Goal: Complete application form

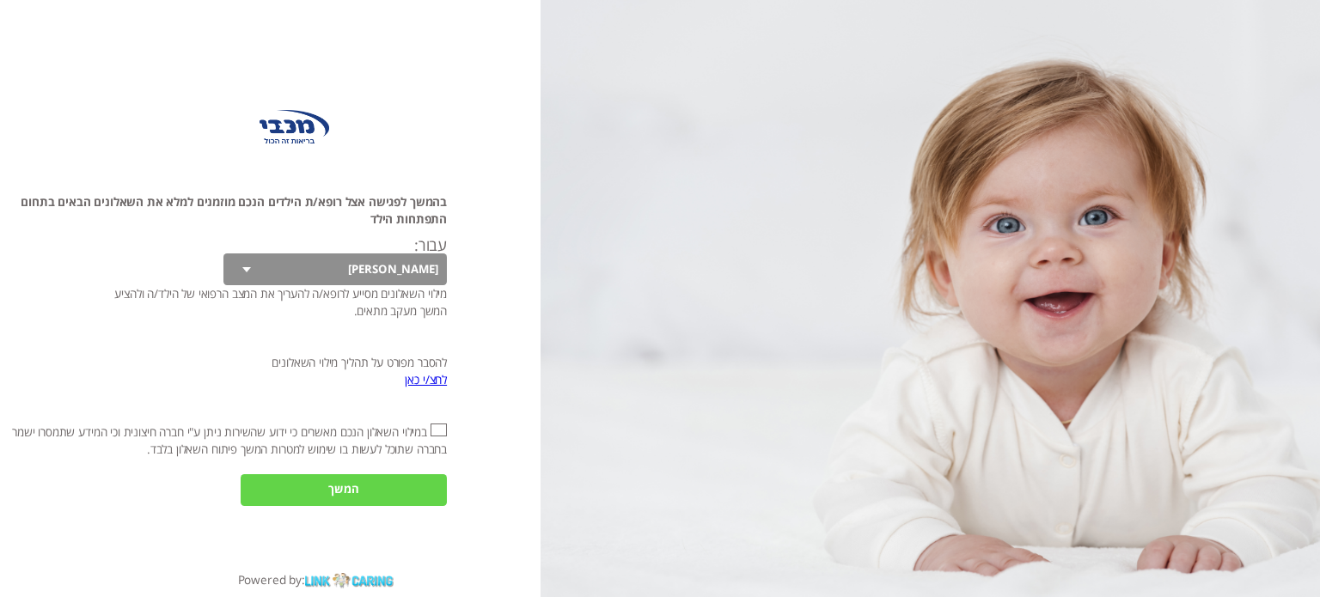
select select "TKPtDP7Cf23hfE8kUQOmIA%3D%3D"
click at [370, 275] on select "[PERSON_NAME]" at bounding box center [334, 269] width 223 height 32
click at [424, 381] on link "לחצ/י כאן" at bounding box center [426, 379] width 42 height 16
click at [435, 428] on input "אני מאשר\ת את" at bounding box center [438, 430] width 16 height 12
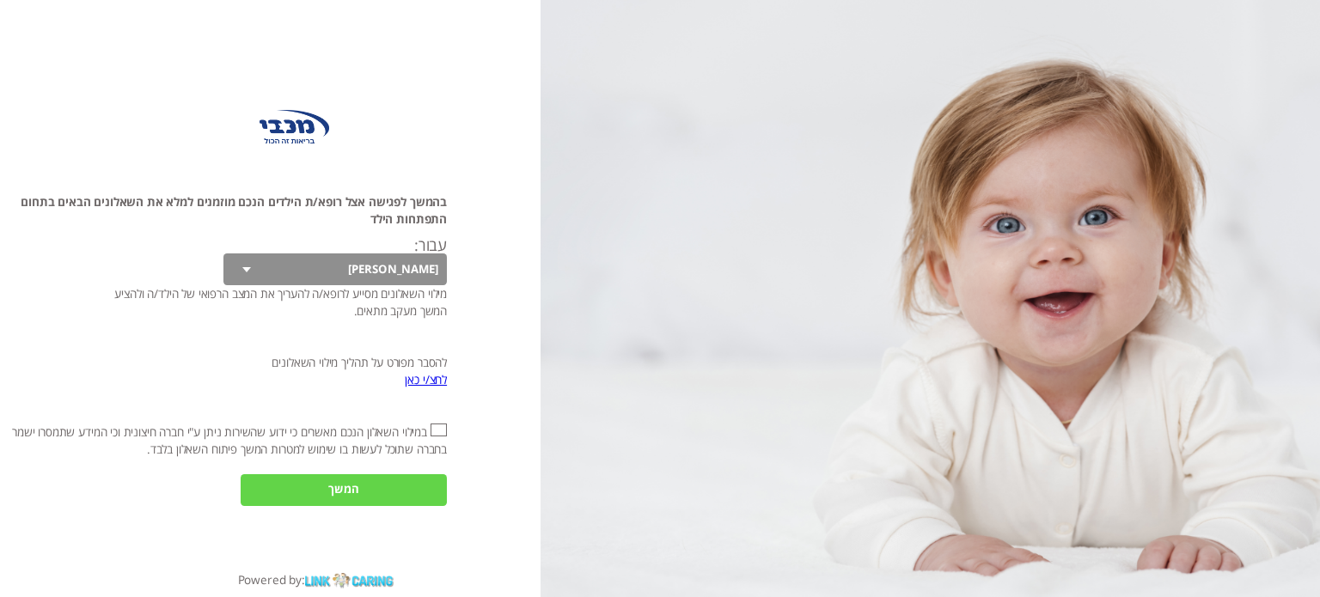
checkbox input "true"
click at [340, 491] on input "המשך" at bounding box center [344, 490] width 206 height 32
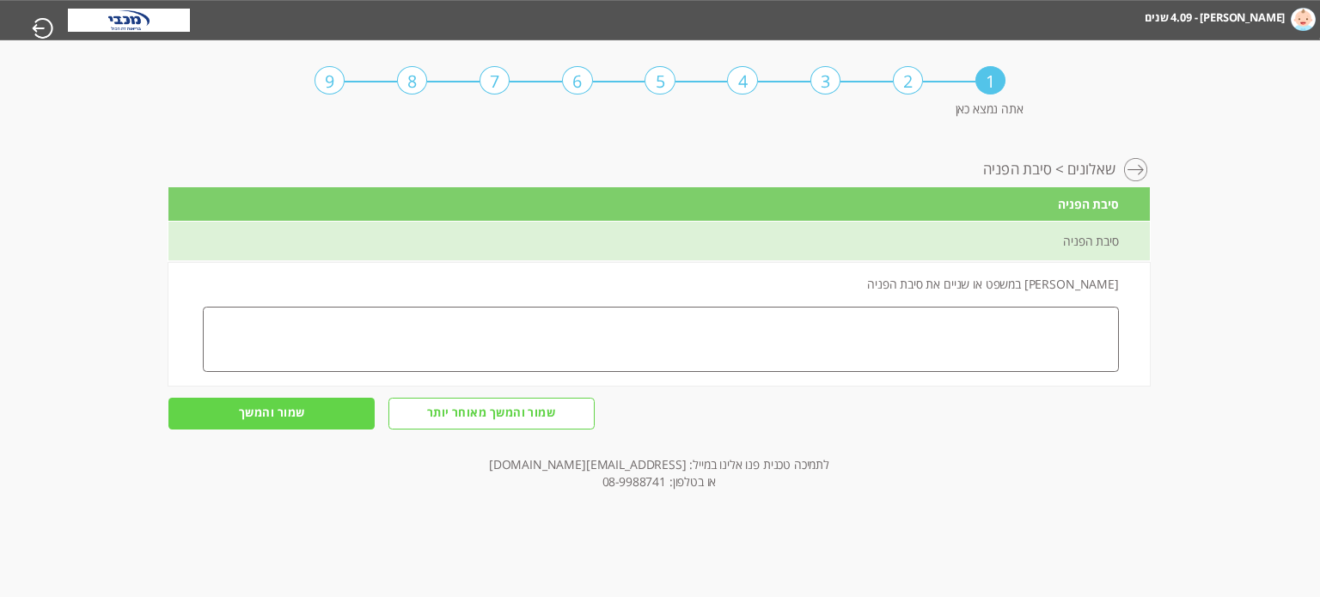
click at [1038, 329] on textarea at bounding box center [661, 339] width 916 height 65
type textarea "h"
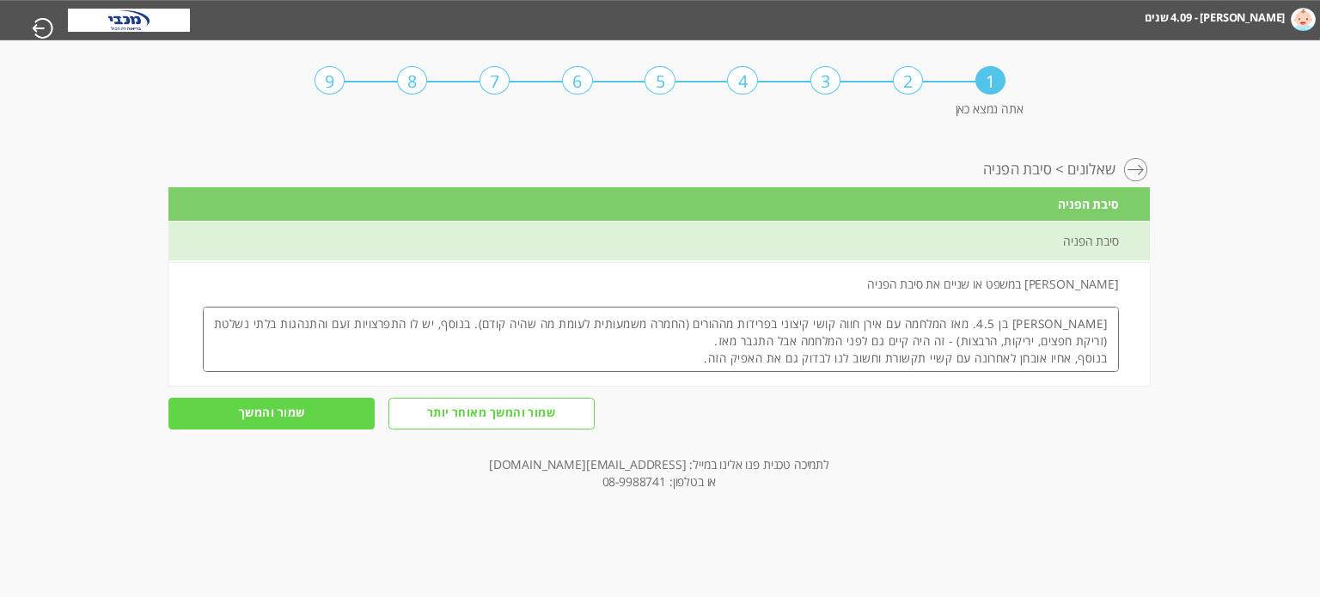
type textarea "[PERSON_NAME] בן 4.5. מאז המלחמה עם אירן חווה קושי קיצוני בפרידות מההורים (החמר…"
click at [332, 405] on input "שמור והמשך" at bounding box center [271, 414] width 206 height 32
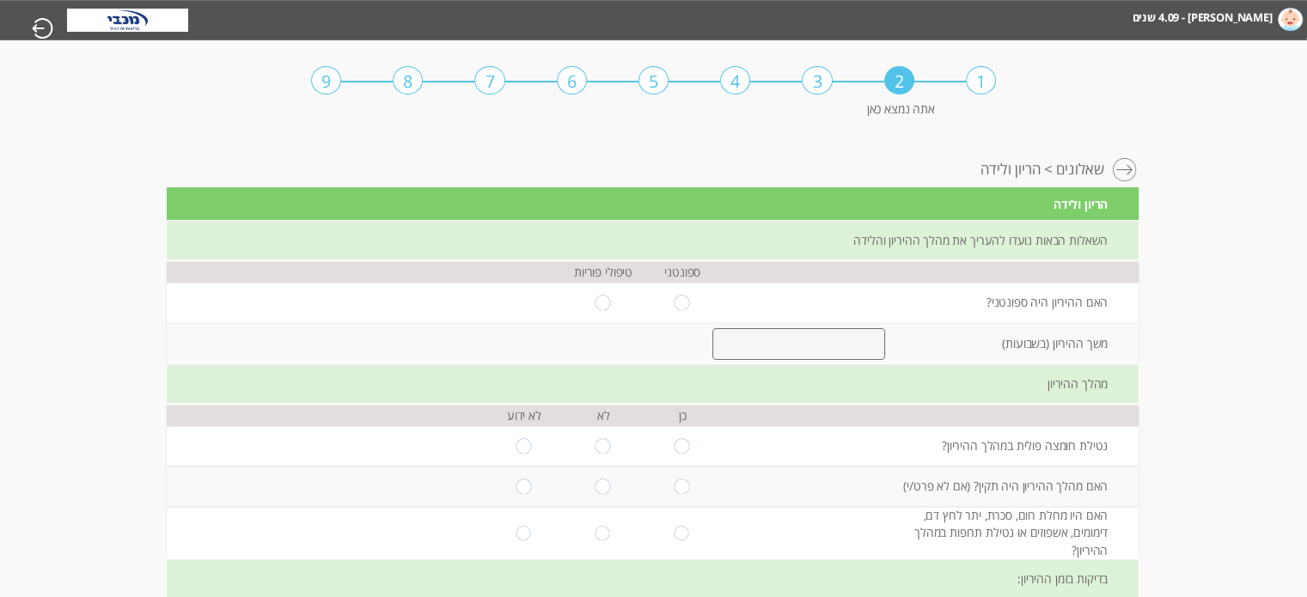
click at [674, 305] on input "radio" at bounding box center [682, 303] width 16 height 15
radio input "true"
click at [845, 346] on input "number" at bounding box center [798, 344] width 173 height 32
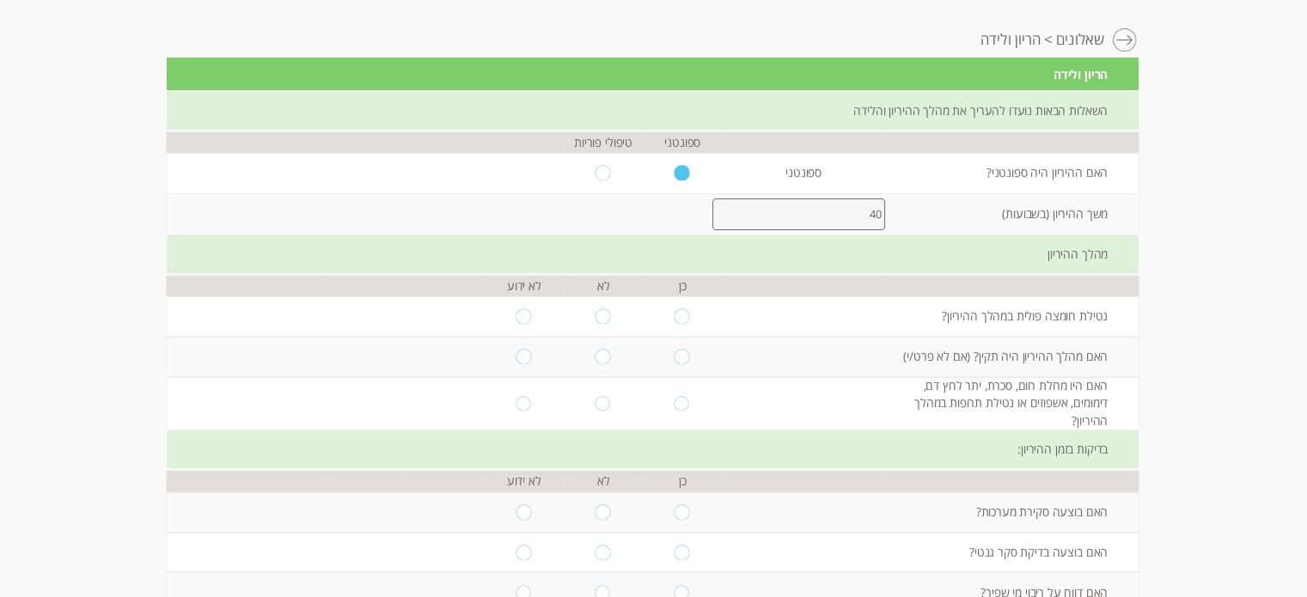
scroll to position [132, 0]
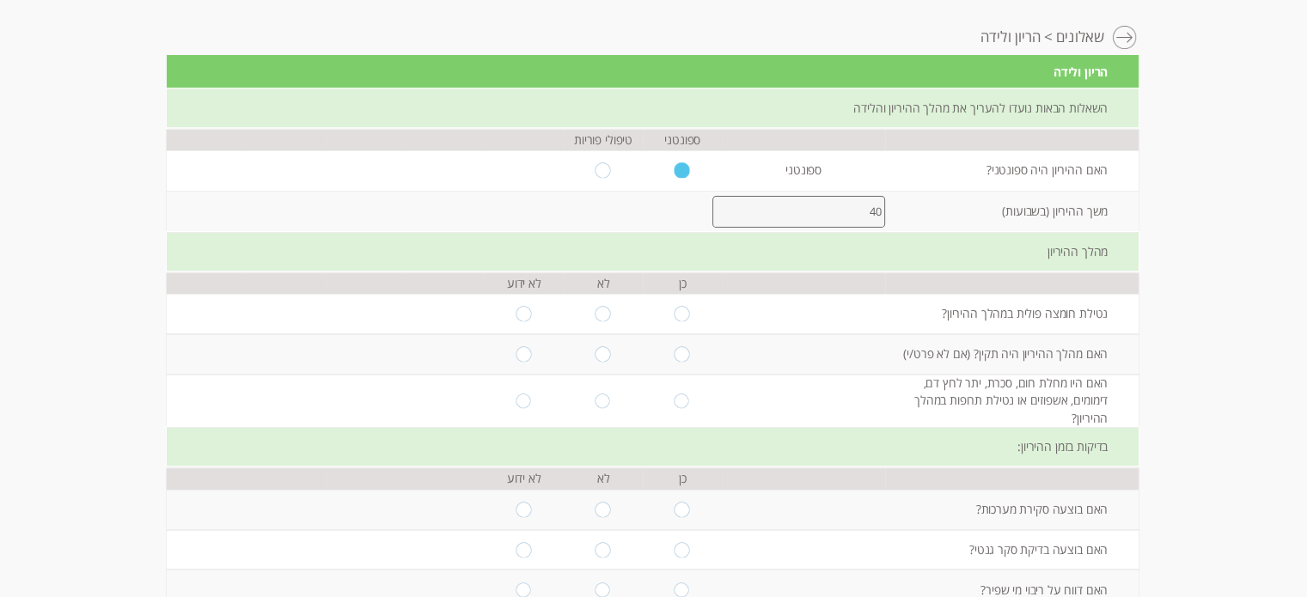
type input "40"
click at [680, 312] on input "radio" at bounding box center [682, 314] width 16 height 15
radio input "true"
click at [678, 349] on input "radio" at bounding box center [682, 353] width 16 height 15
radio input "true"
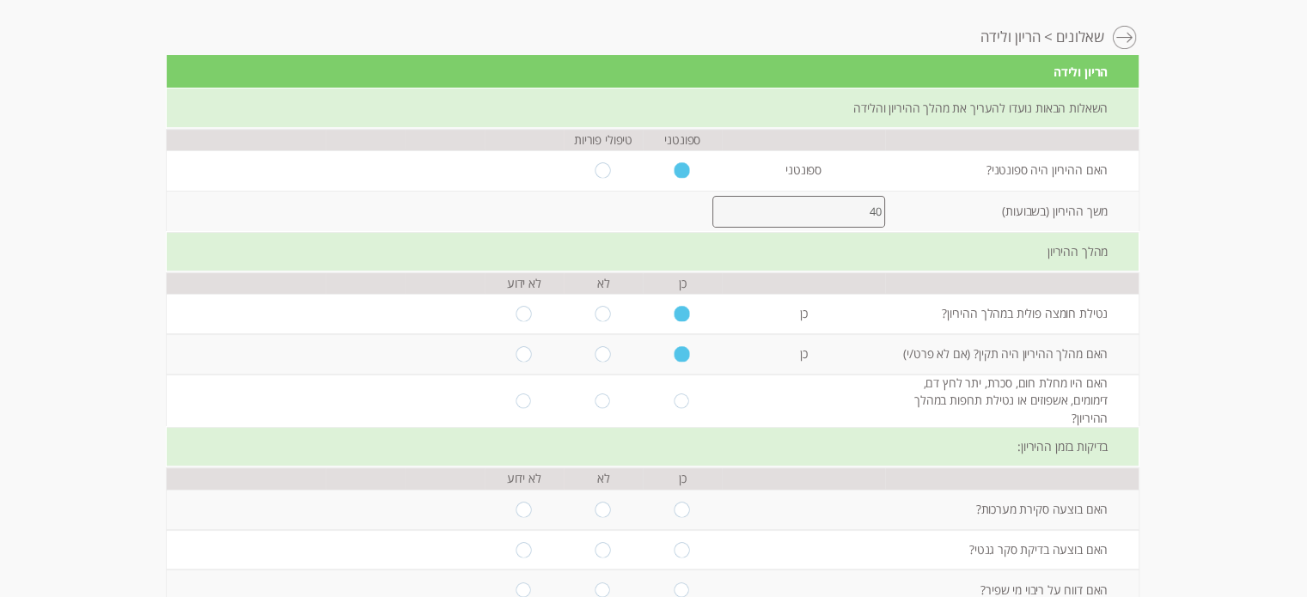
click at [677, 393] on input "radio" at bounding box center [682, 400] width 16 height 15
radio input "true"
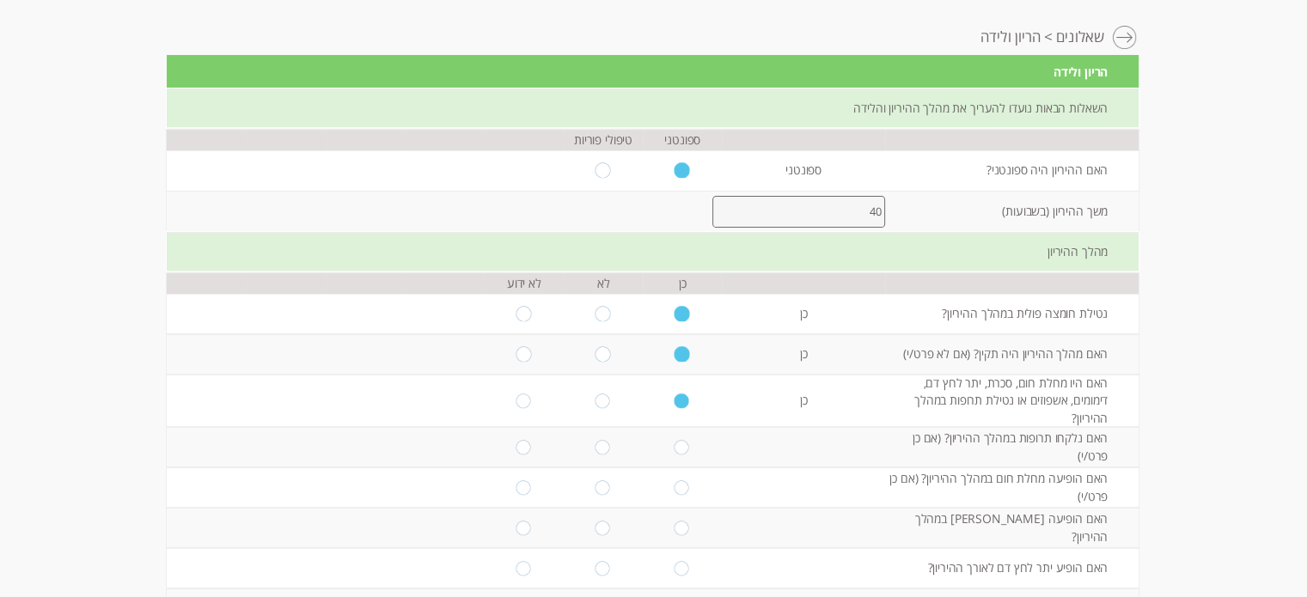
click at [597, 393] on input "radio" at bounding box center [603, 400] width 16 height 15
radio input "true"
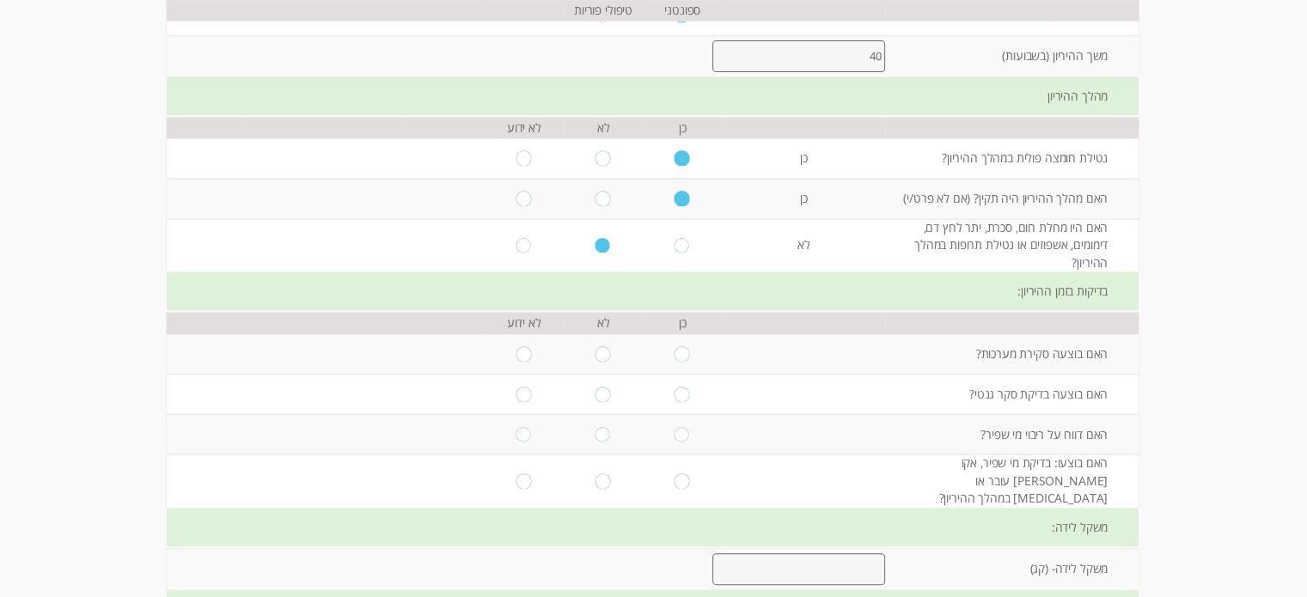
scroll to position [290, 0]
drag, startPoint x: 887, startPoint y: 271, endPoint x: 669, endPoint y: 288, distance: 218.8
click at [669, 288] on div "בדיקות בזמן ההיריון:" at bounding box center [652, 289] width 971 height 40
drag, startPoint x: 598, startPoint y: 277, endPoint x: 962, endPoint y: 308, distance: 365.6
click at [962, 308] on div "השאלות הבאות נועדו להעריך את מהלך ההיריון והלידה ספונטני טיפולי פוריות האם ההיר…" at bounding box center [652, 423] width 971 height 986
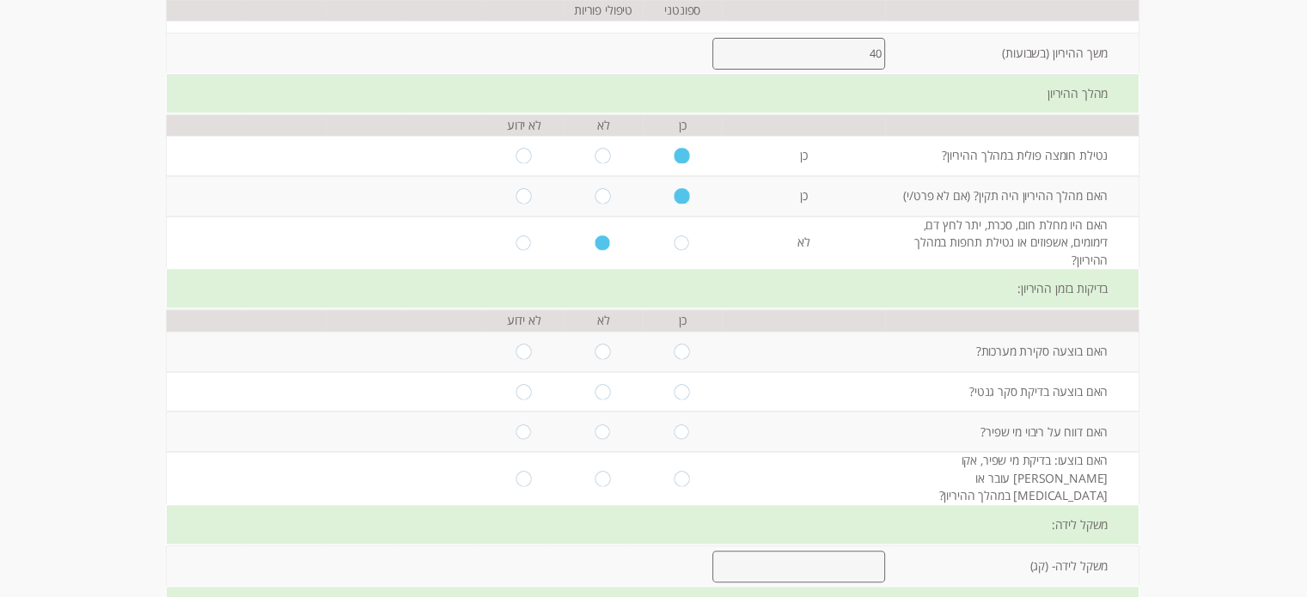
click at [674, 344] on input "radio" at bounding box center [682, 351] width 16 height 15
radio input "true"
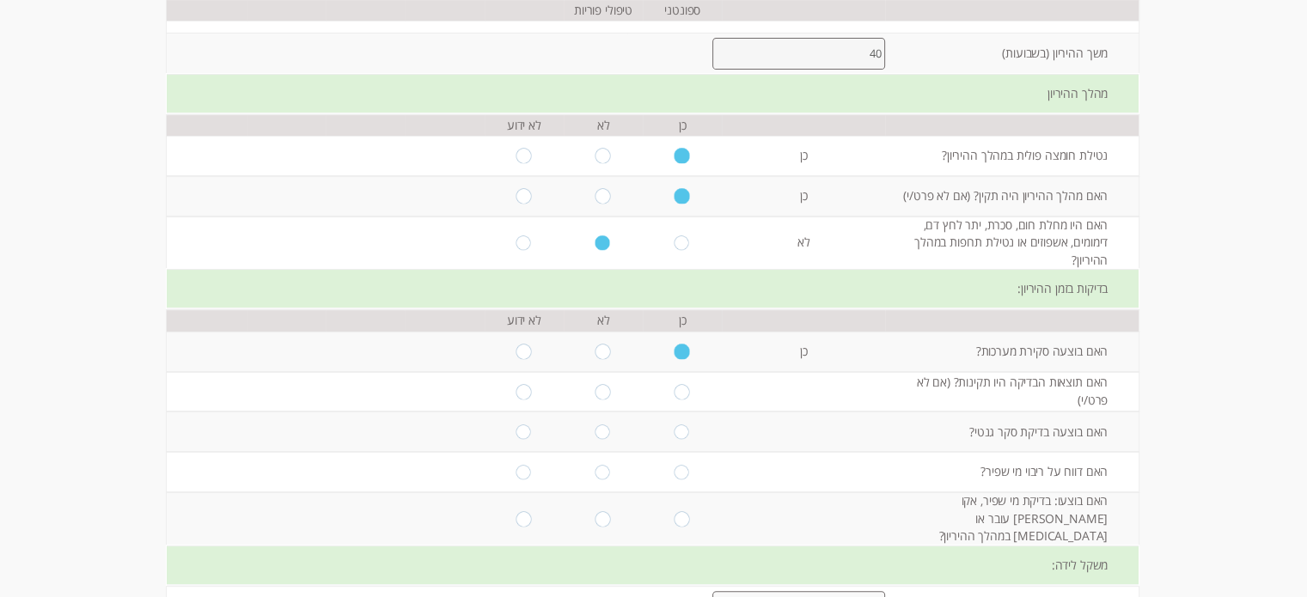
click at [674, 384] on input "radio" at bounding box center [682, 391] width 16 height 15
radio input "true"
click at [595, 424] on input "radio" at bounding box center [603, 431] width 16 height 15
radio input "true"
click at [595, 465] on input "radio" at bounding box center [603, 472] width 16 height 15
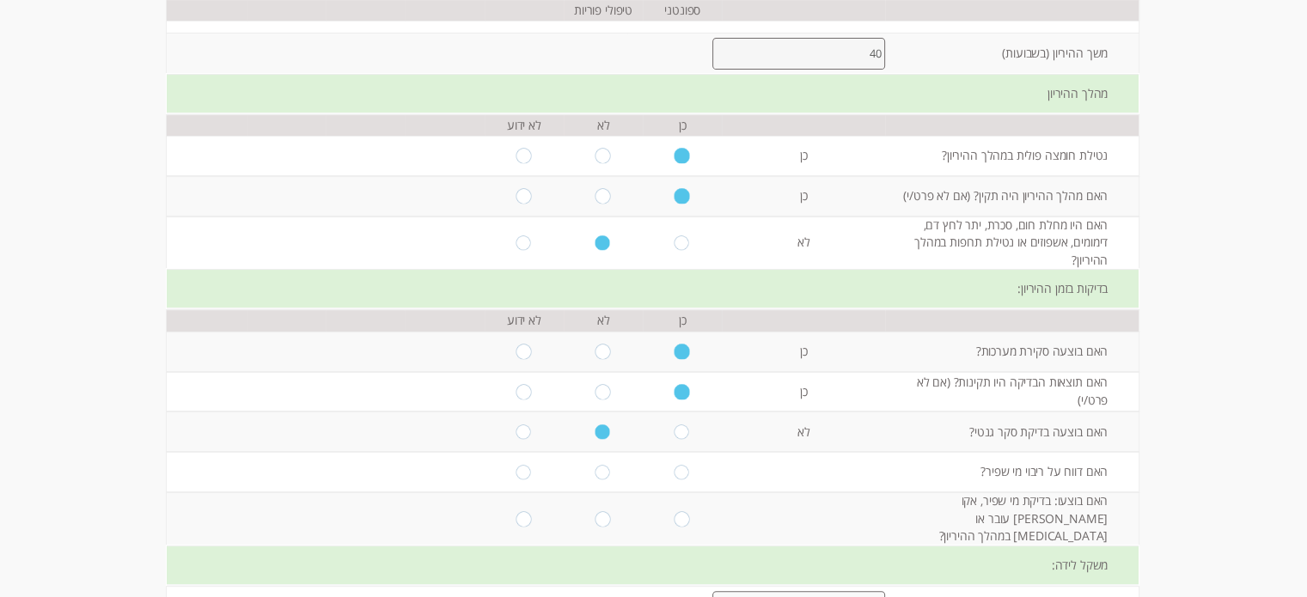
radio input "true"
click at [674, 511] on input "radio" at bounding box center [682, 518] width 16 height 15
radio input "true"
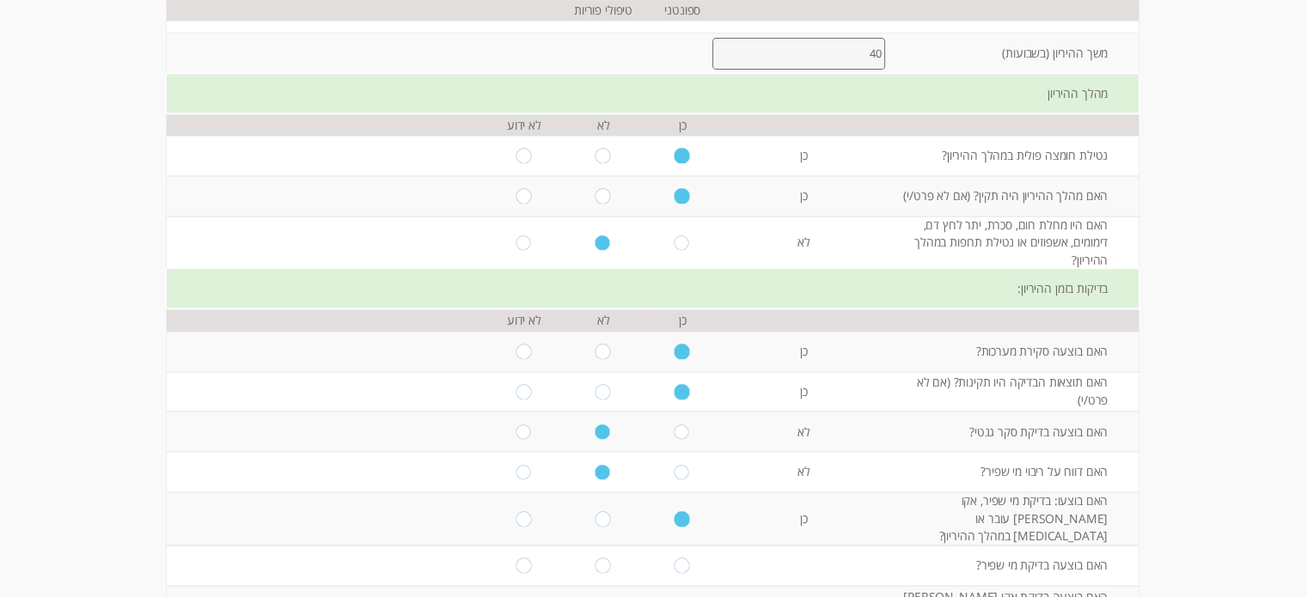
click at [674, 558] on input "radio" at bounding box center [682, 565] width 16 height 15
radio input "true"
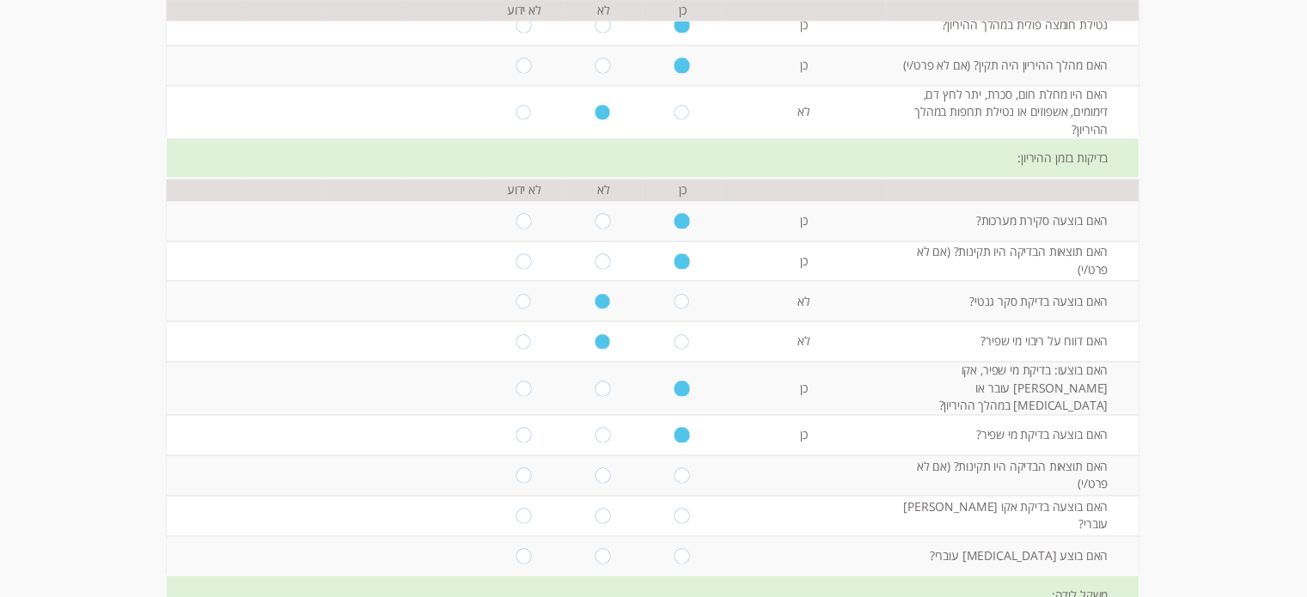
scroll to position [422, 0]
click at [674, 466] on input "radio" at bounding box center [682, 473] width 16 height 15
radio input "true"
click at [515, 507] on input "radio" at bounding box center [523, 514] width 16 height 15
radio input "true"
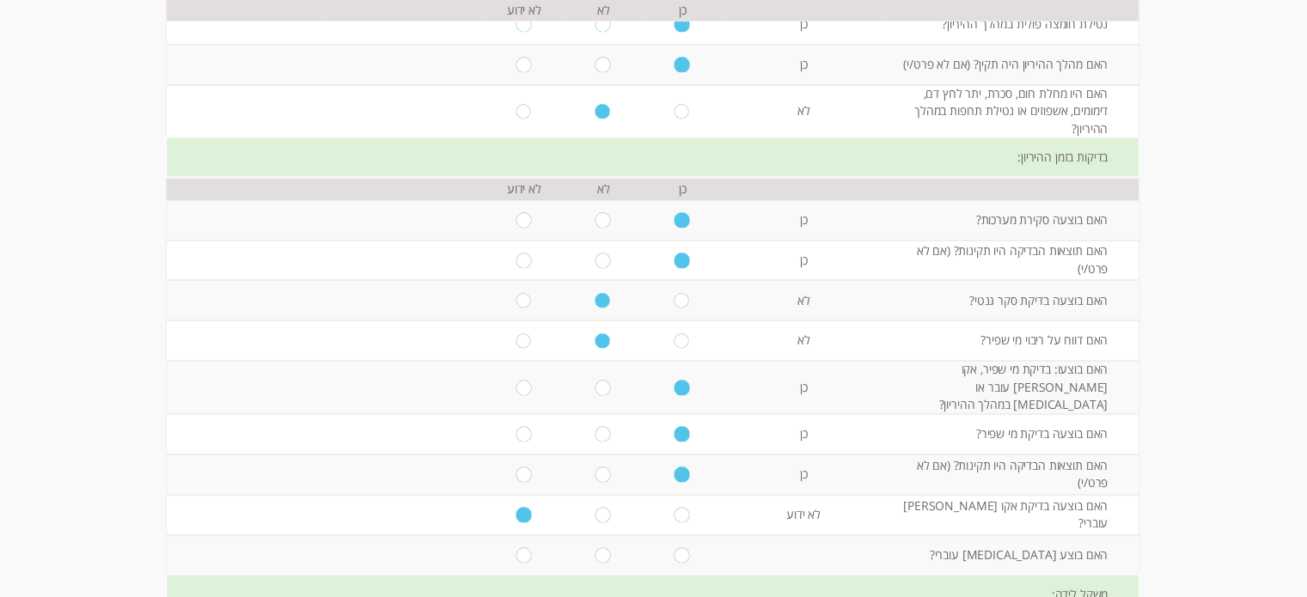
click at [595, 547] on input "radio" at bounding box center [603, 554] width 16 height 15
radio input "true"
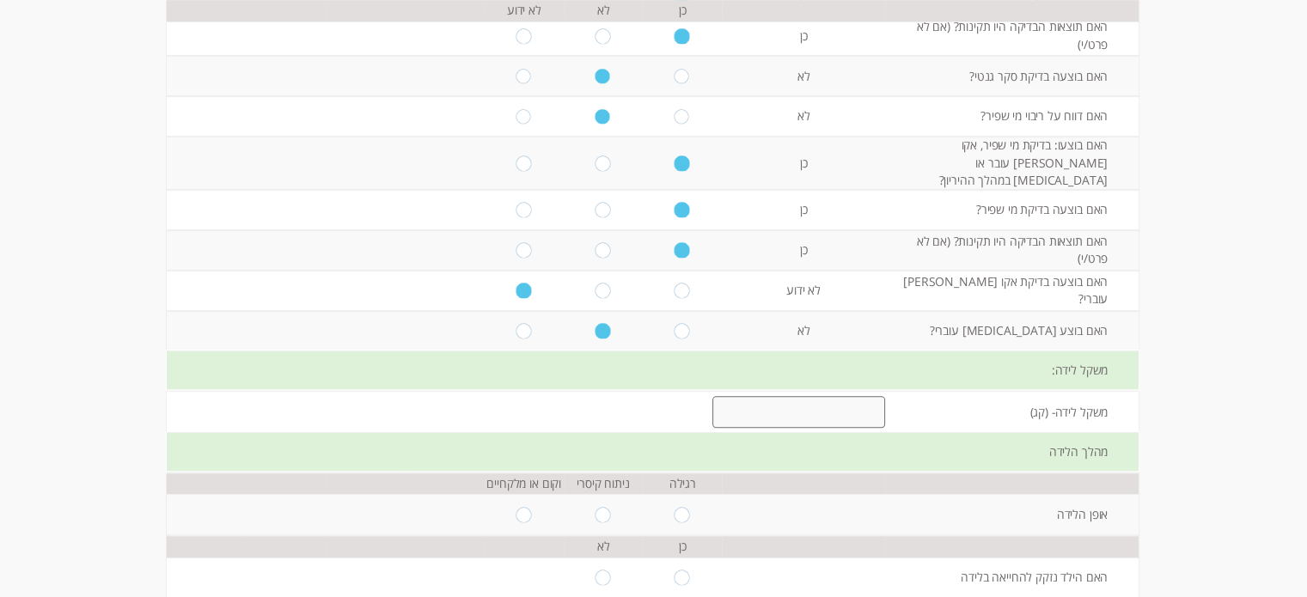
scroll to position [646, 0]
click at [770, 396] on input "number" at bounding box center [798, 412] width 173 height 32
type input "2"
type input "3"
click at [861, 432] on div "מהלך הלידה" at bounding box center [652, 452] width 971 height 40
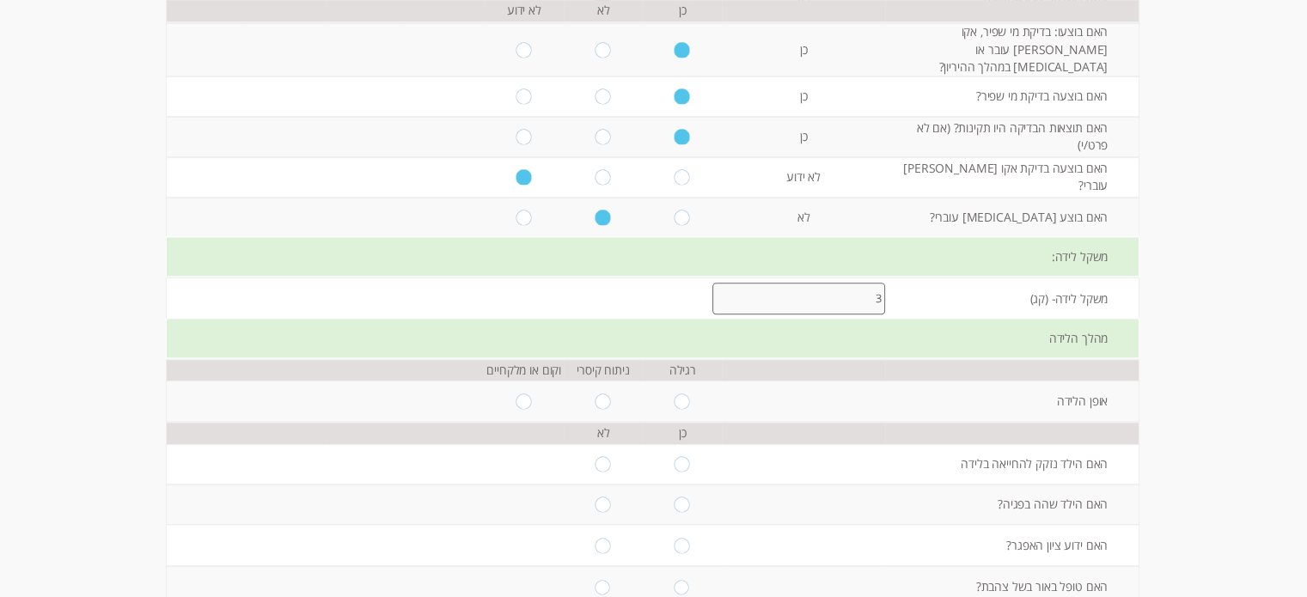
scroll to position [759, 0]
click at [677, 393] on input "radio" at bounding box center [682, 400] width 16 height 15
radio input "true"
click at [595, 456] on input "radio" at bounding box center [603, 463] width 16 height 15
radio input "true"
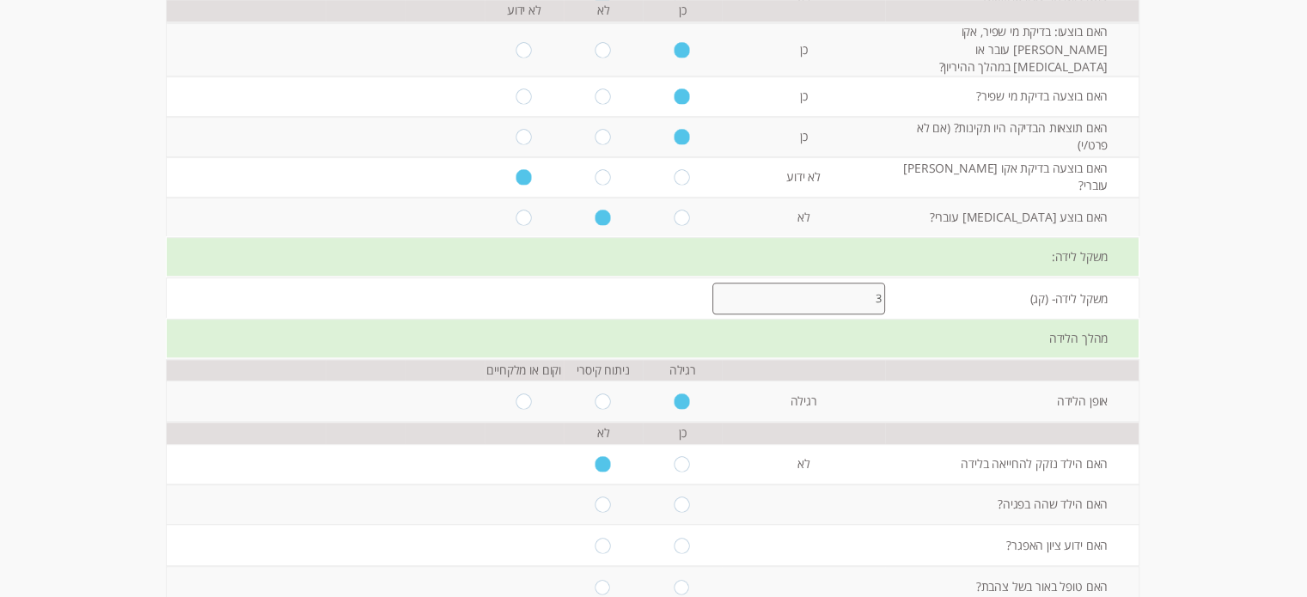
click at [595, 497] on input "radio" at bounding box center [603, 504] width 16 height 15
radio input "true"
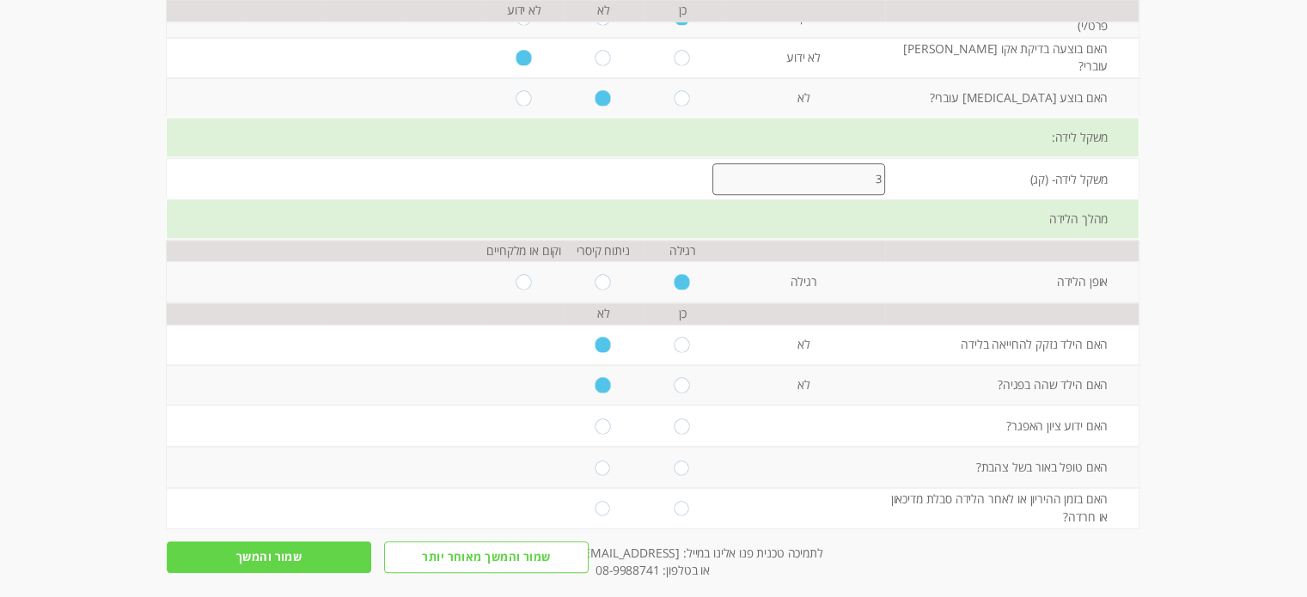
scroll to position [880, 0]
click at [595, 418] on input "radio" at bounding box center [603, 425] width 16 height 15
radio input "true"
click at [595, 460] on input "radio" at bounding box center [603, 467] width 16 height 15
radio input "true"
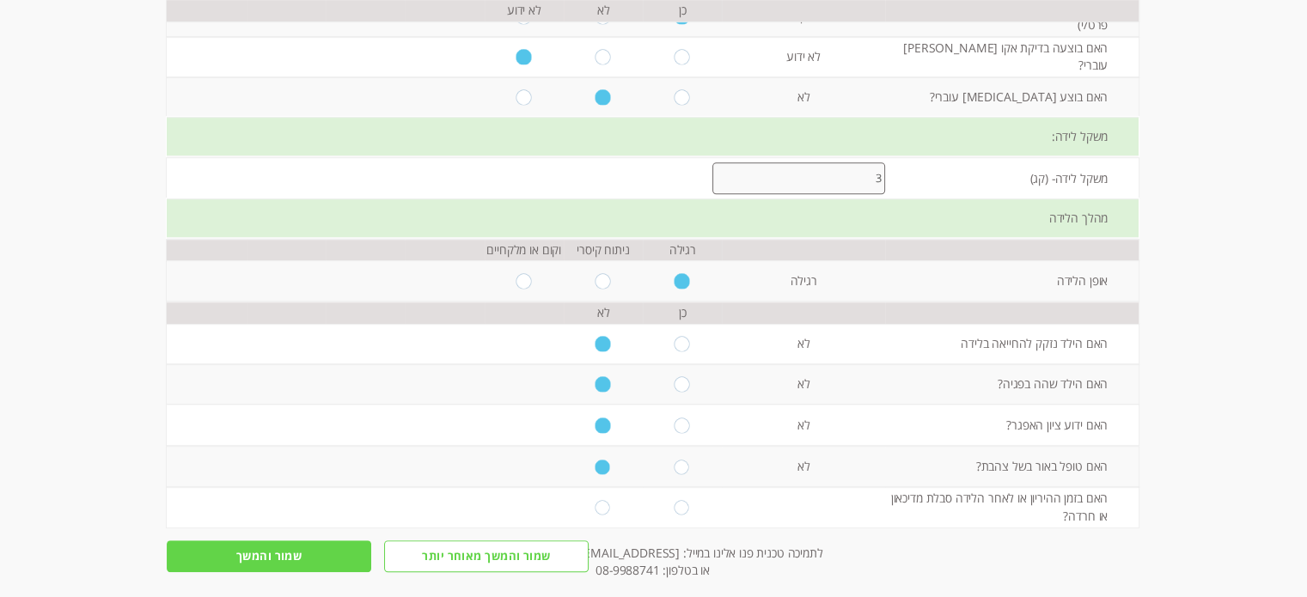
click at [595, 500] on input "radio" at bounding box center [603, 507] width 16 height 15
radio input "true"
click at [287, 540] on input "שמור והמשך" at bounding box center [269, 556] width 204 height 32
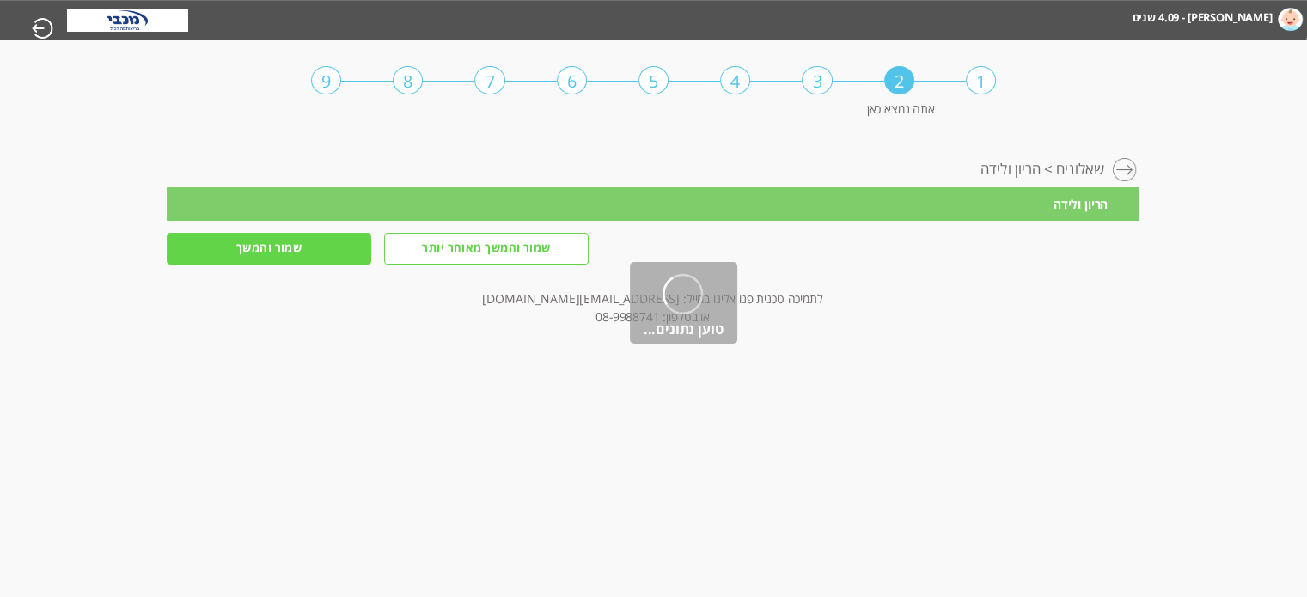
scroll to position [0, 0]
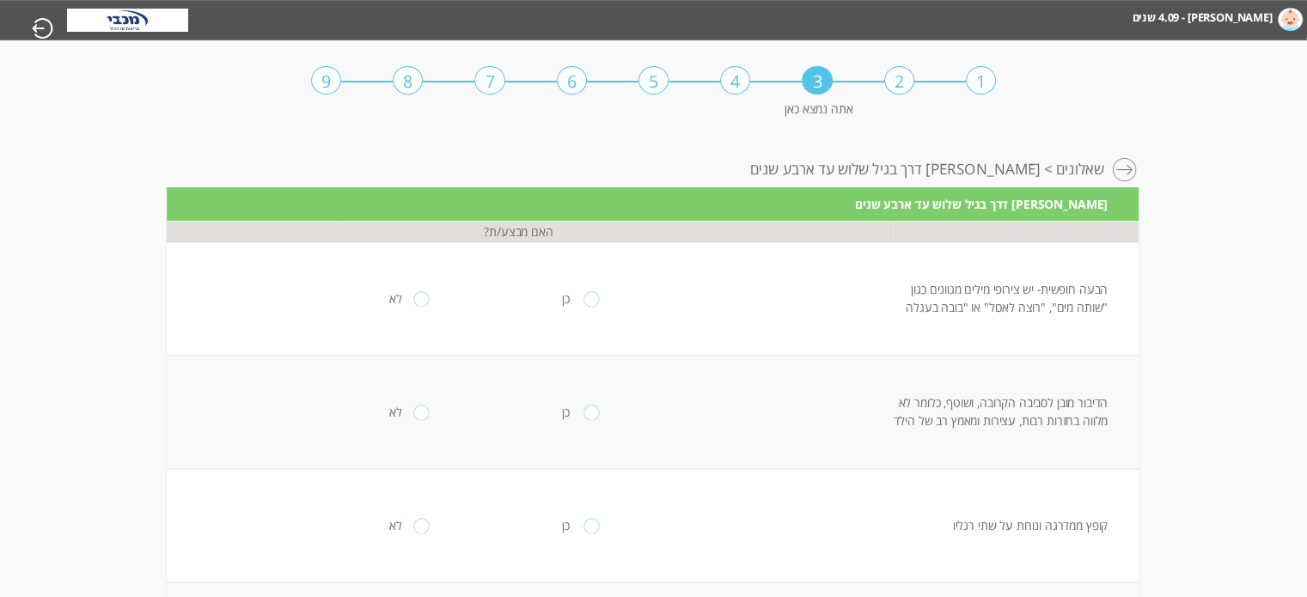
click at [583, 295] on input "radio" at bounding box center [591, 298] width 16 height 15
radio input "true"
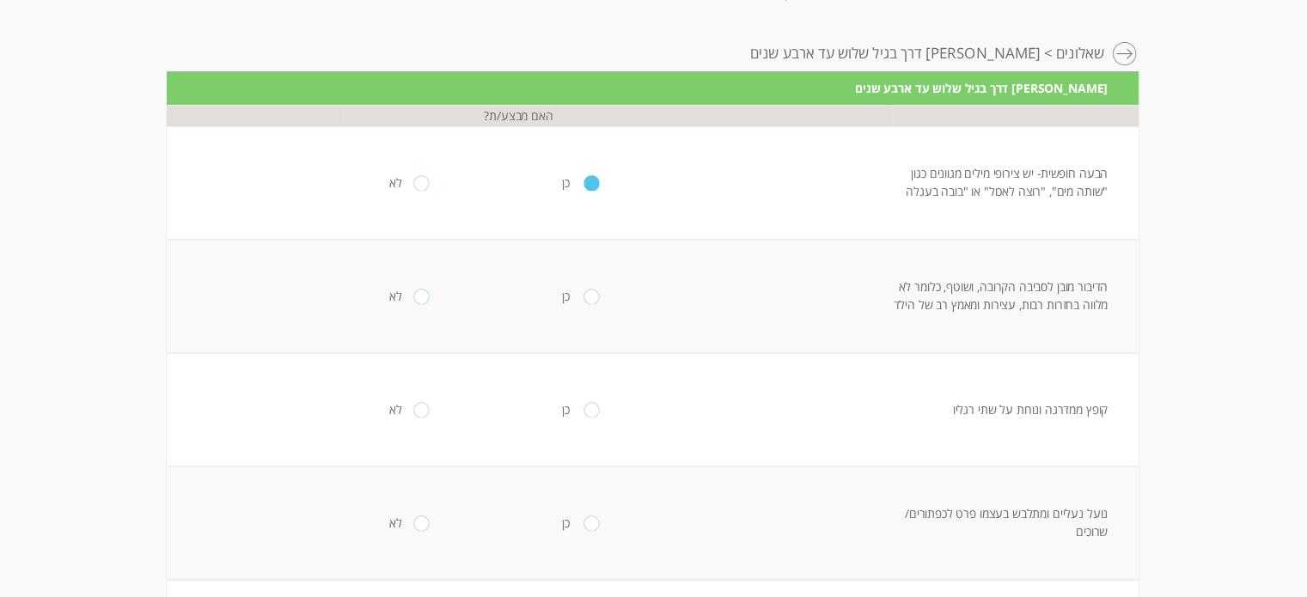
scroll to position [119, 0]
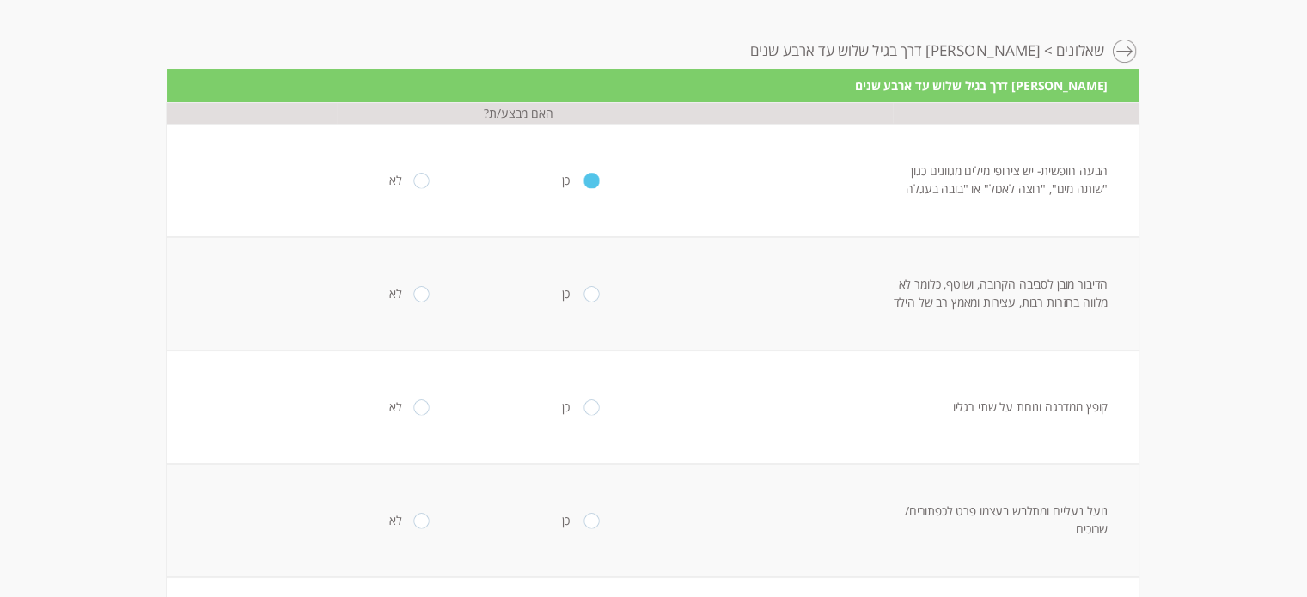
click at [588, 296] on input "radio" at bounding box center [591, 293] width 16 height 15
radio input "true"
click at [588, 296] on input "radio" at bounding box center [591, 293] width 16 height 15
click at [413, 291] on input "radio" at bounding box center [421, 293] width 16 height 15
radio input "true"
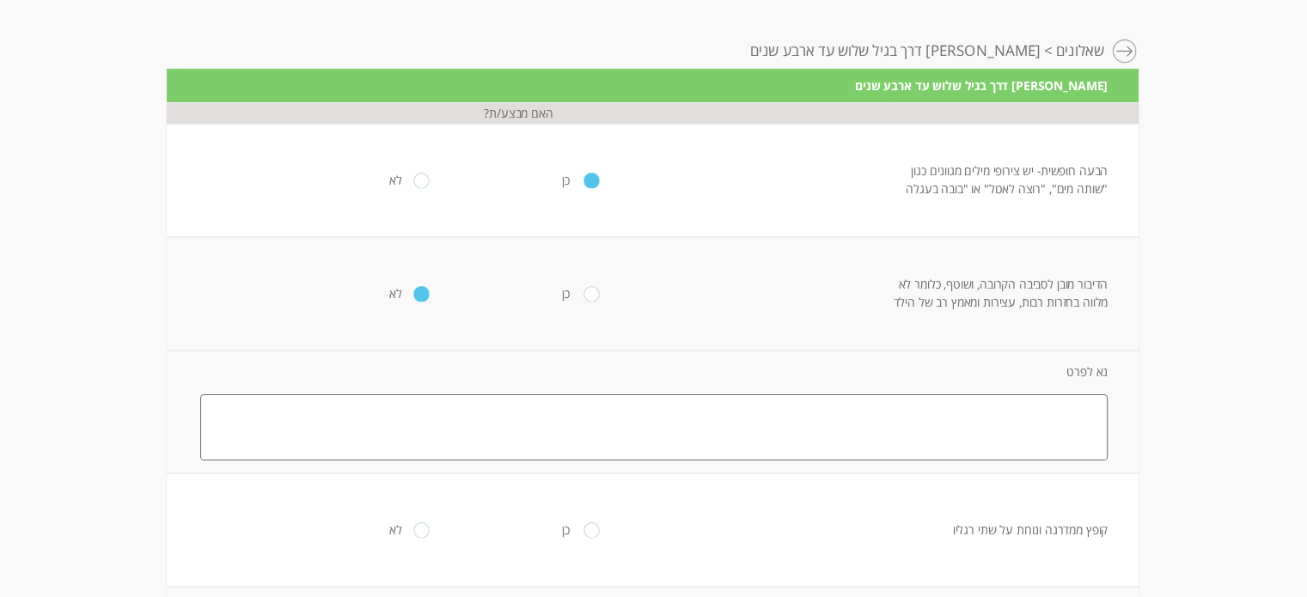
click at [809, 418] on textarea at bounding box center [653, 426] width 907 height 65
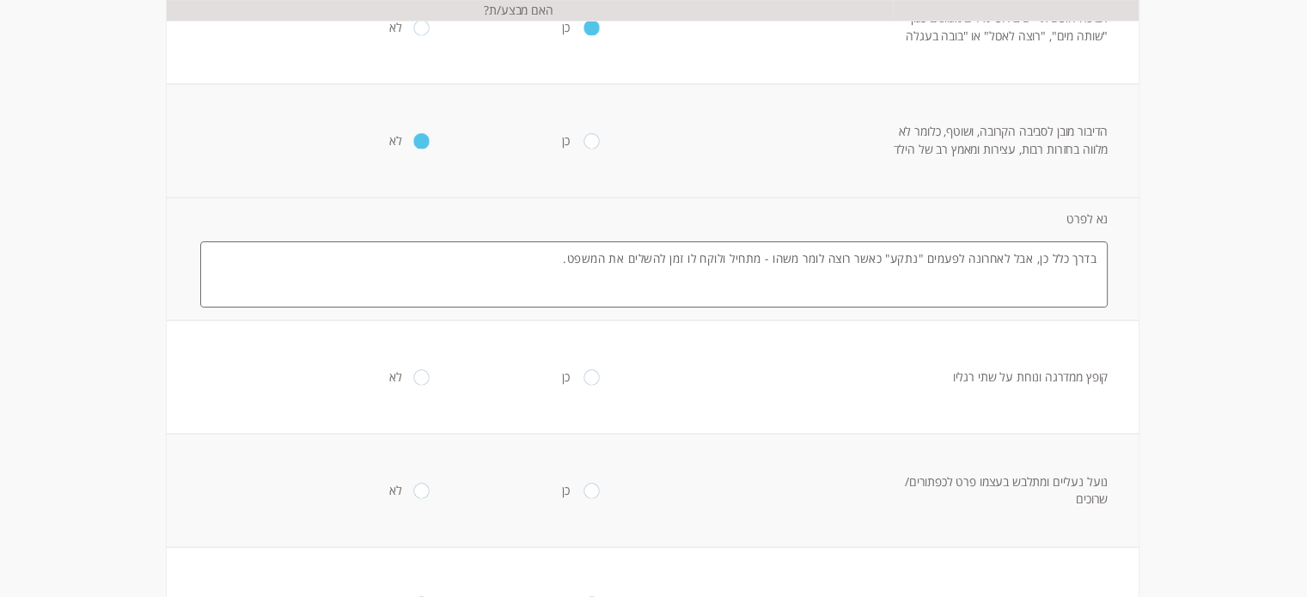
scroll to position [289, 0]
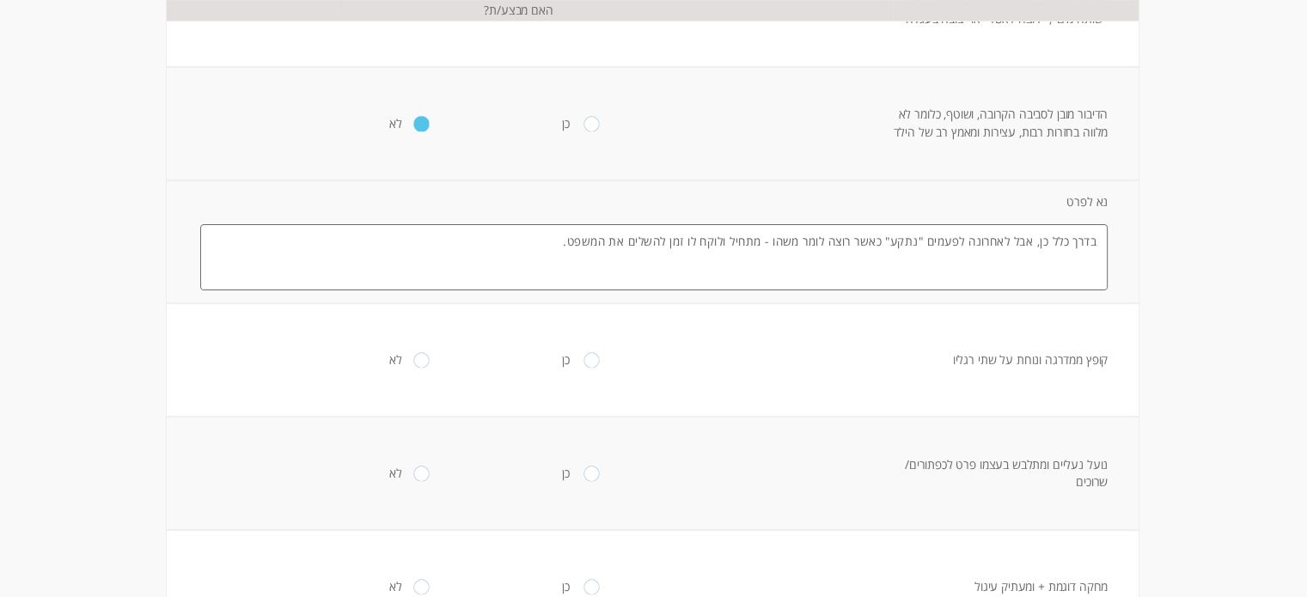
type textarea "בדרך כלל כן, אבל לאחרונה לפעמים "נתקע" כאשר רוצה לומר משהו - מתחיל ולוקח לו זמן…"
click at [583, 362] on input "radio" at bounding box center [591, 359] width 16 height 15
radio input "true"
click at [583, 473] on input "radio" at bounding box center [591, 473] width 16 height 15
radio input "true"
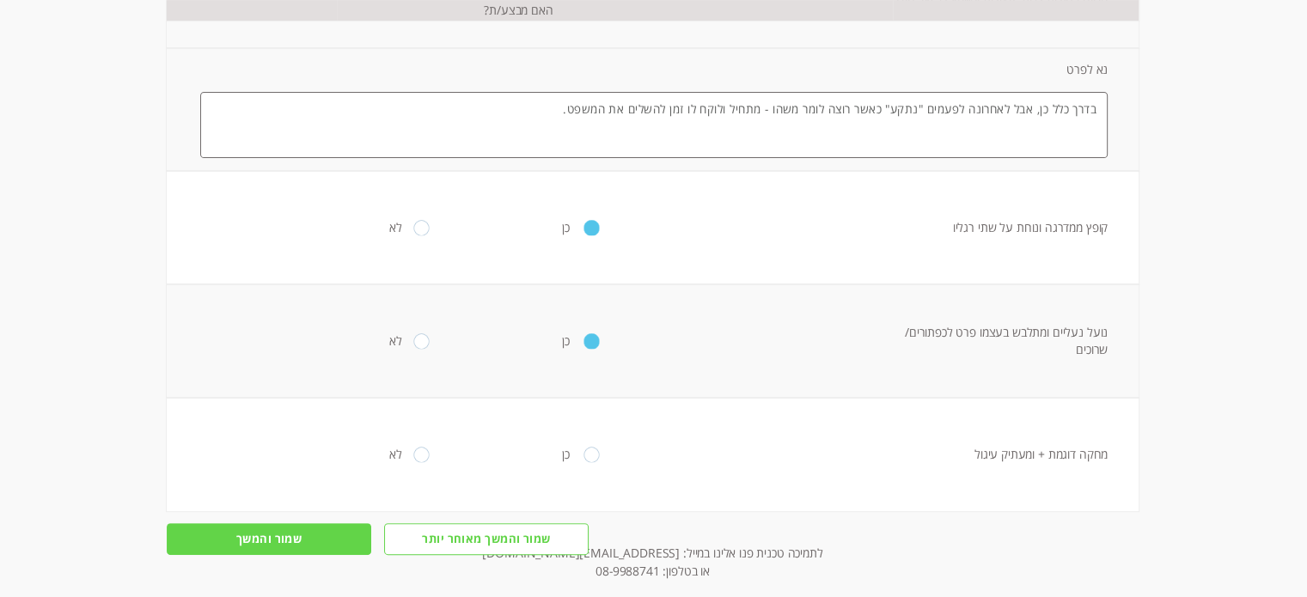
scroll to position [426, 0]
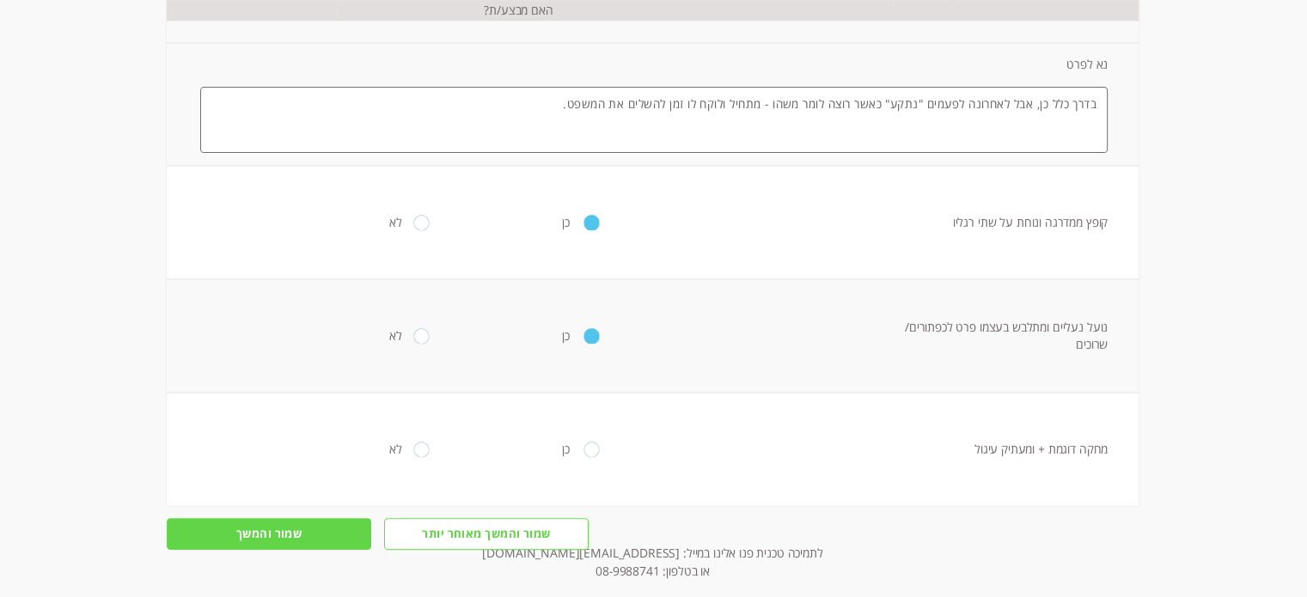
click at [413, 451] on input "radio" at bounding box center [421, 449] width 16 height 15
radio input "true"
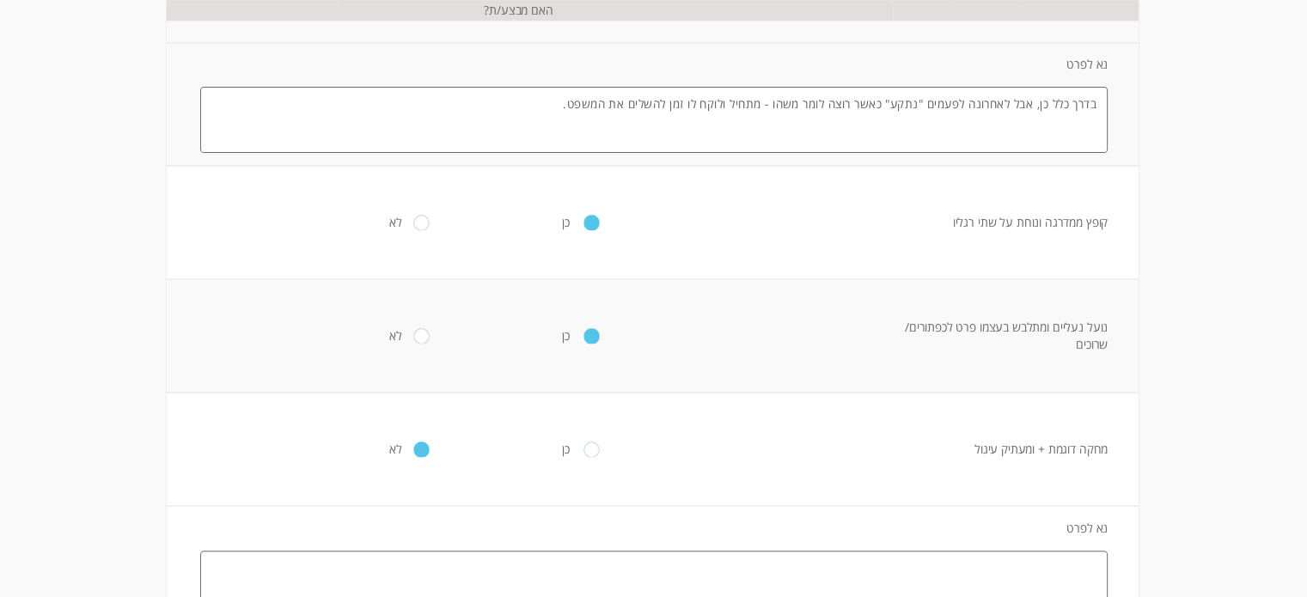
click at [640, 570] on textarea at bounding box center [653, 583] width 907 height 65
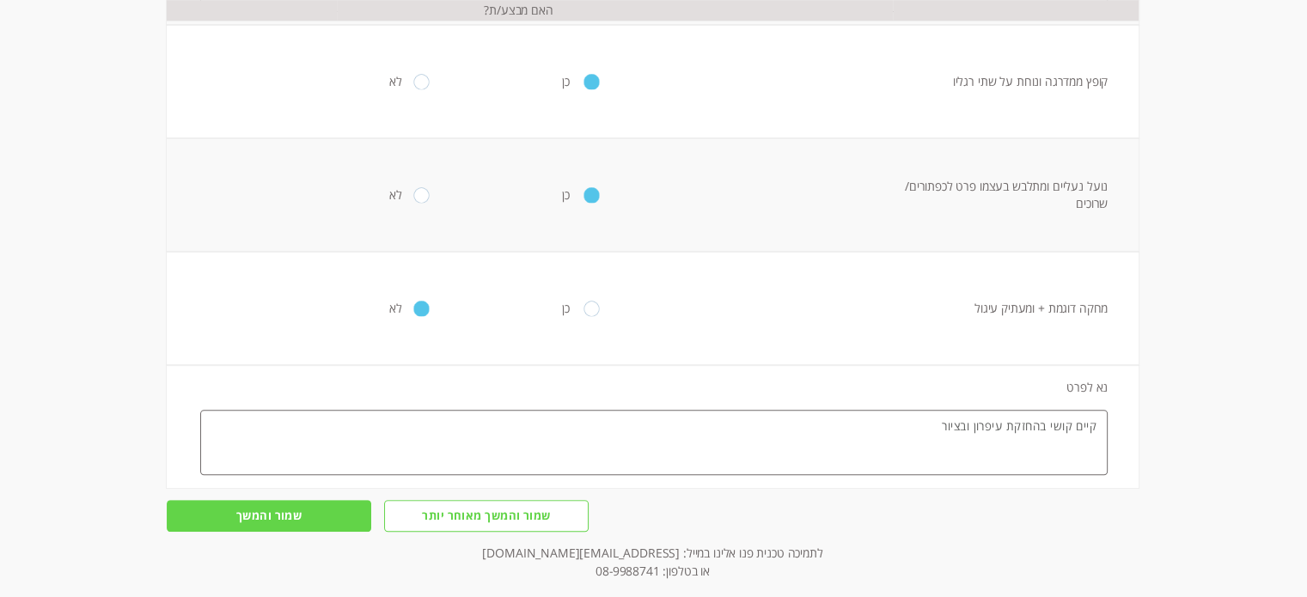
scroll to position [605, 0]
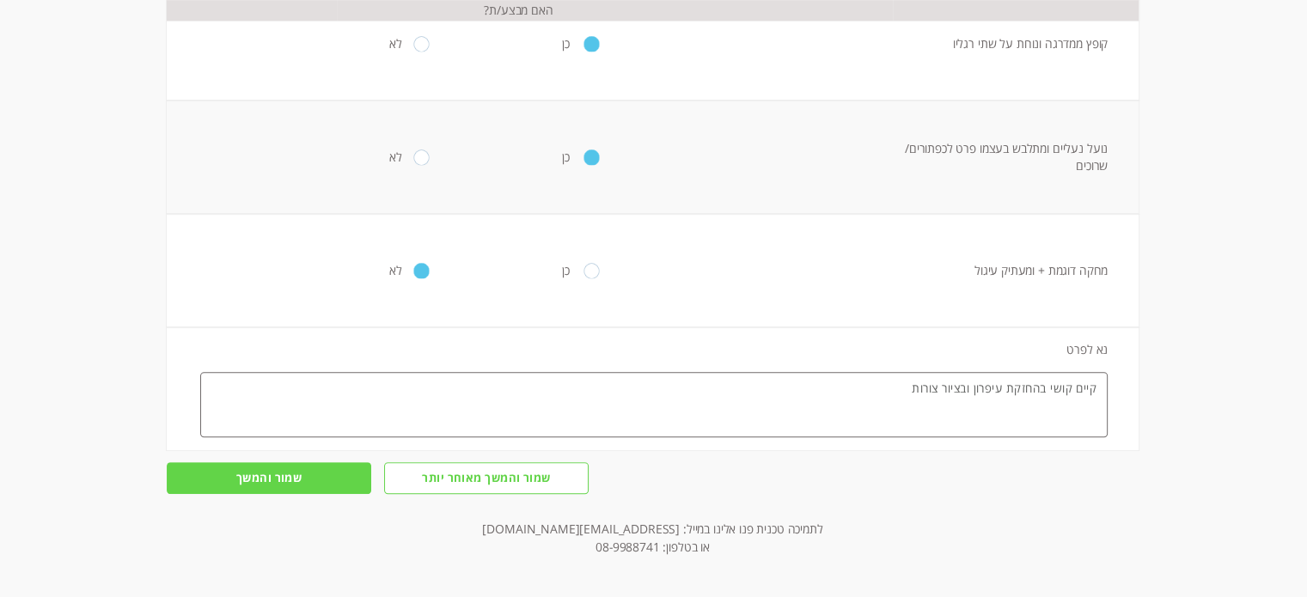
type textarea "קיים קושי בהחזקת עיפרון ובציור צורות"
click at [241, 474] on input "שמור והמשך" at bounding box center [269, 478] width 204 height 32
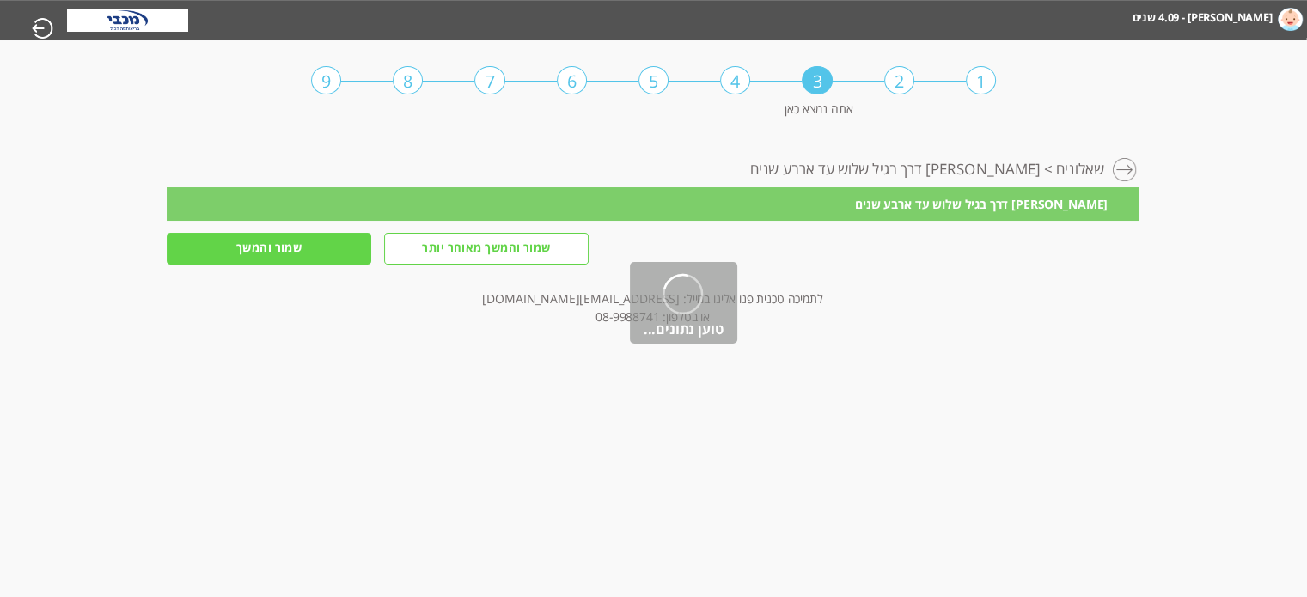
scroll to position [0, 0]
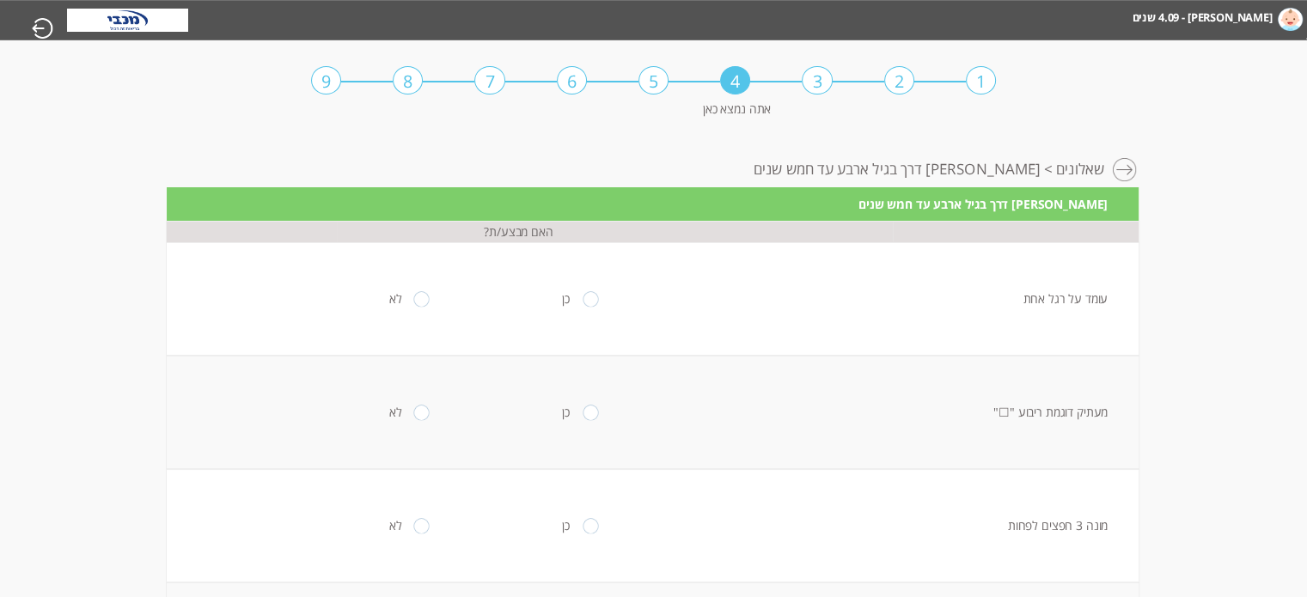
click at [818, 80] on div "3" at bounding box center [817, 80] width 30 height 28
click at [1119, 164] on div at bounding box center [1126, 171] width 26 height 26
click at [1126, 169] on div at bounding box center [1126, 171] width 26 height 26
click at [1127, 174] on div at bounding box center [1126, 171] width 26 height 26
click at [583, 300] on input "radio" at bounding box center [591, 298] width 16 height 15
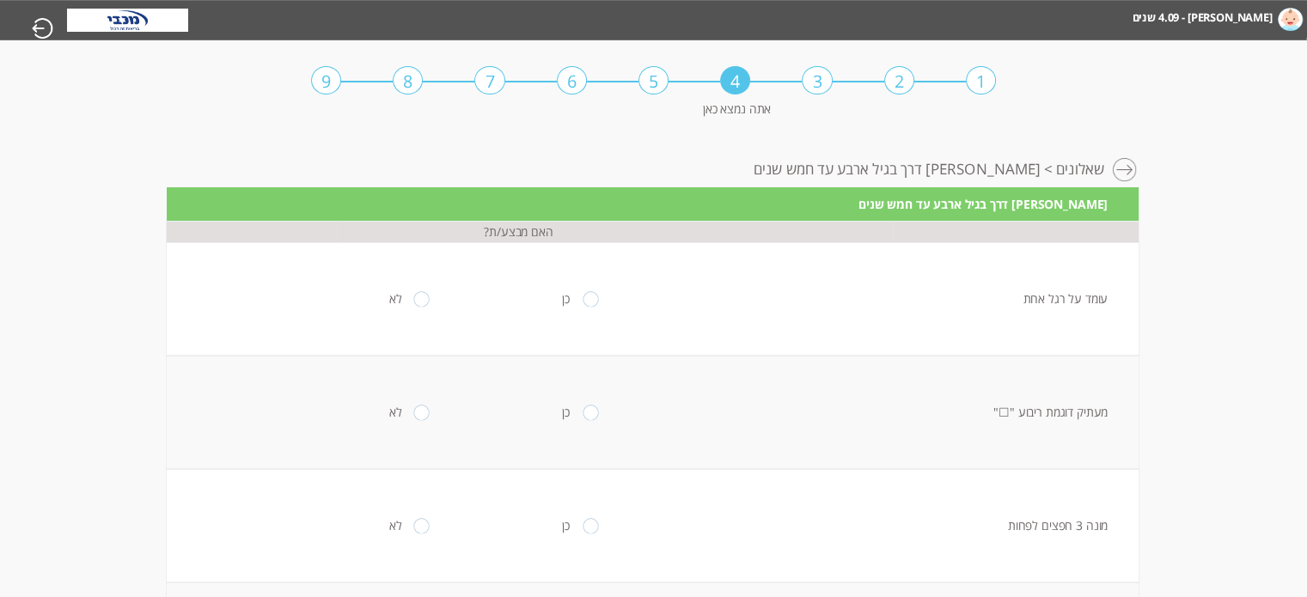
radio input "true"
click at [413, 412] on input "radio" at bounding box center [421, 412] width 16 height 15
radio input "true"
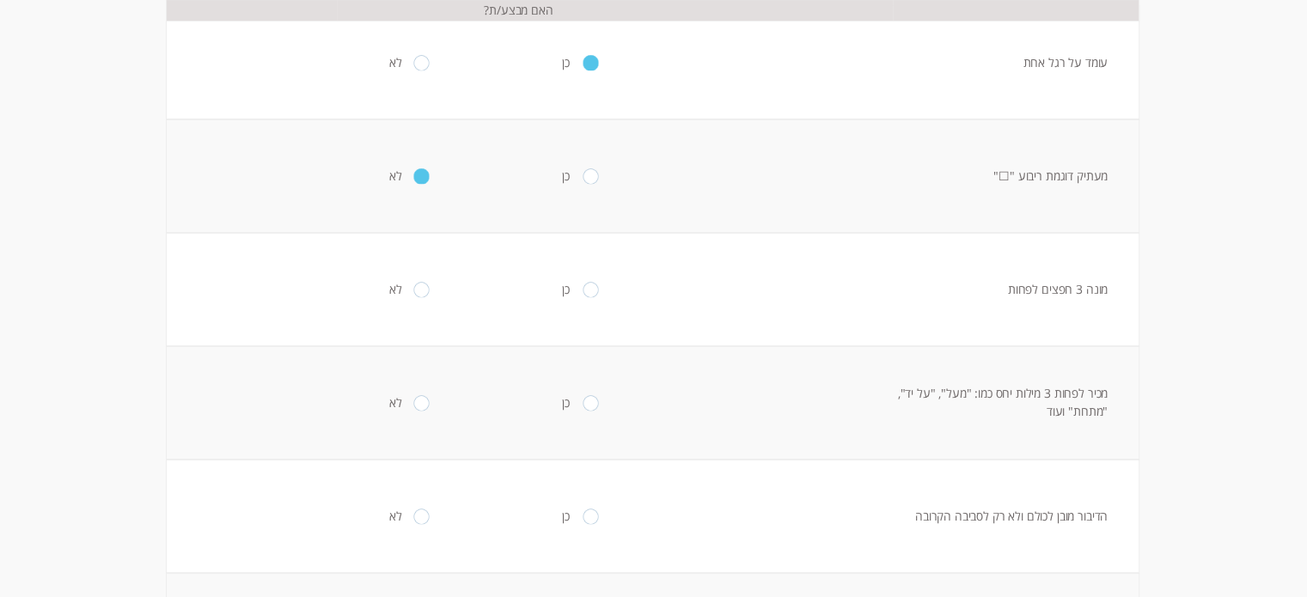
scroll to position [237, 0]
click at [583, 285] on input "radio" at bounding box center [591, 288] width 16 height 15
radio input "true"
click at [587, 401] on input "radio" at bounding box center [591, 401] width 16 height 15
radio input "true"
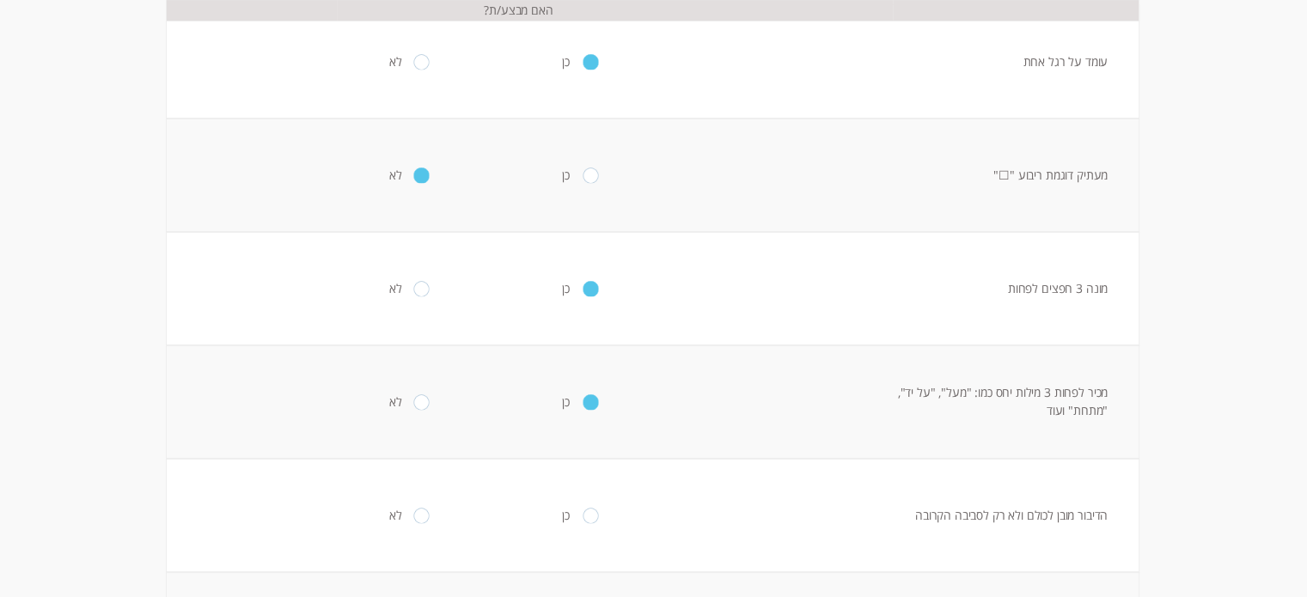
click at [583, 515] on input "radio" at bounding box center [591, 515] width 16 height 15
radio input "true"
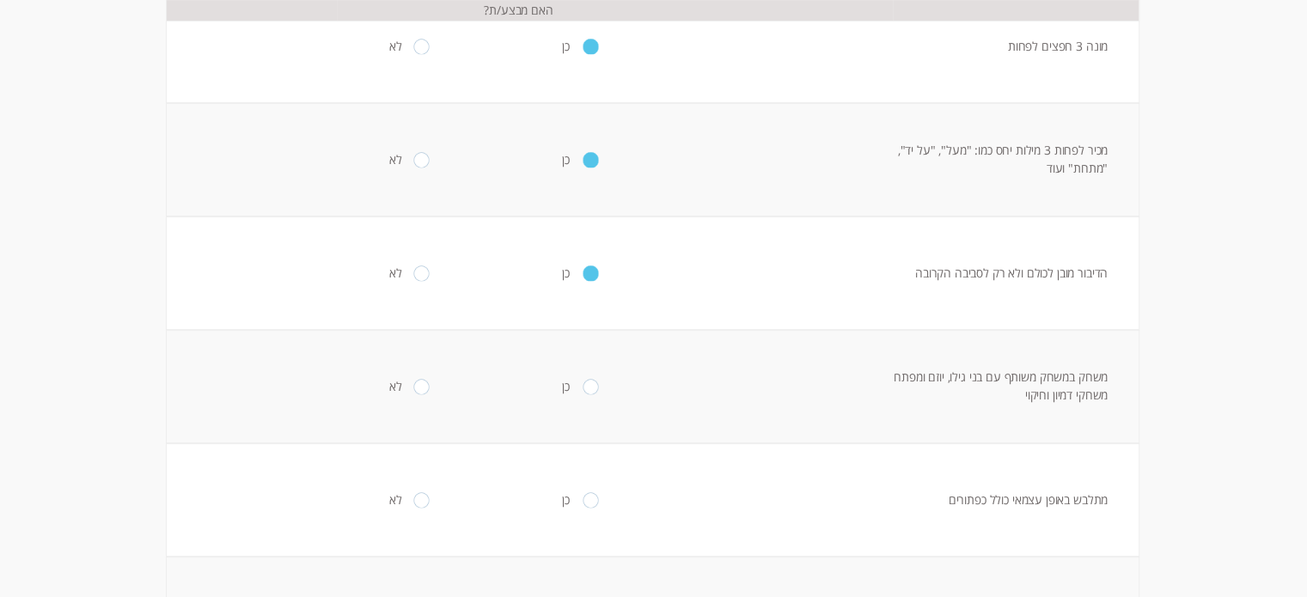
click at [413, 386] on input "radio" at bounding box center [421, 386] width 16 height 15
radio input "true"
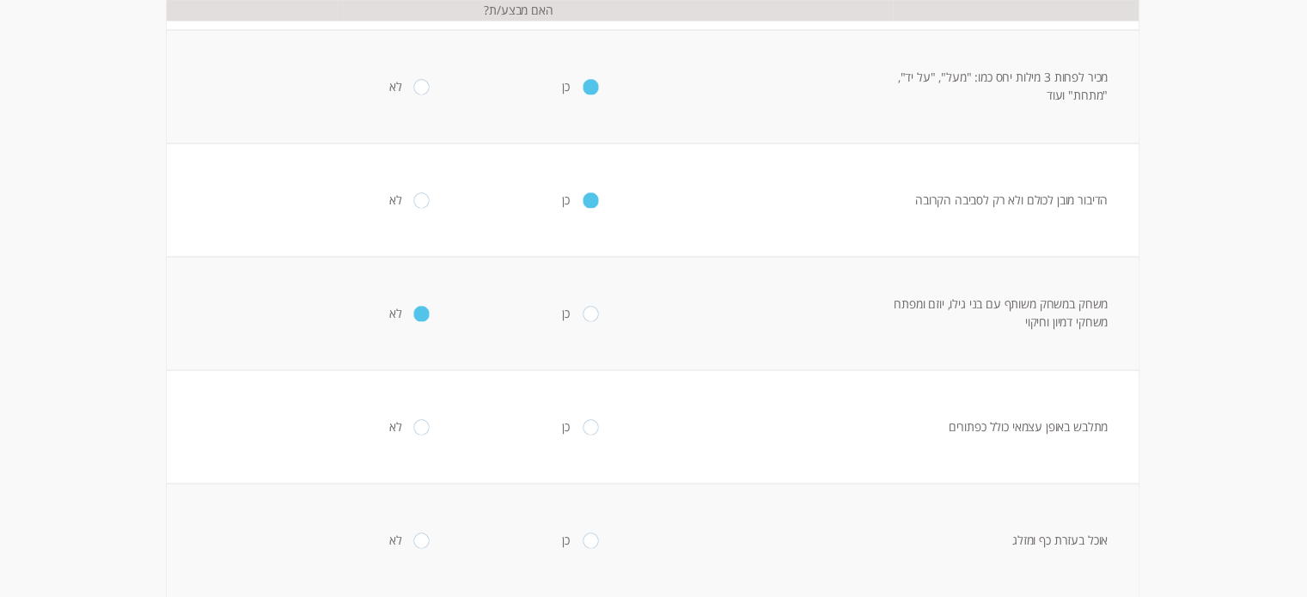
scroll to position [553, 0]
click at [588, 320] on td "כן" at bounding box center [592, 312] width 170 height 113
click at [583, 312] on input "radio" at bounding box center [591, 312] width 16 height 15
radio input "true"
click at [413, 425] on input "radio" at bounding box center [421, 425] width 16 height 15
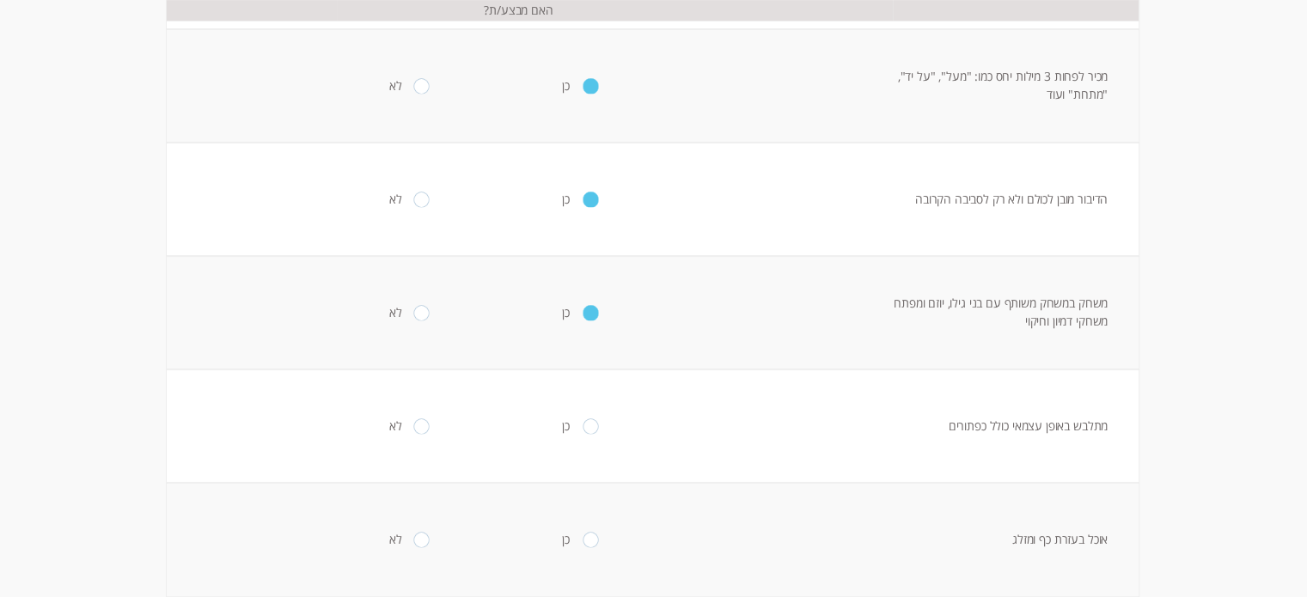
radio input "true"
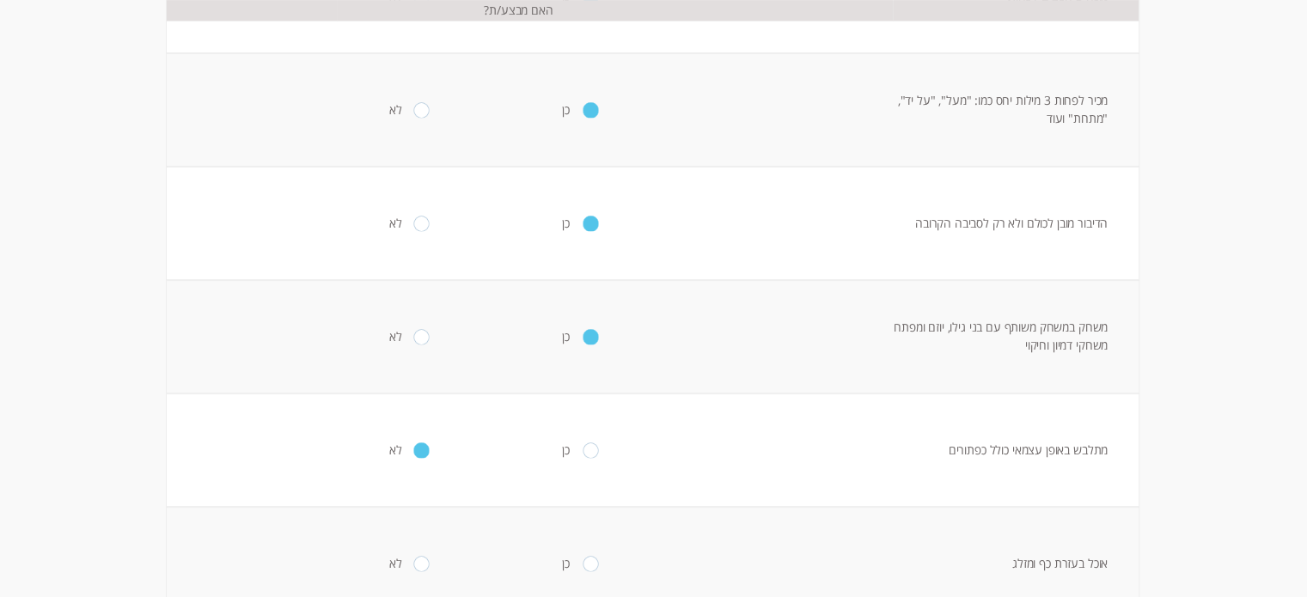
scroll to position [543, 0]
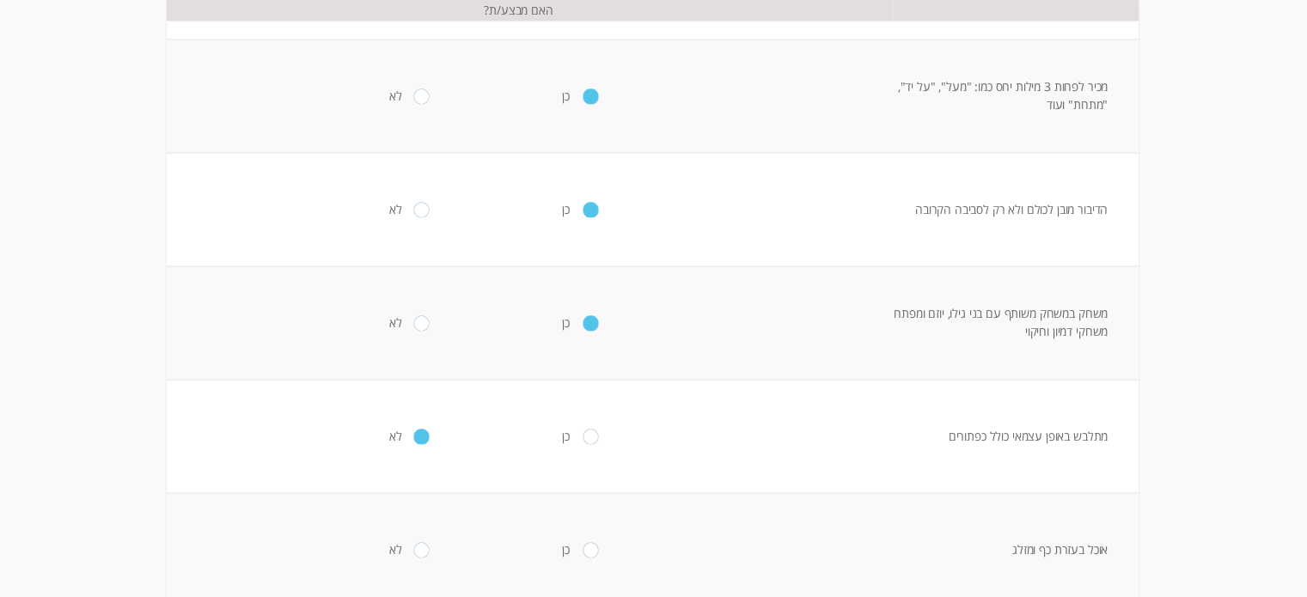
click at [583, 436] on input "radio" at bounding box center [591, 436] width 16 height 15
radio input "true"
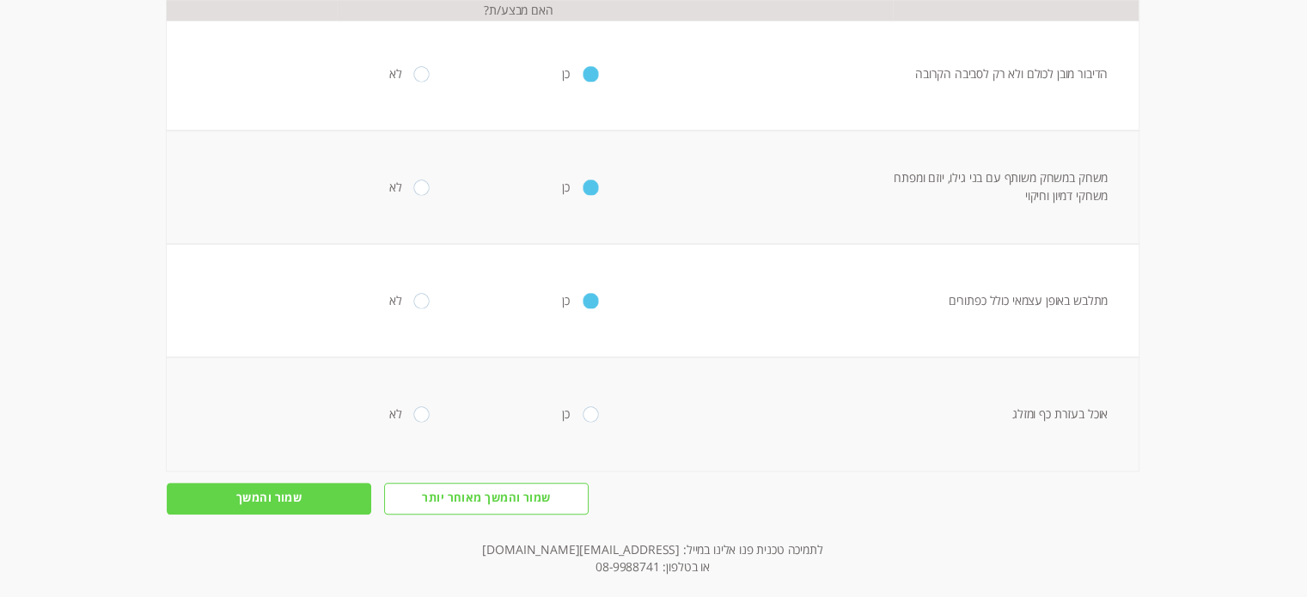
scroll to position [698, 0]
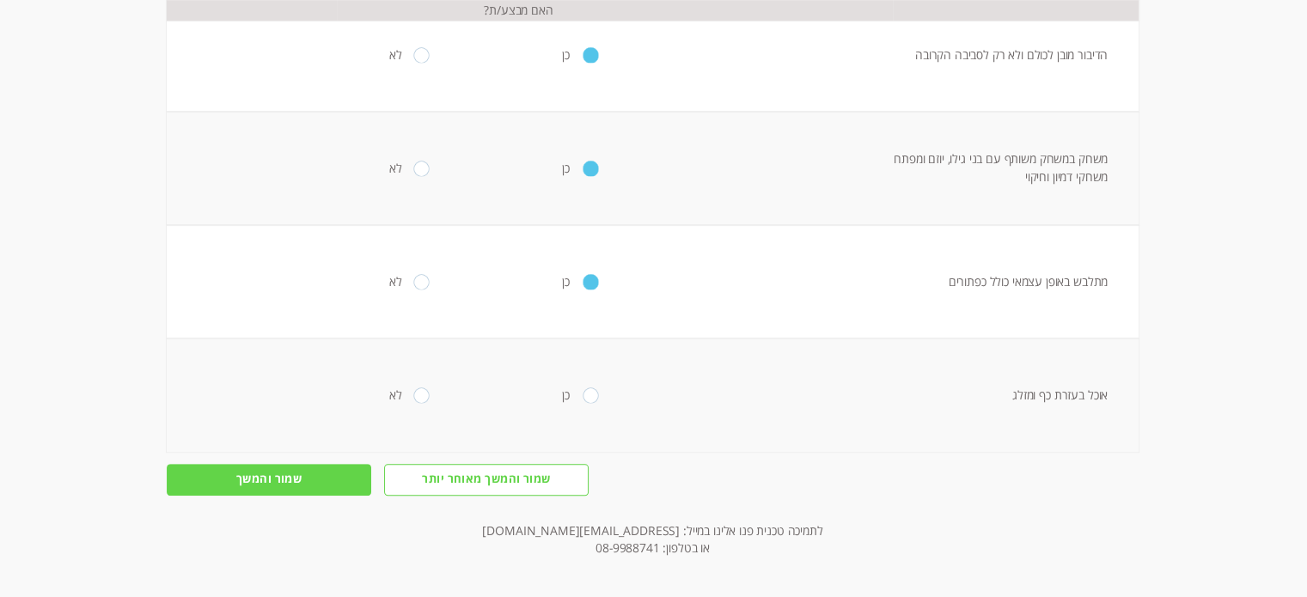
click at [584, 394] on input "radio" at bounding box center [591, 394] width 16 height 15
radio input "true"
click at [318, 471] on input "שמור והמשך" at bounding box center [269, 480] width 204 height 32
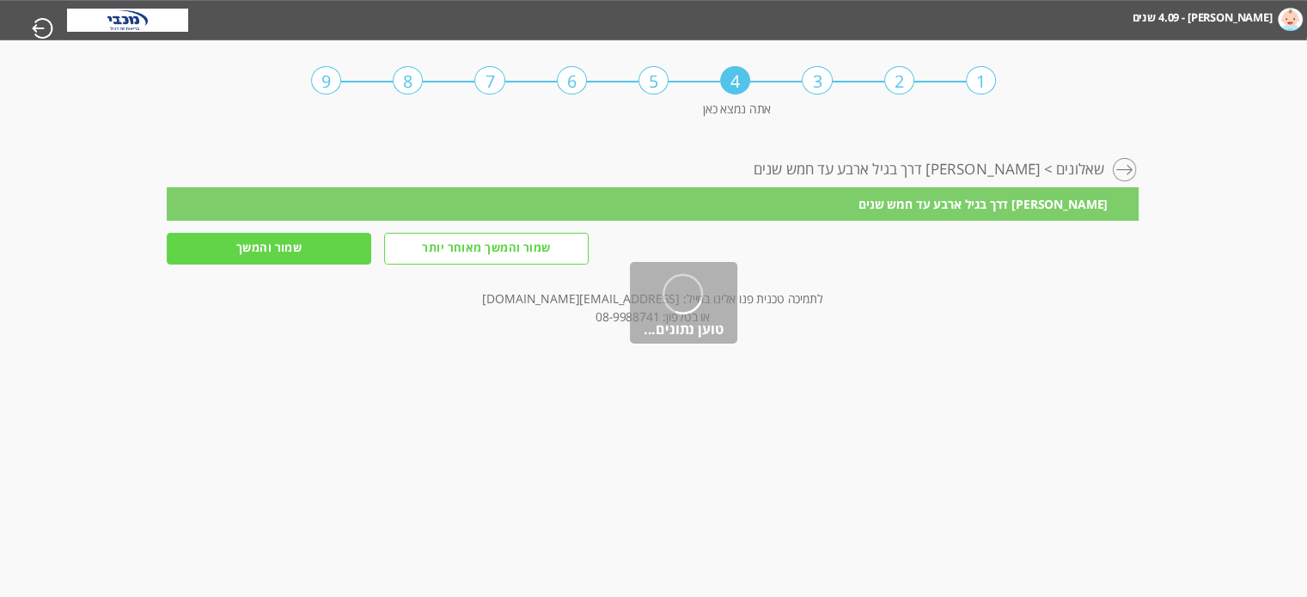
scroll to position [0, 0]
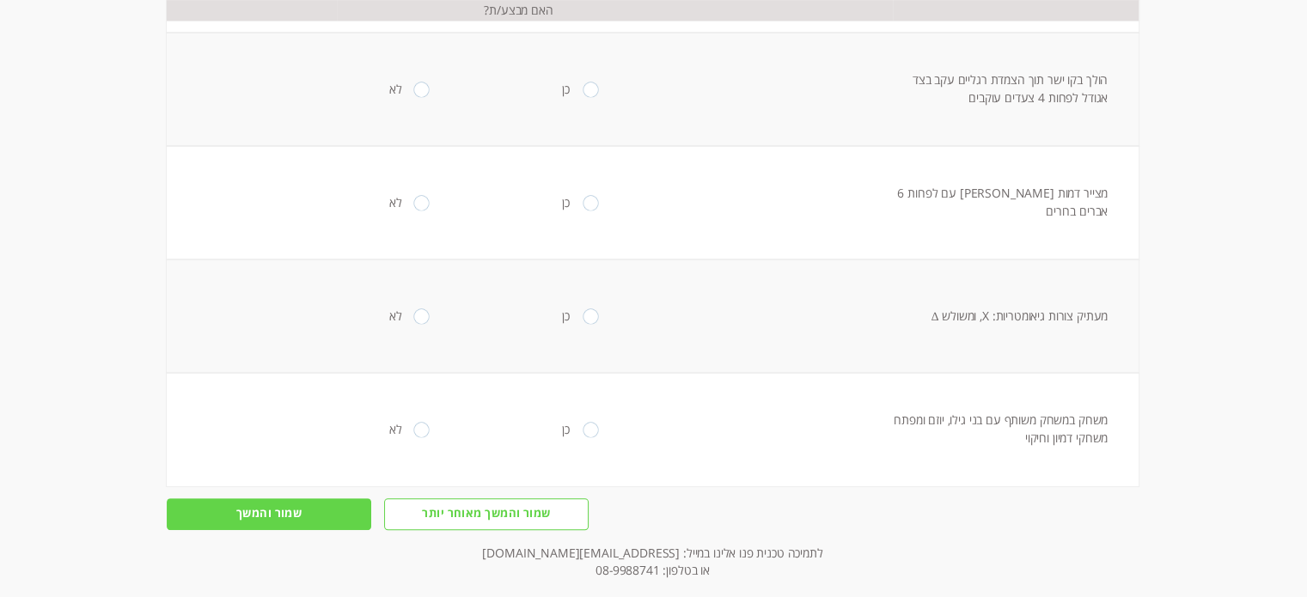
scroll to position [586, 0]
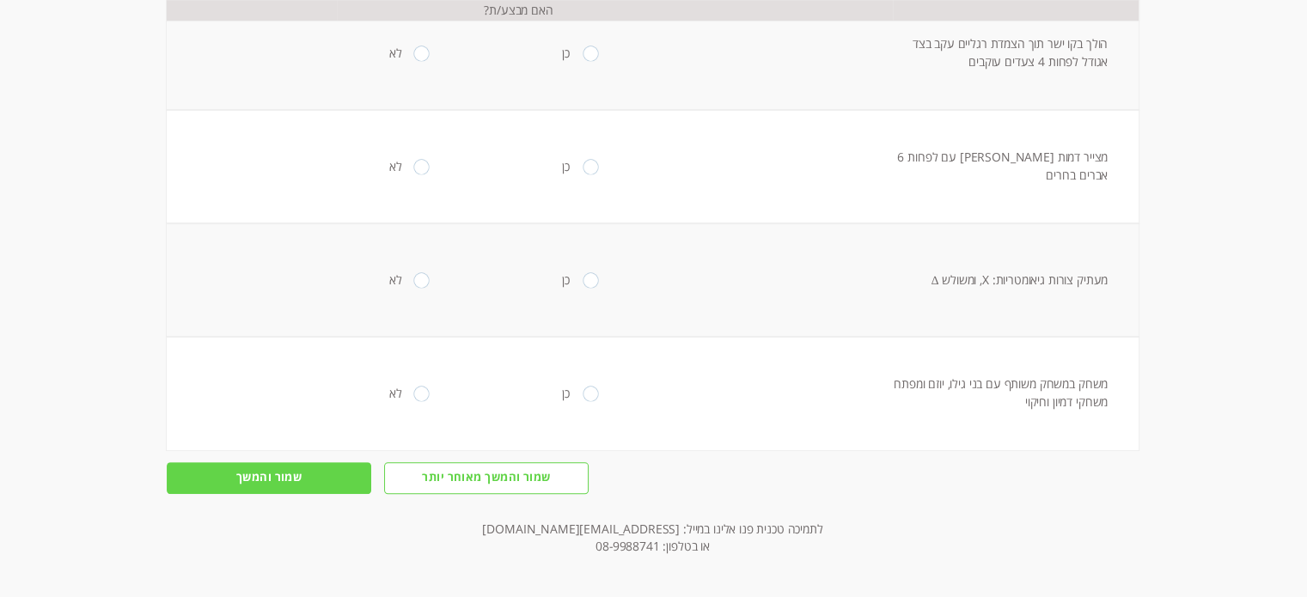
click at [266, 479] on input "שמור והמשך" at bounding box center [269, 478] width 204 height 32
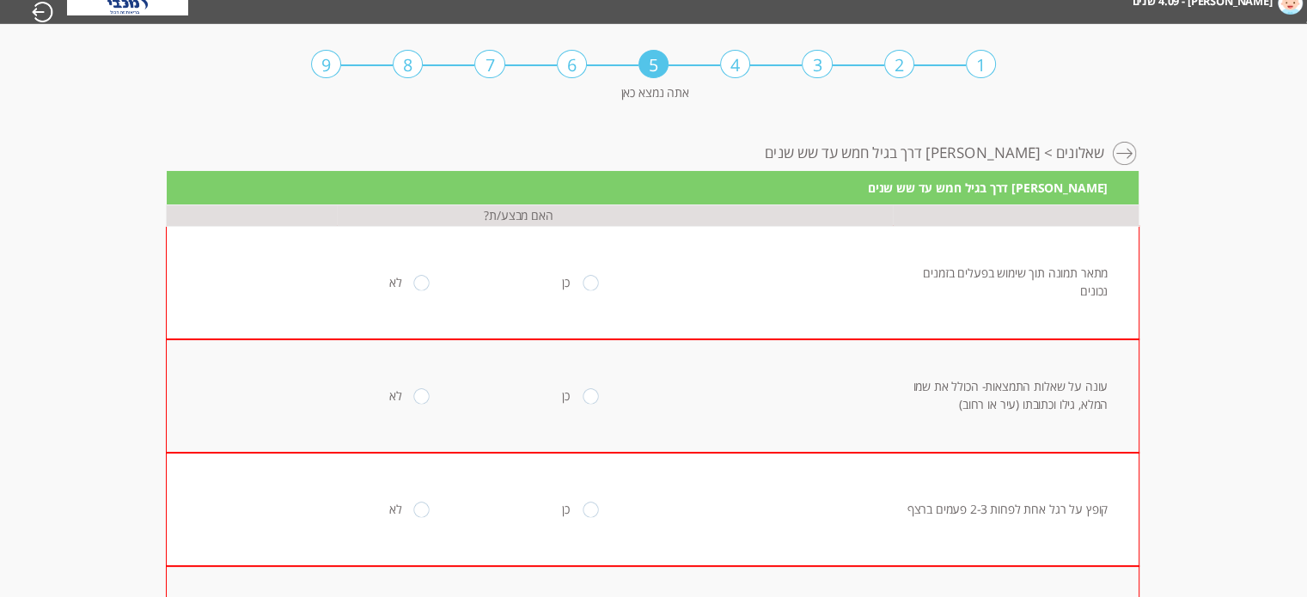
scroll to position [15, 0]
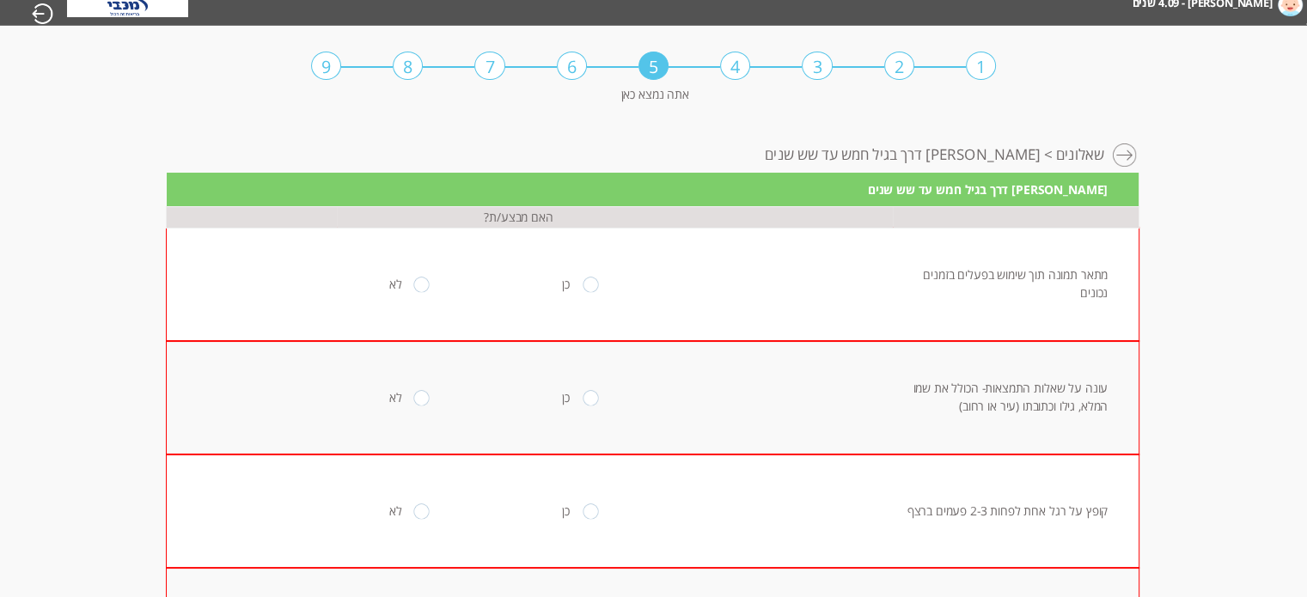
click at [1021, 271] on td "מתאר תמונה תוך שימוש בפעלים בזמנים נכונים" at bounding box center [1016, 284] width 246 height 113
click at [413, 283] on input "radio" at bounding box center [421, 284] width 16 height 15
radio input "true"
click at [413, 398] on input "radio" at bounding box center [421, 397] width 16 height 15
radio input "true"
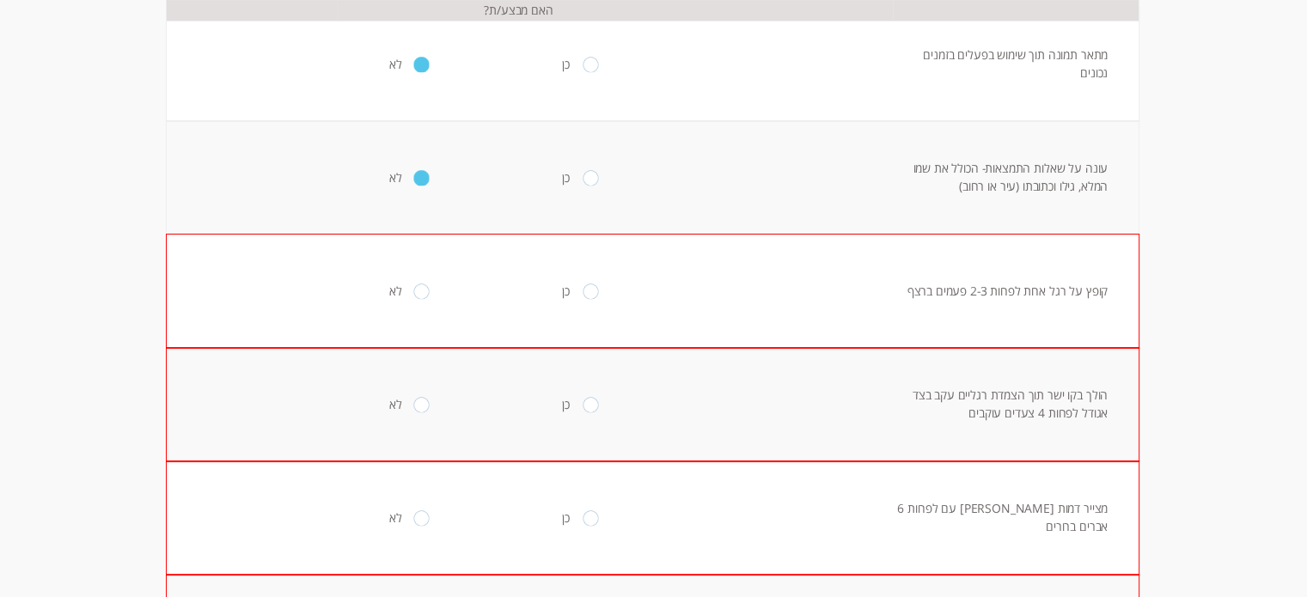
scroll to position [245, 0]
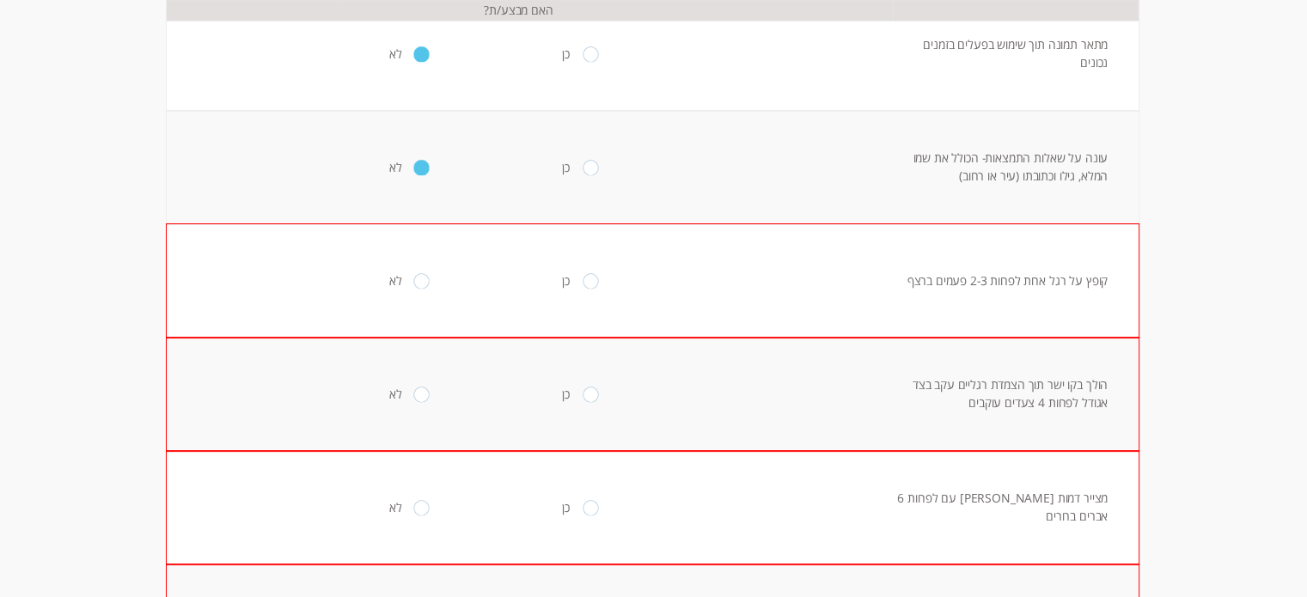
click at [415, 278] on input "radio" at bounding box center [421, 280] width 16 height 15
radio input "true"
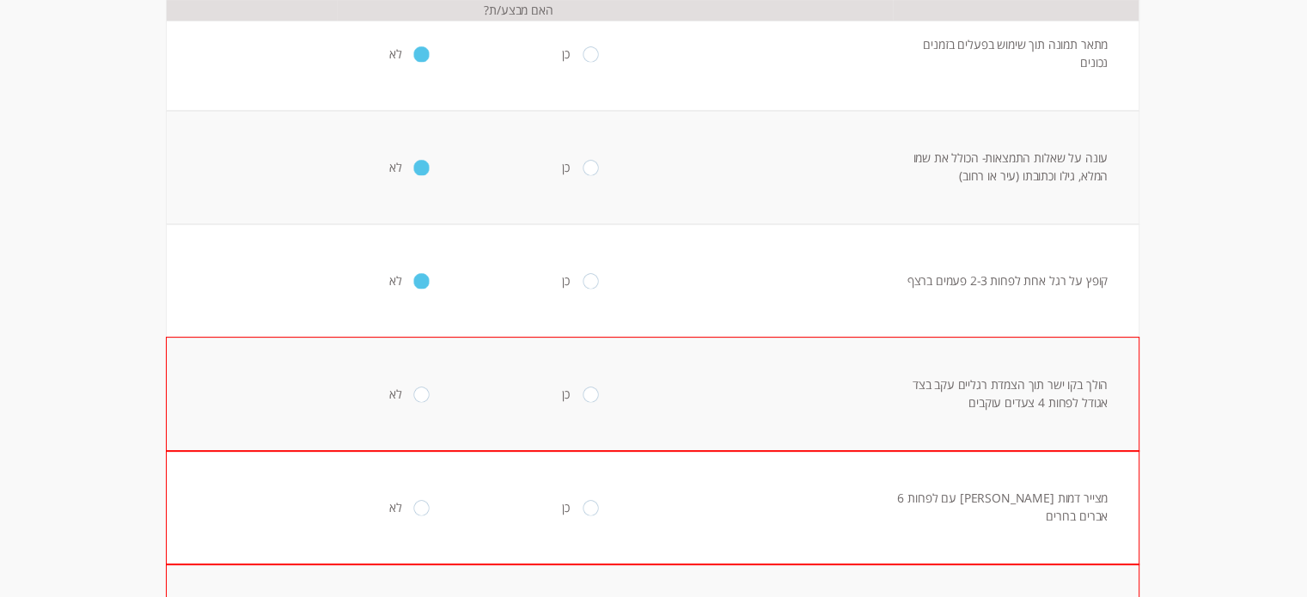
click at [583, 284] on input "radio" at bounding box center [591, 280] width 16 height 15
radio input "true"
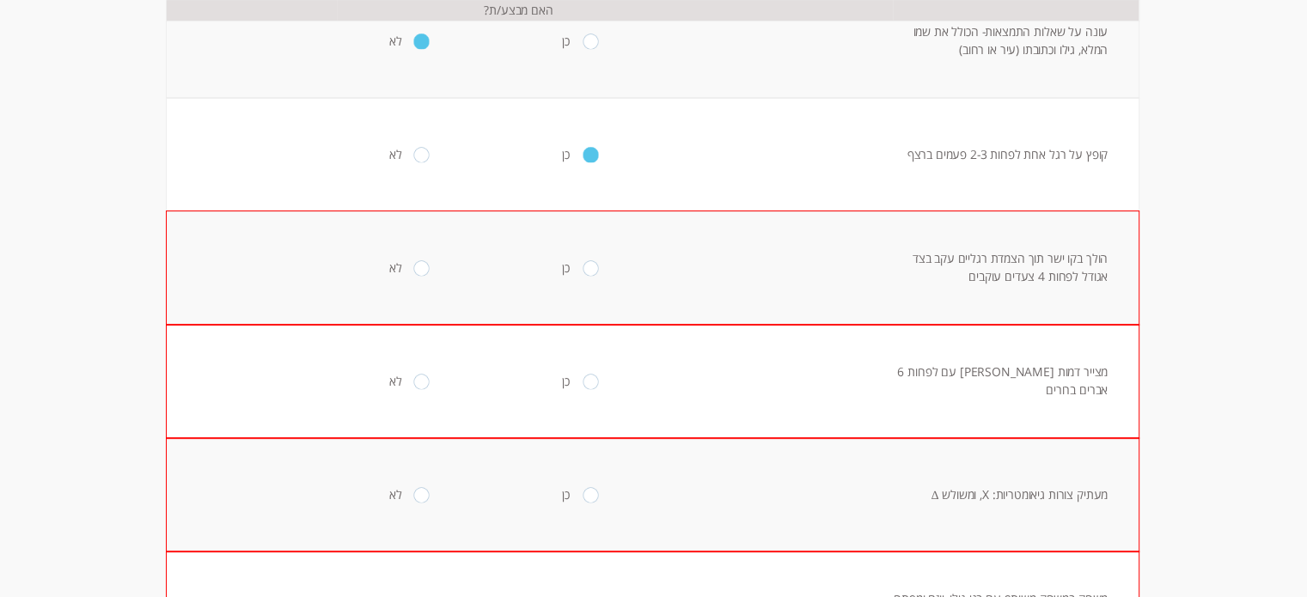
scroll to position [412, 0]
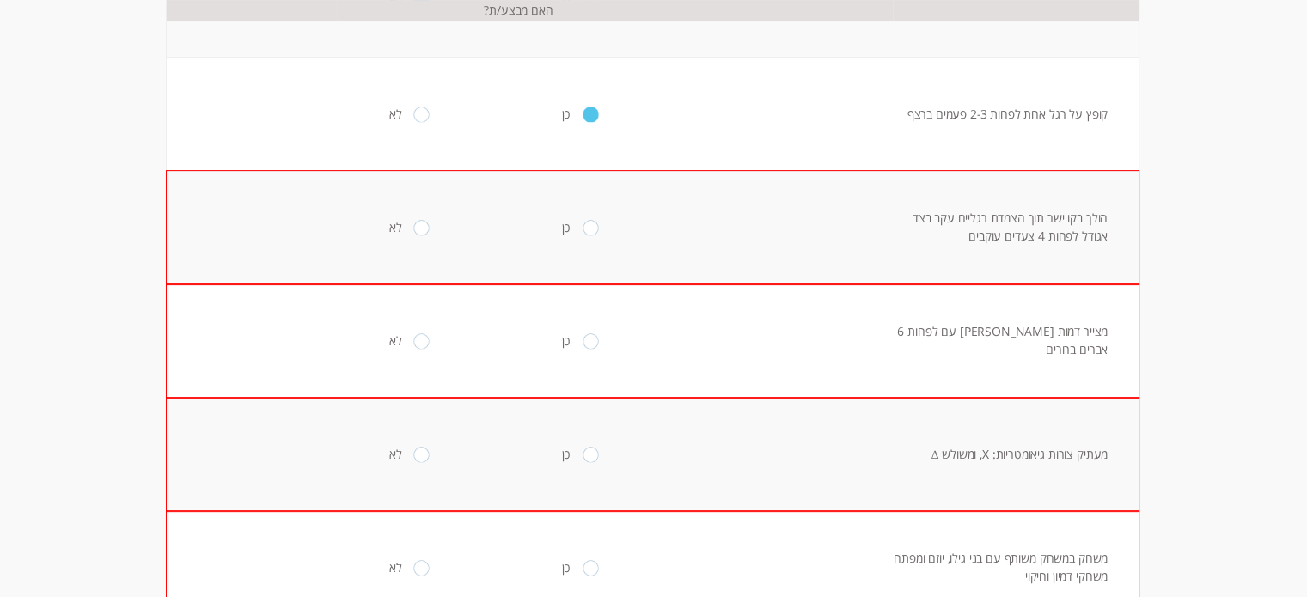
click at [413, 228] on input "radio" at bounding box center [421, 227] width 16 height 15
radio input "true"
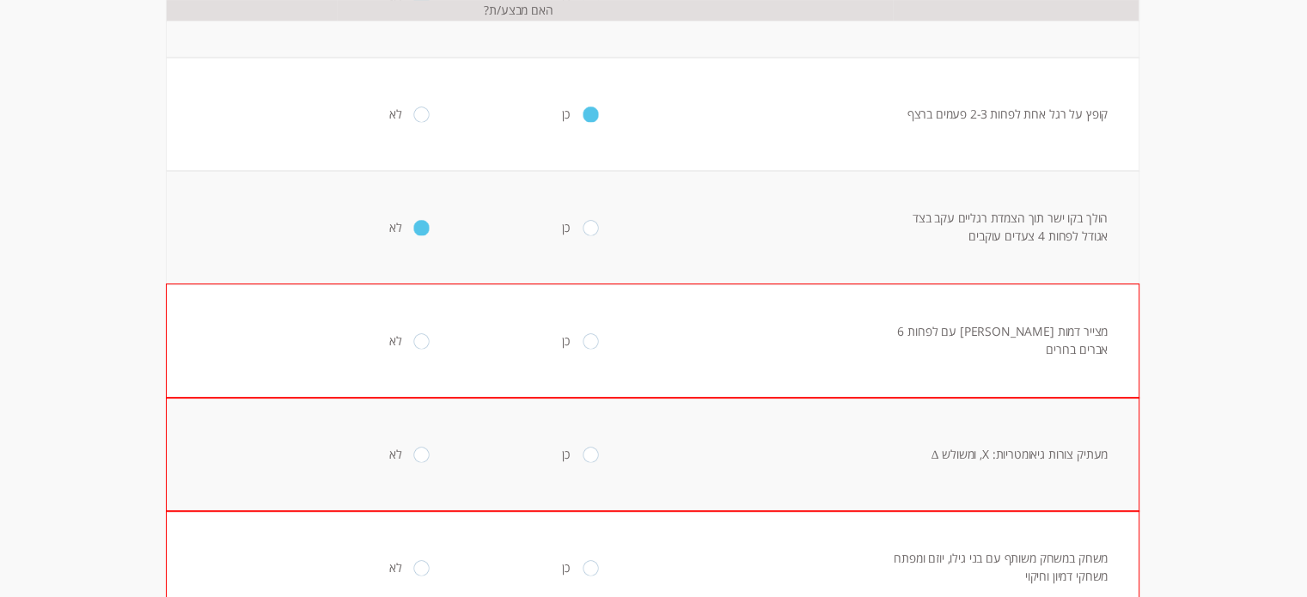
click at [413, 343] on input "radio" at bounding box center [421, 340] width 16 height 15
radio input "true"
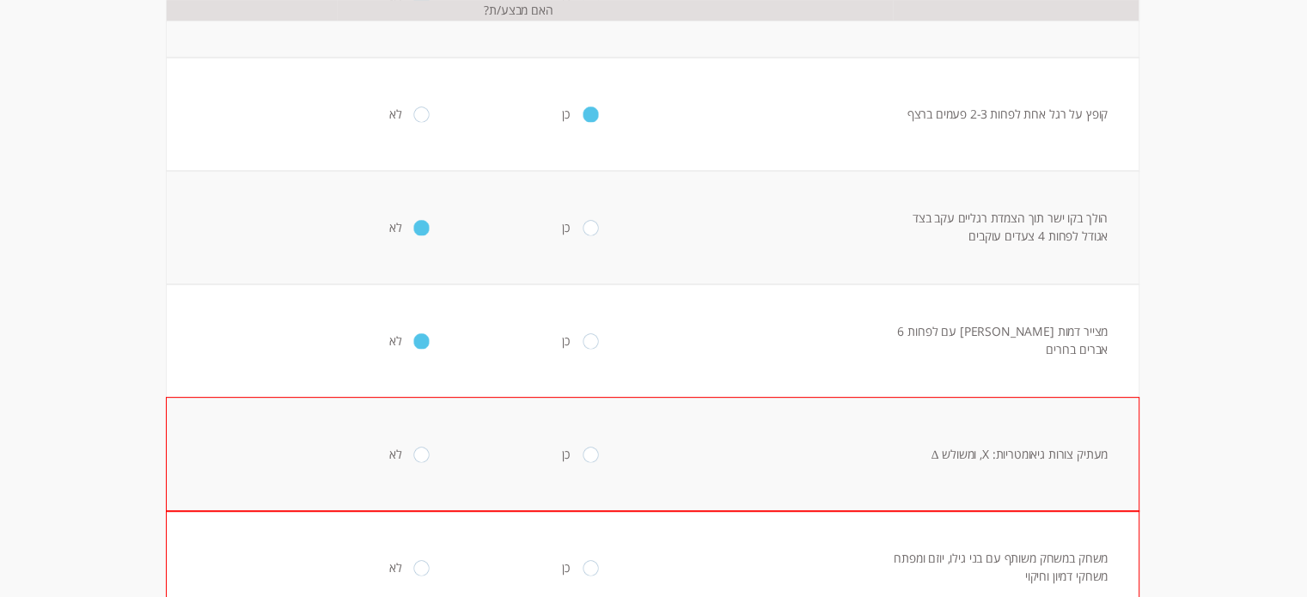
click at [413, 454] on input "radio" at bounding box center [421, 454] width 16 height 15
radio input "true"
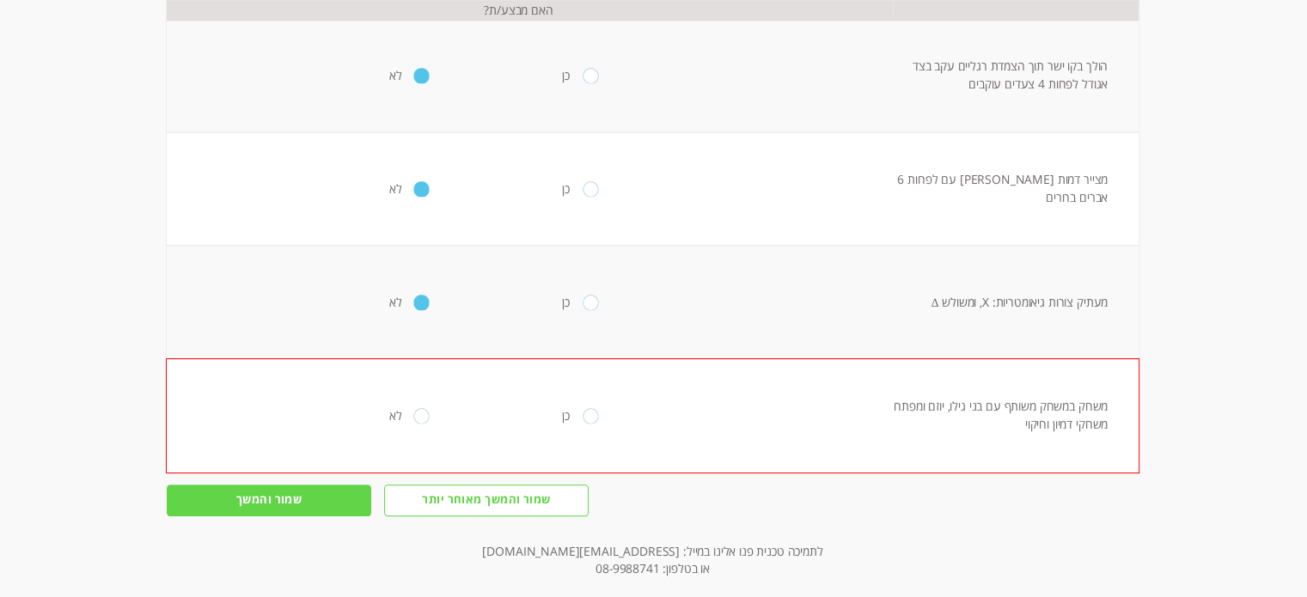
scroll to position [576, 0]
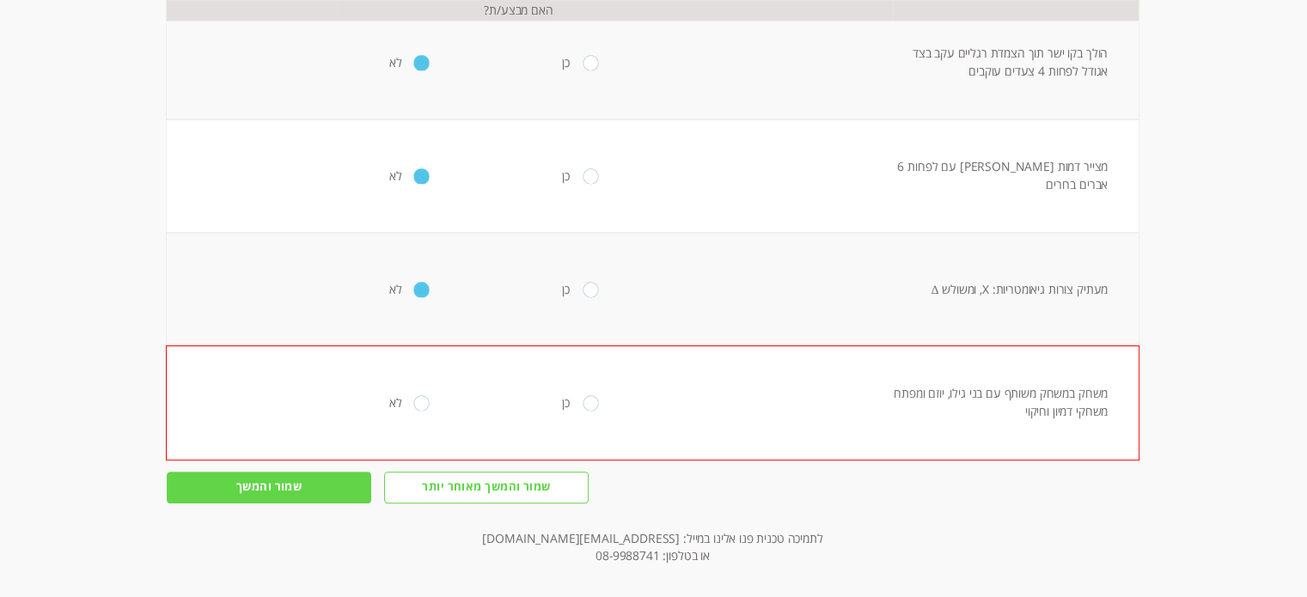
click at [583, 408] on input "radio" at bounding box center [591, 402] width 16 height 15
radio input "true"
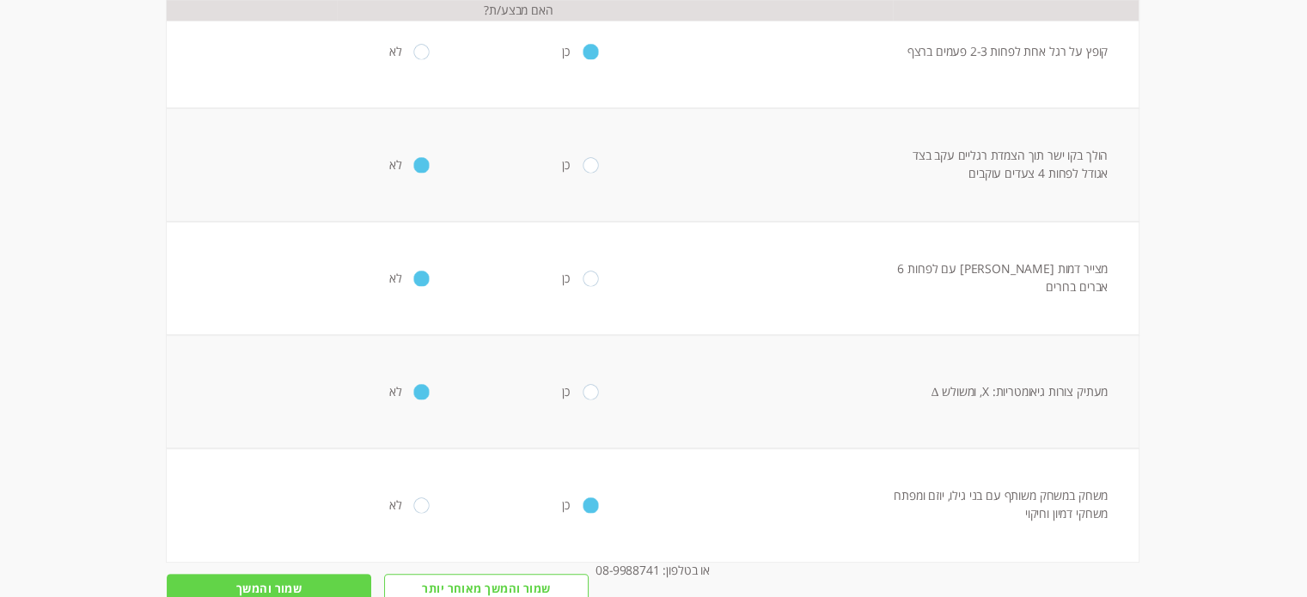
scroll to position [586, 0]
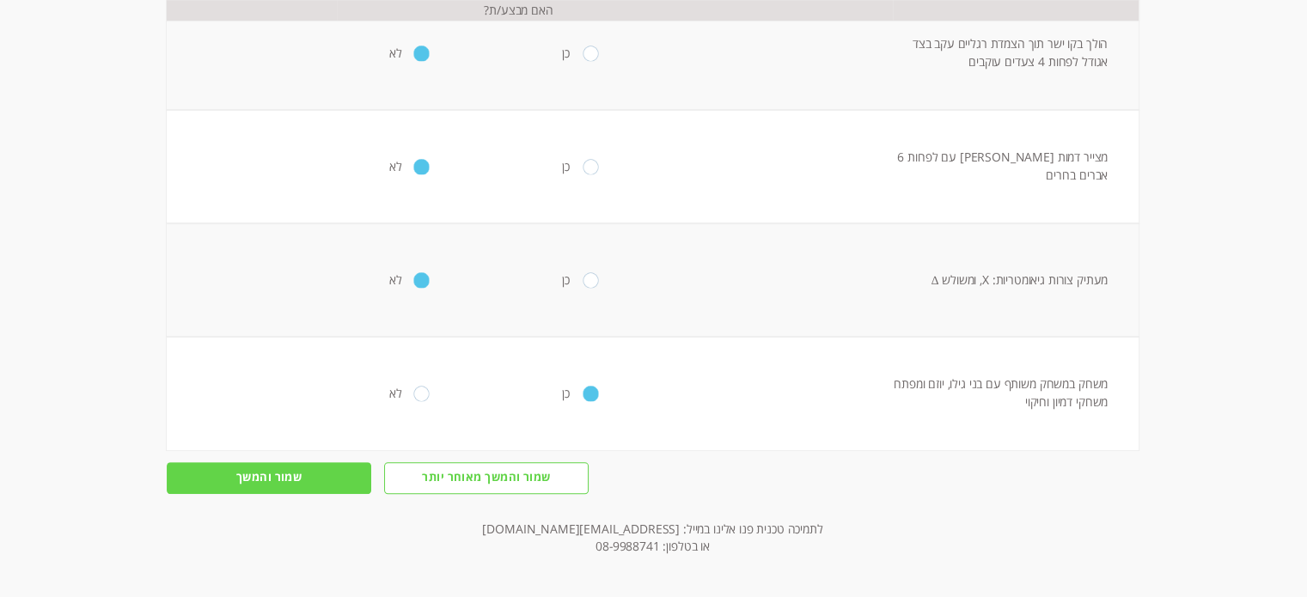
click at [256, 479] on input "שמור והמשך" at bounding box center [269, 478] width 204 height 32
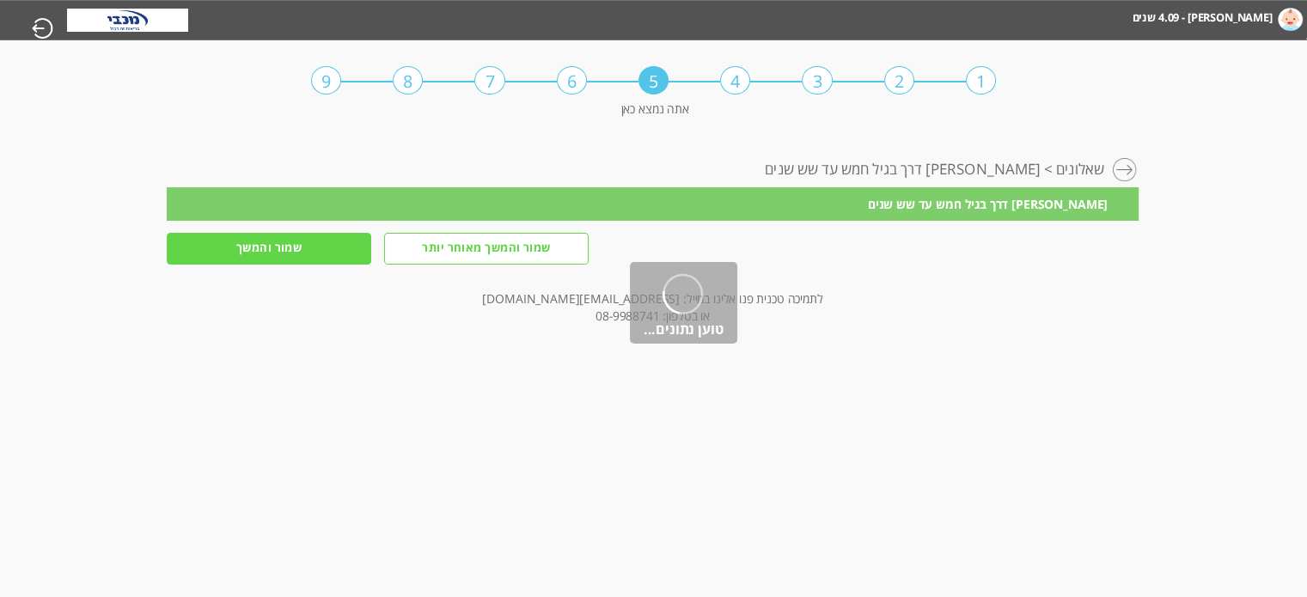
scroll to position [0, 0]
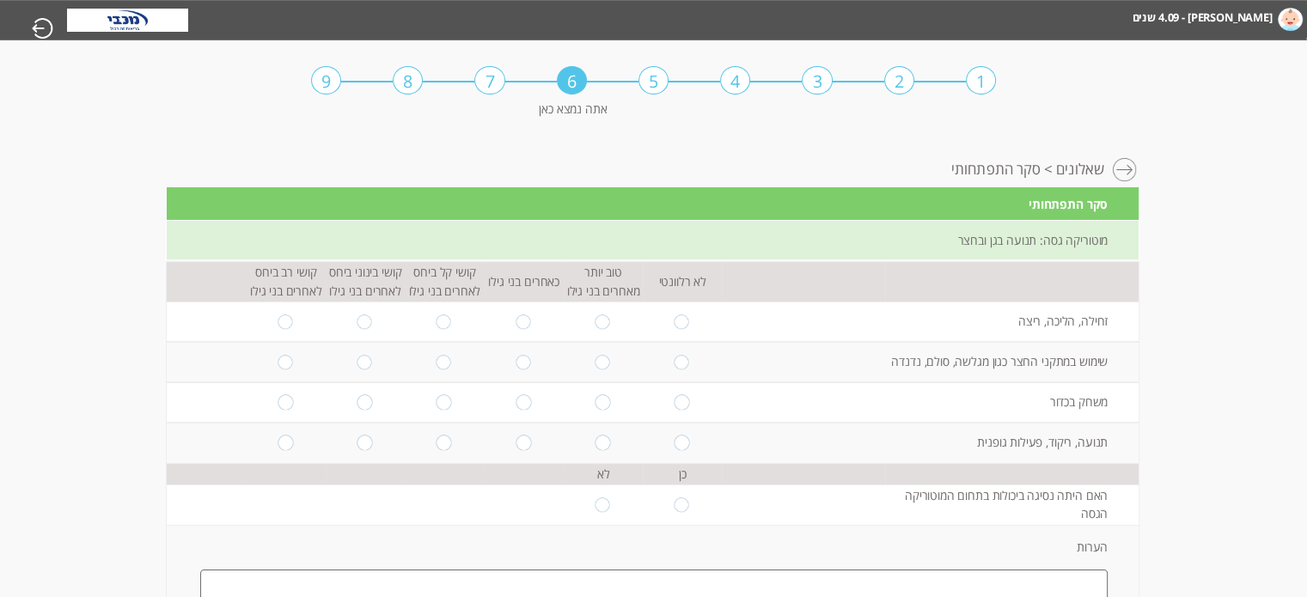
click at [515, 321] on input "radio" at bounding box center [523, 321] width 16 height 15
radio input "true"
click at [515, 363] on input "radio" at bounding box center [523, 362] width 16 height 15
radio input "true"
click at [518, 395] on input "radio" at bounding box center [523, 402] width 16 height 15
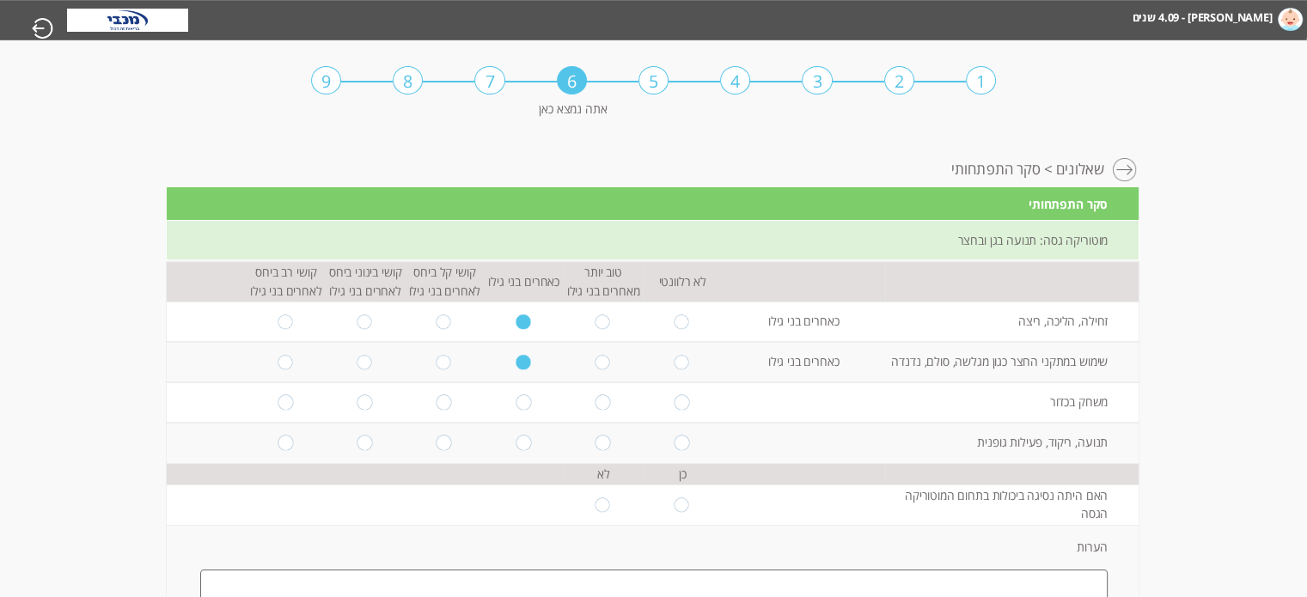
radio input "true"
click at [516, 445] on input "radio" at bounding box center [523, 443] width 16 height 15
radio input "true"
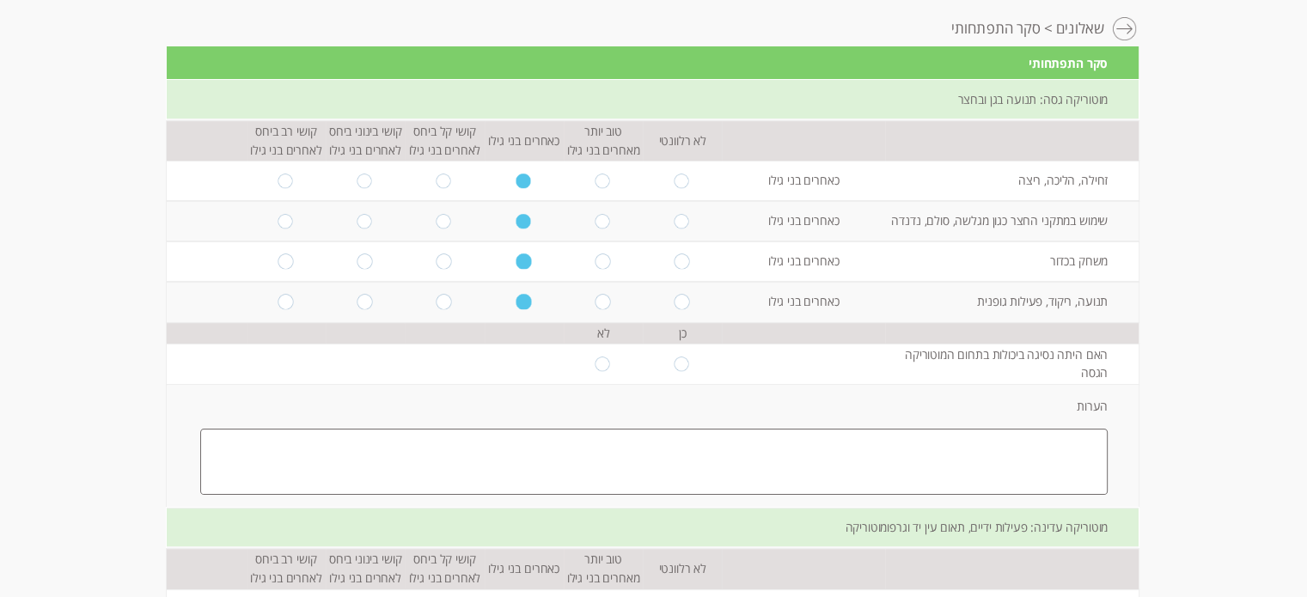
scroll to position [187, 0]
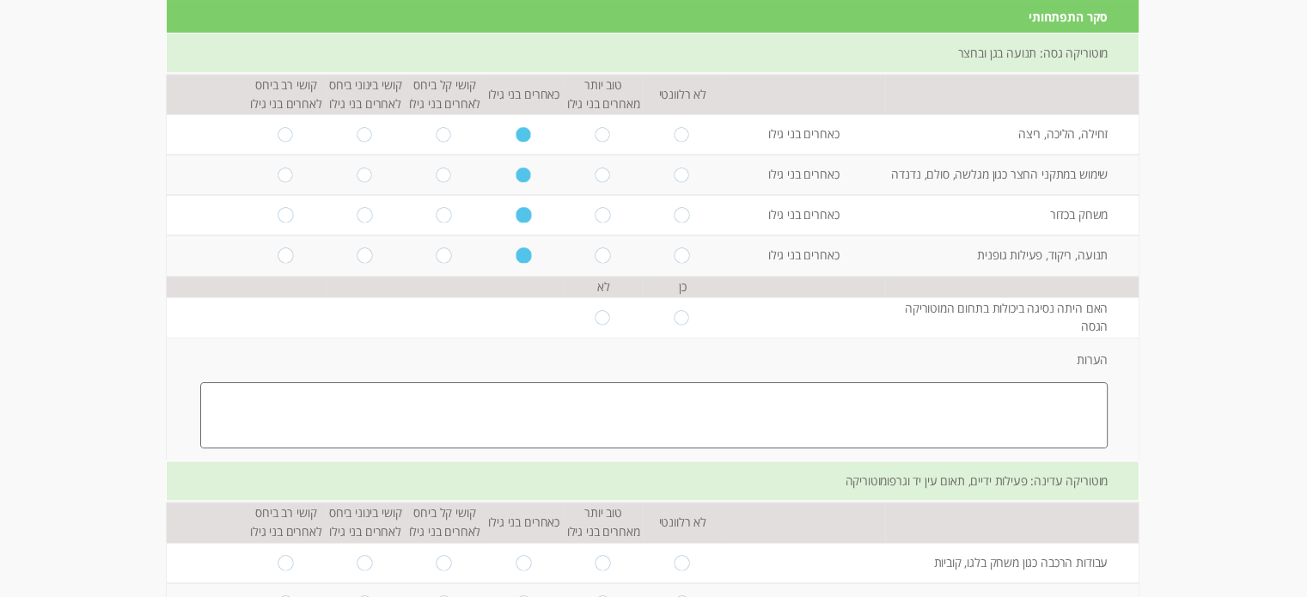
click at [595, 314] on input "radio" at bounding box center [603, 317] width 16 height 15
radio input "true"
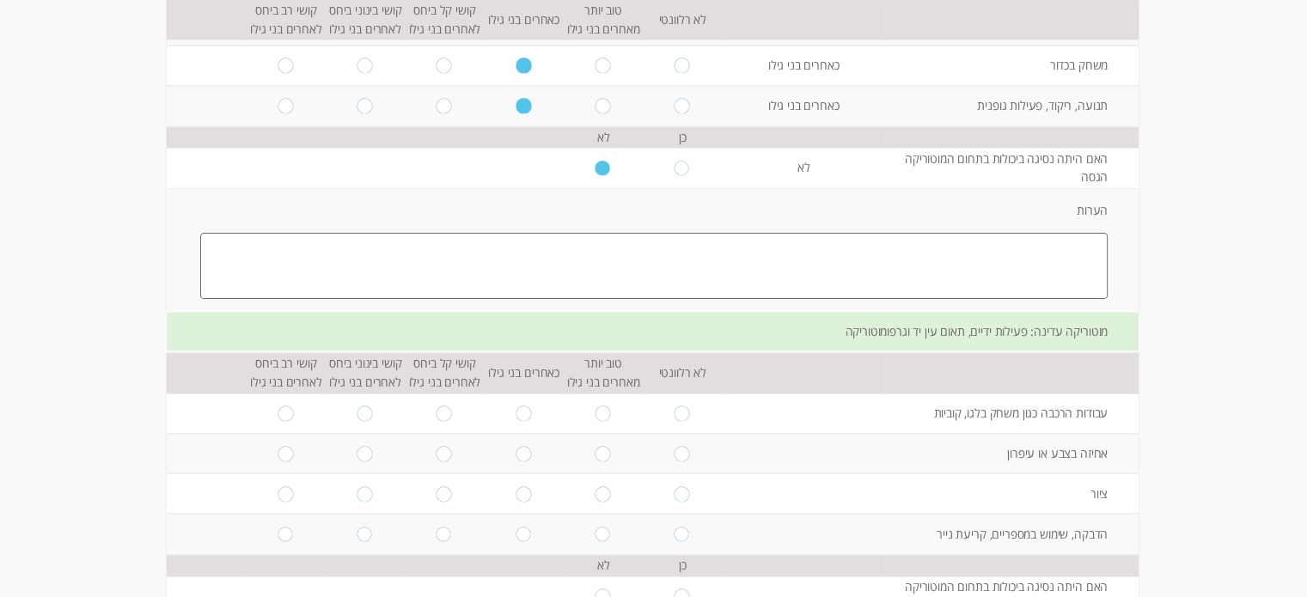
scroll to position [338, 0]
click at [595, 410] on input "radio" at bounding box center [603, 411] width 16 height 15
radio input "true"
click at [357, 450] on input "radio" at bounding box center [365, 451] width 16 height 15
radio input "true"
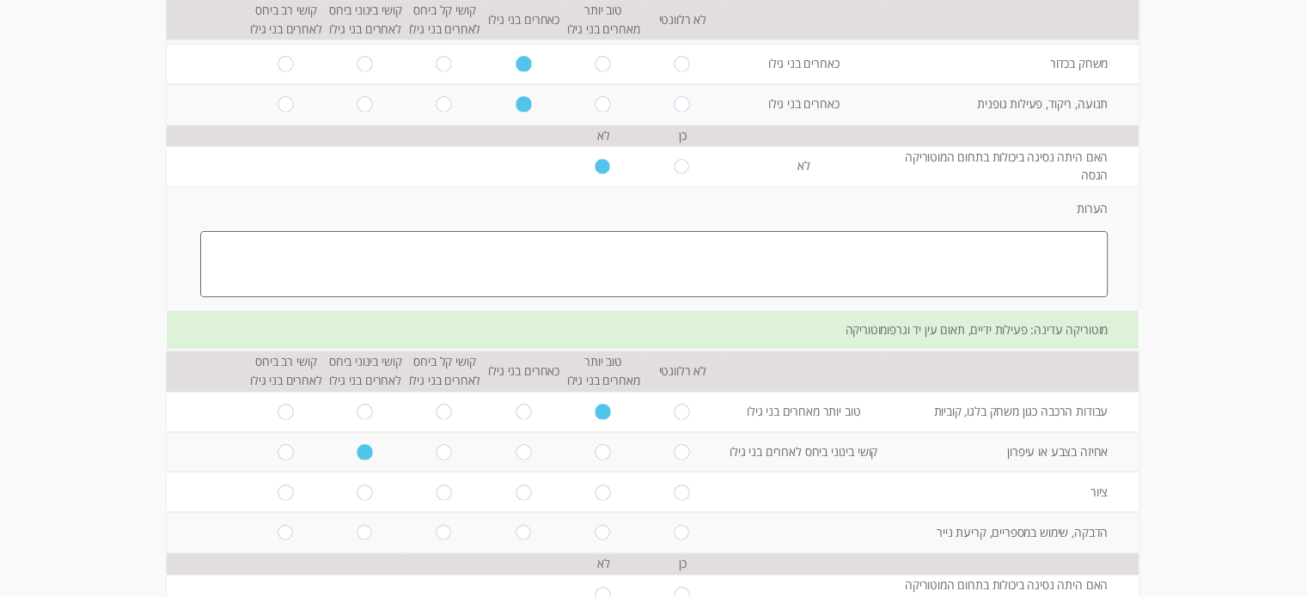
click at [357, 485] on input "radio" at bounding box center [365, 492] width 16 height 15
radio input "true"
click at [436, 528] on input "radio" at bounding box center [444, 532] width 16 height 15
radio input "true"
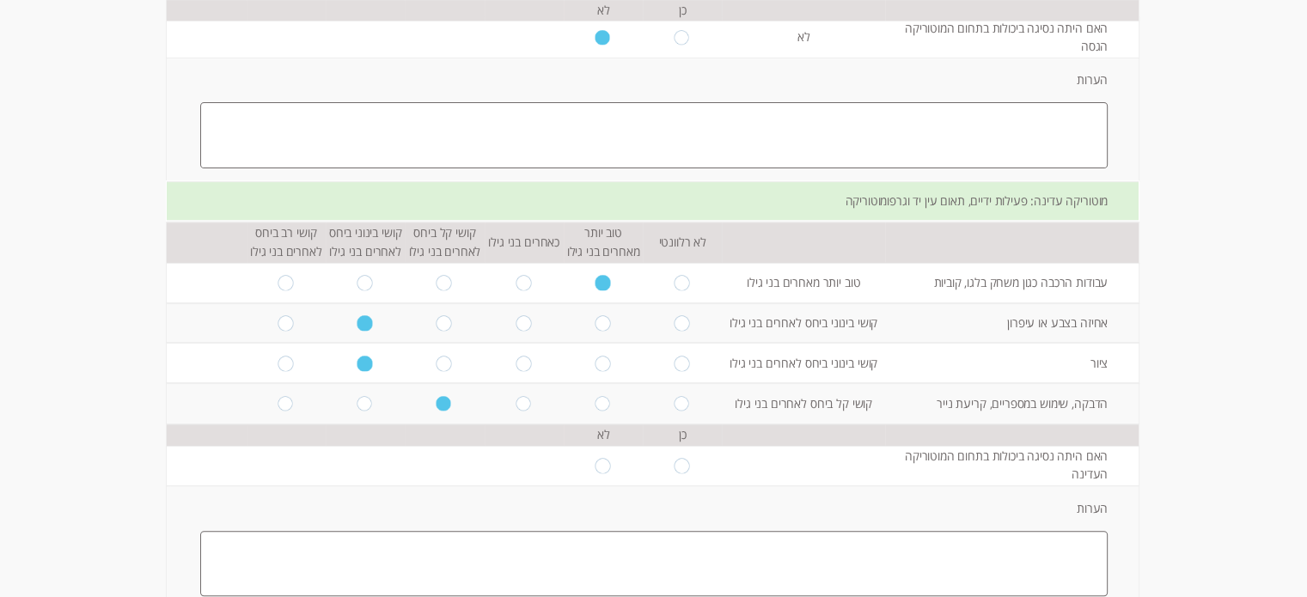
scroll to position [470, 0]
click at [595, 463] on input "radio" at bounding box center [603, 462] width 16 height 15
radio input "true"
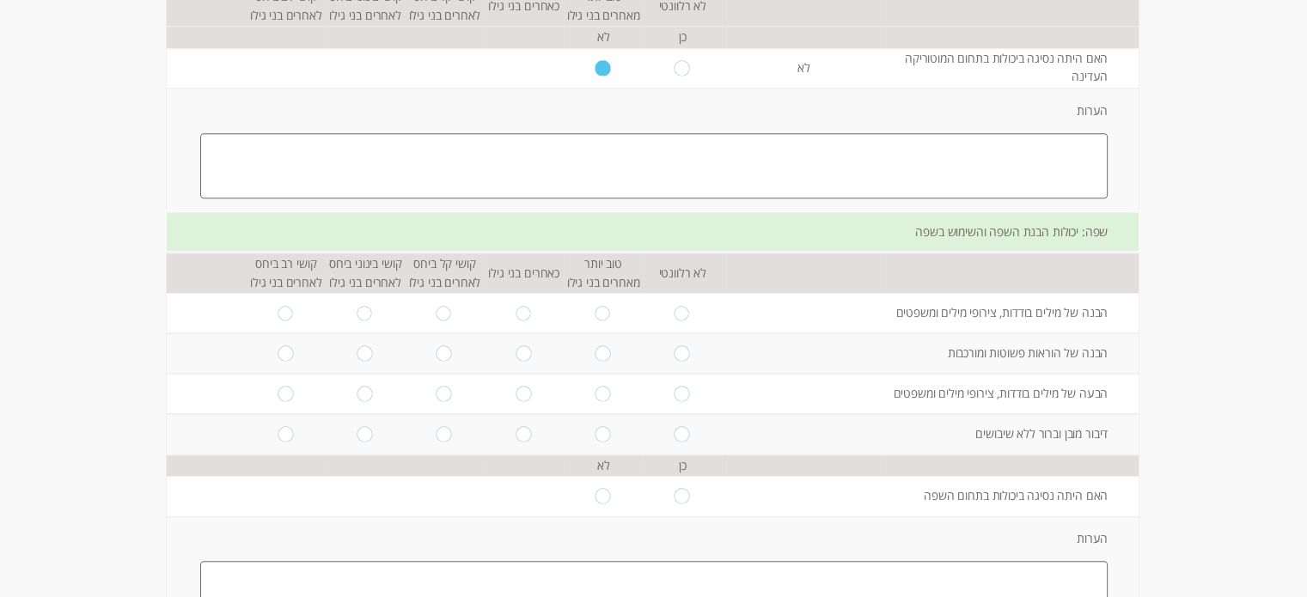
scroll to position [864, 0]
click at [595, 310] on input "radio" at bounding box center [603, 314] width 16 height 15
radio input "true"
click at [595, 310] on input "radio" at bounding box center [603, 314] width 16 height 15
click at [515, 357] on input "radio" at bounding box center [523, 354] width 16 height 15
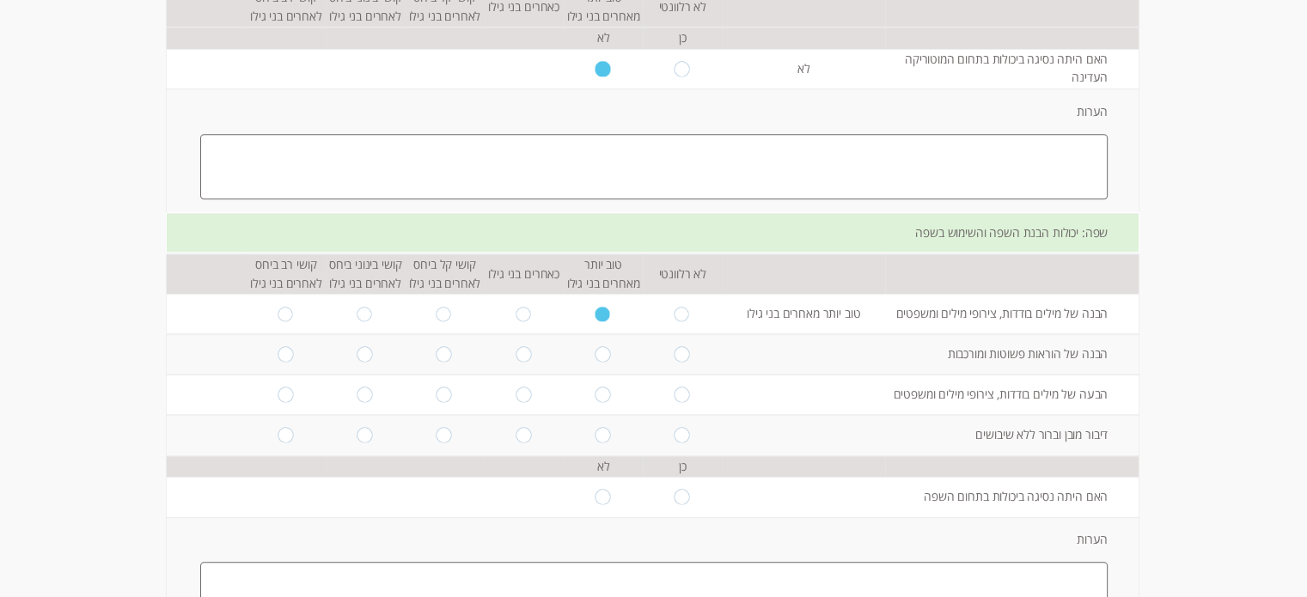
radio input "true"
click at [595, 392] on input "radio" at bounding box center [603, 394] width 16 height 15
radio input "true"
click at [515, 433] on input "radio" at bounding box center [523, 434] width 16 height 15
radio input "true"
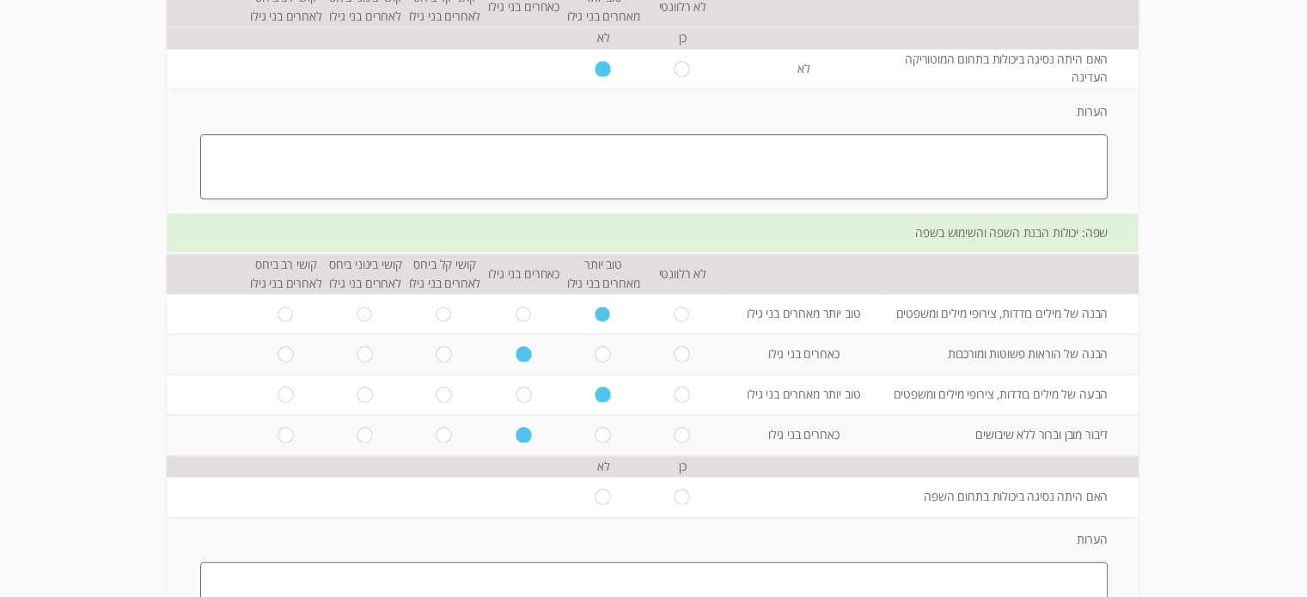
click at [516, 393] on input "radio" at bounding box center [523, 394] width 16 height 15
radio input "true"
click at [595, 493] on input "radio" at bounding box center [603, 497] width 16 height 15
radio input "true"
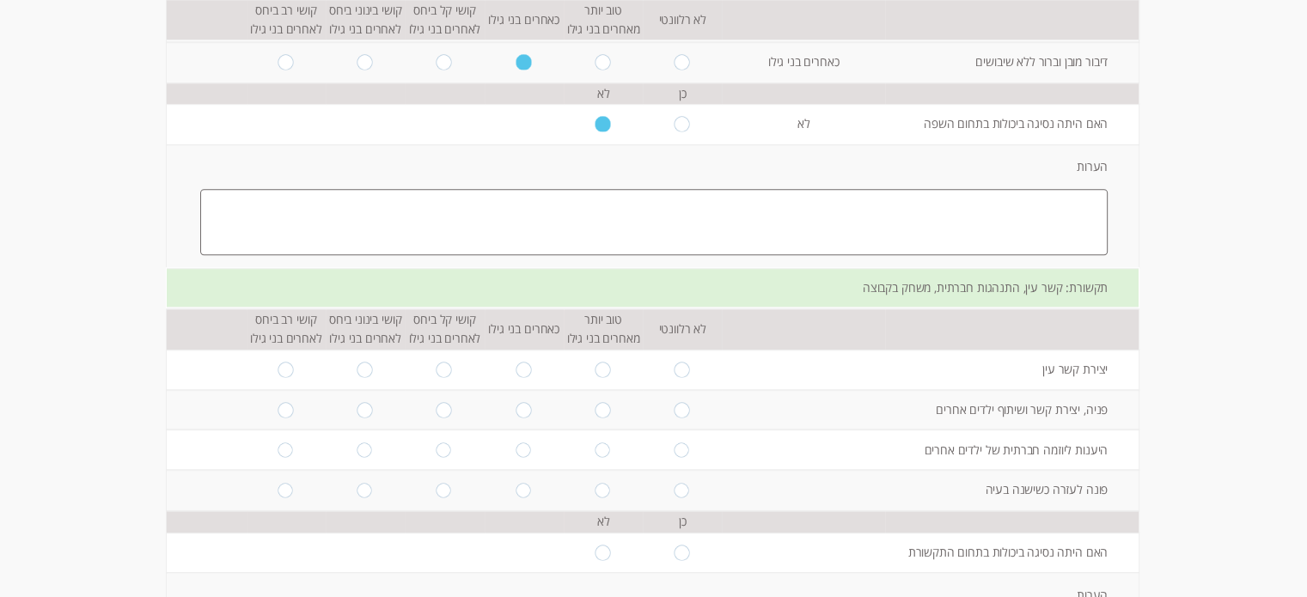
scroll to position [1244, 0]
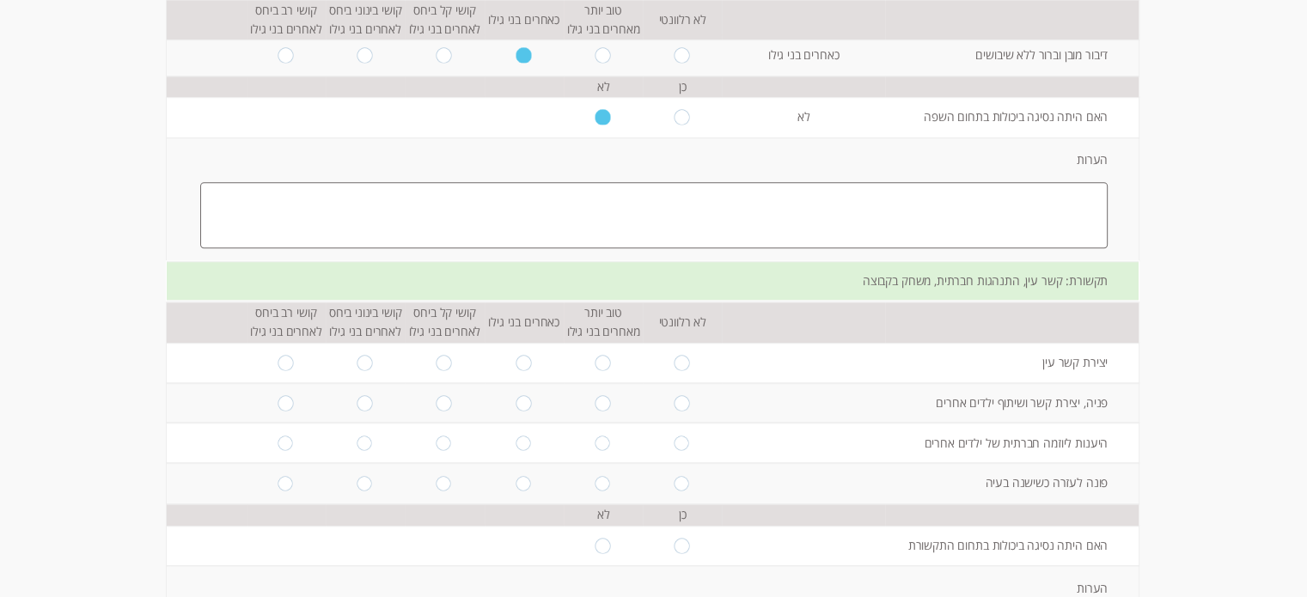
click at [436, 357] on input "radio" at bounding box center [444, 362] width 16 height 15
radio input "true"
click at [515, 395] on input "radio" at bounding box center [523, 402] width 16 height 15
radio input "true"
click at [515, 437] on input "radio" at bounding box center [523, 443] width 16 height 15
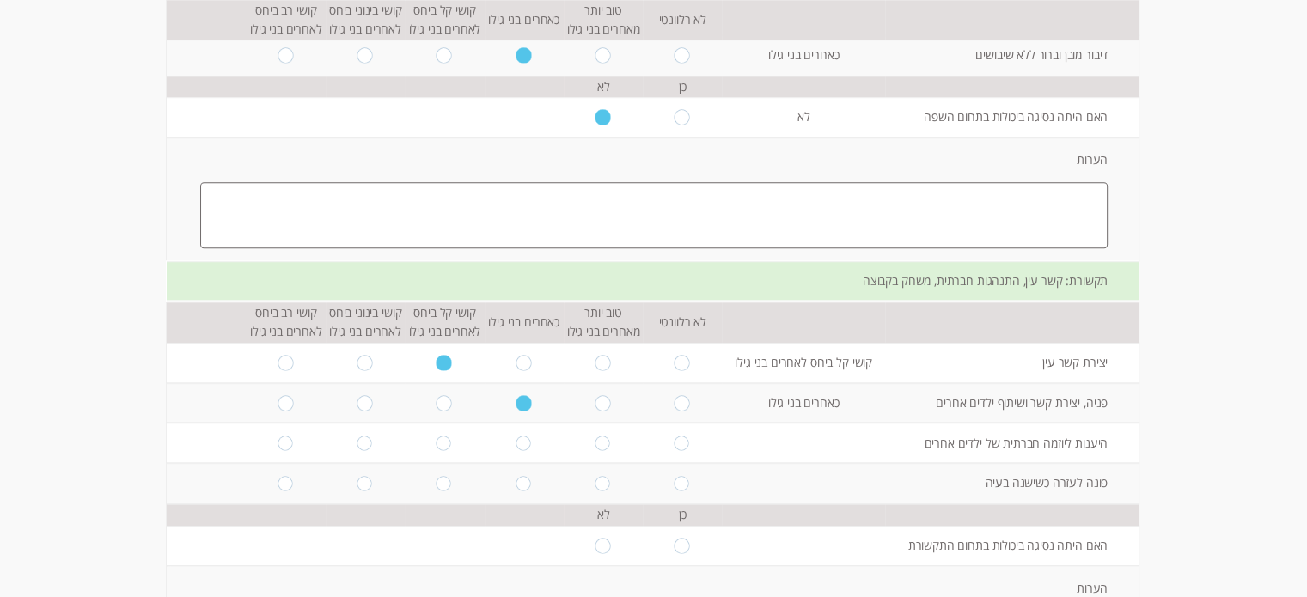
radio input "true"
click at [436, 480] on input "radio" at bounding box center [444, 483] width 16 height 15
radio input "true"
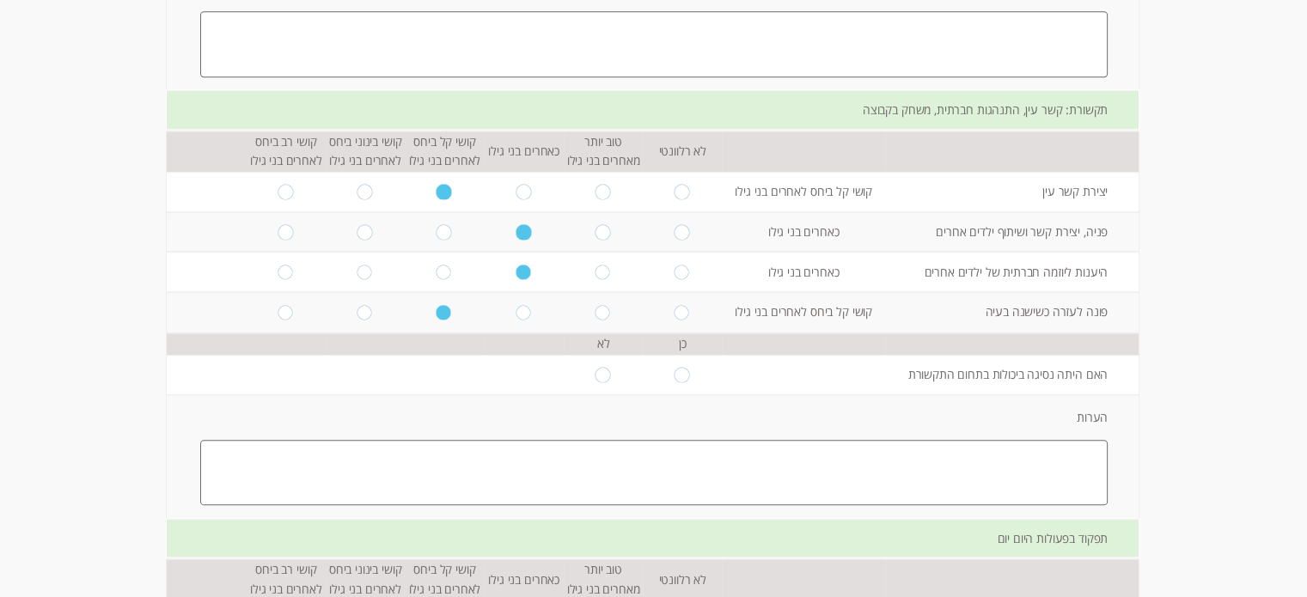
scroll to position [1423, 0]
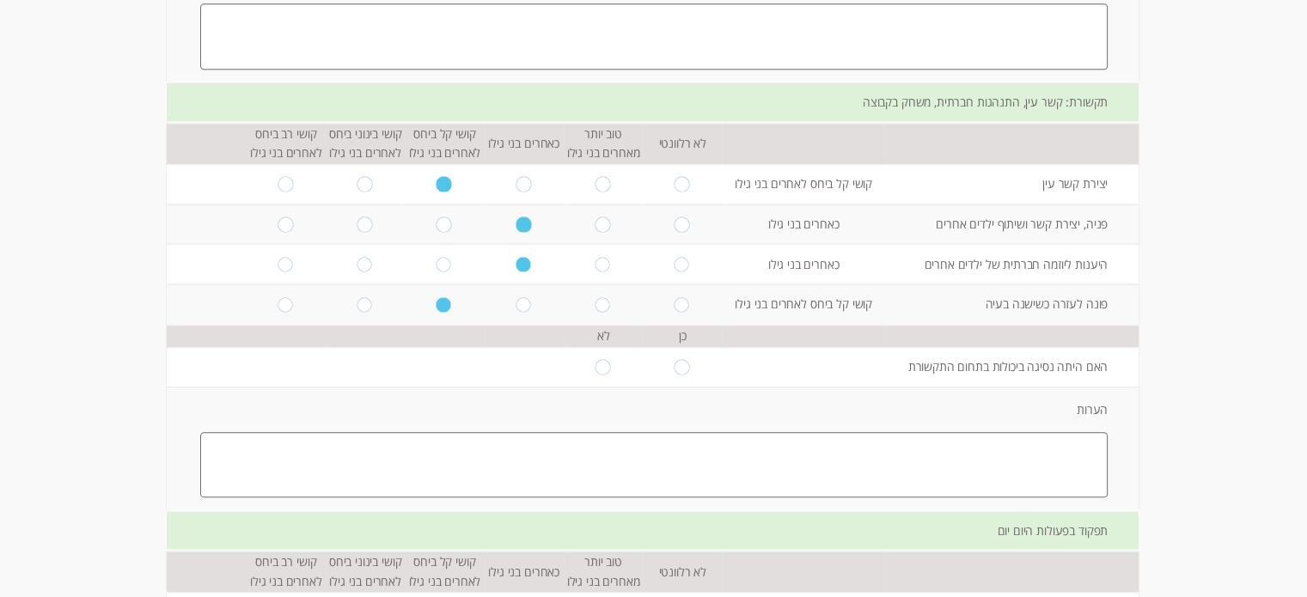
click at [595, 361] on input "radio" at bounding box center [603, 366] width 16 height 15
radio input "true"
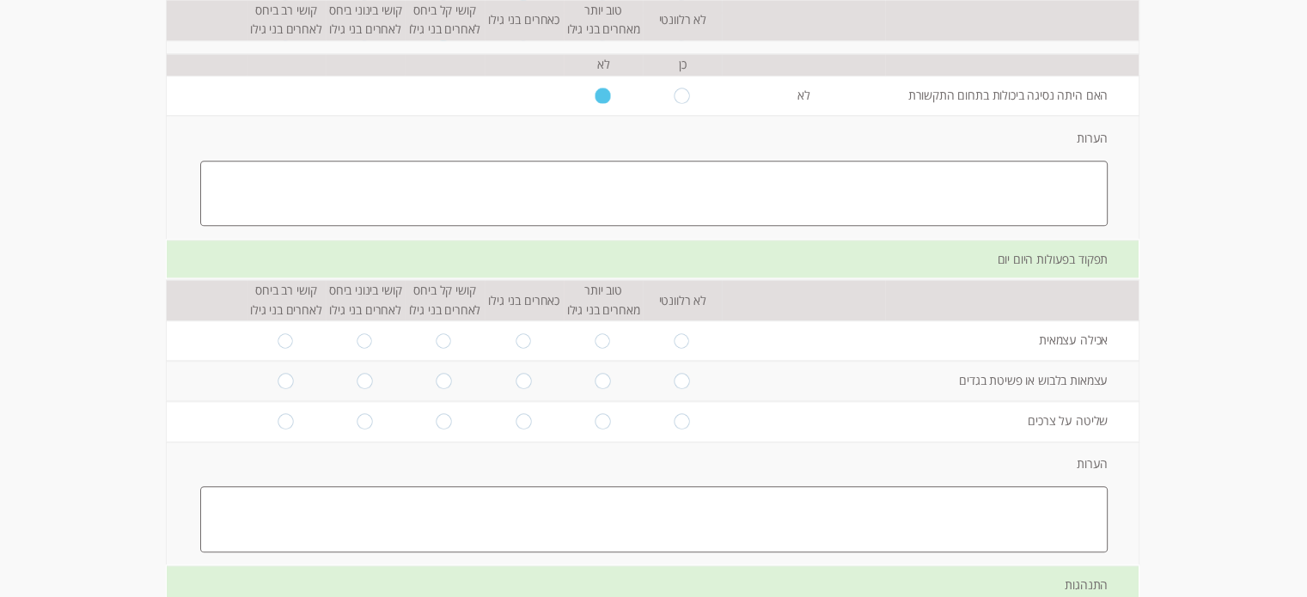
scroll to position [1696, 0]
click at [516, 332] on input "radio" at bounding box center [523, 339] width 16 height 15
radio input "true"
click at [515, 372] on input "radio" at bounding box center [523, 379] width 16 height 15
radio input "true"
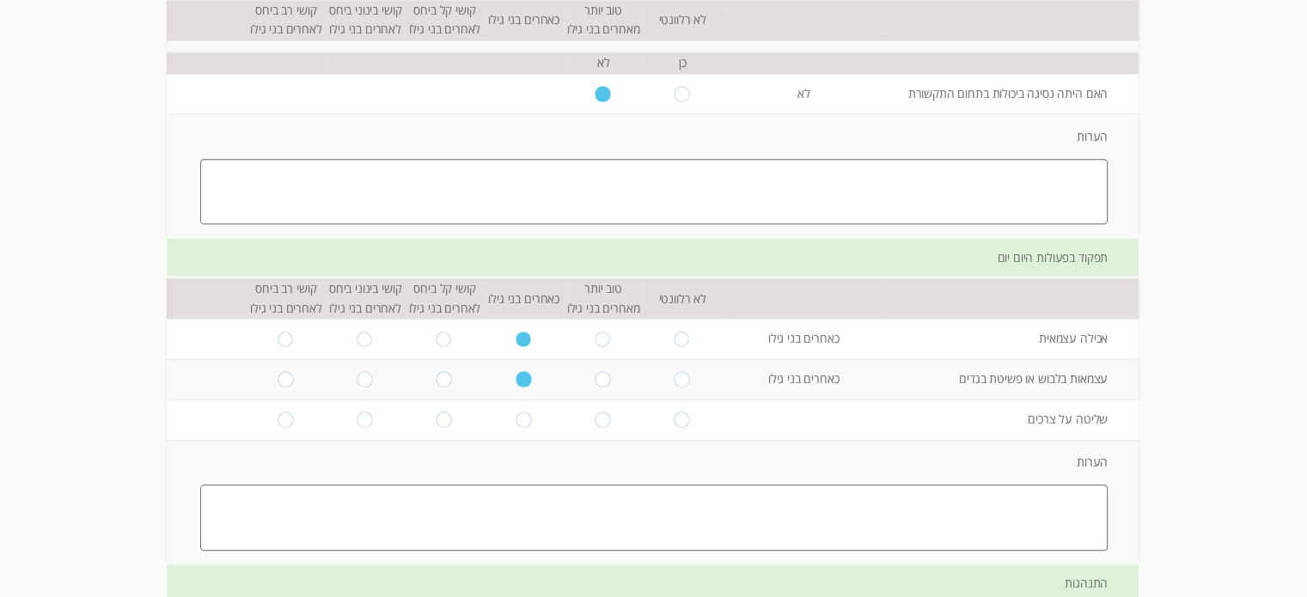
click at [515, 412] on input "radio" at bounding box center [523, 419] width 16 height 15
radio input "true"
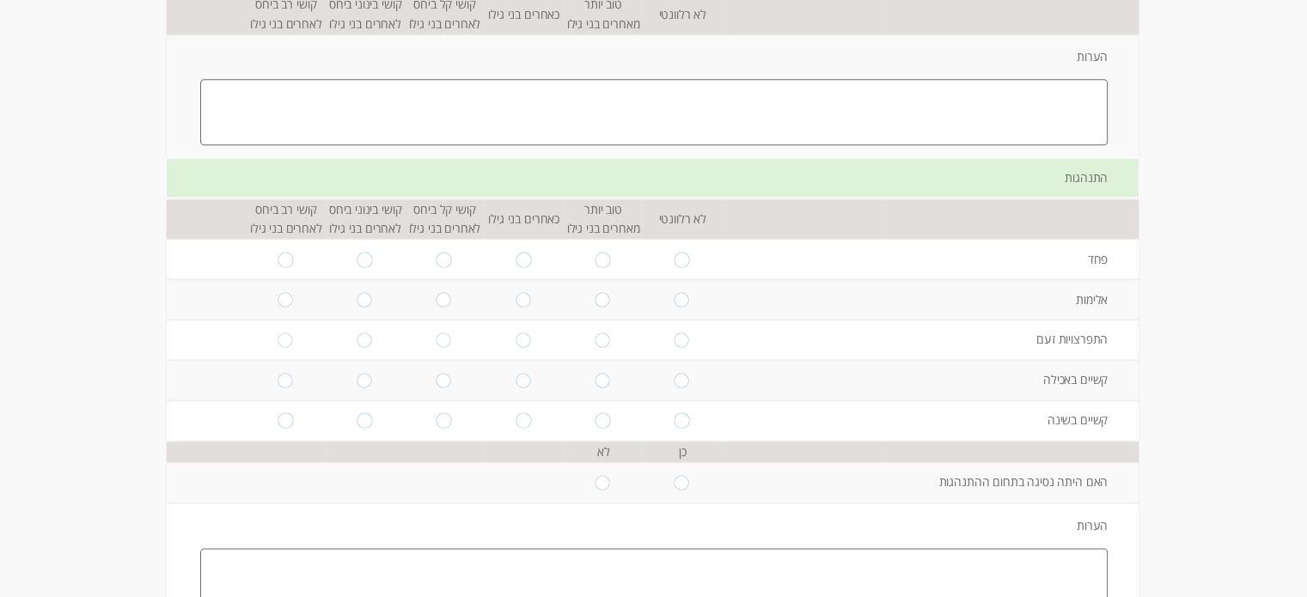
scroll to position [2103, 0]
click at [357, 252] on input "radio" at bounding box center [365, 257] width 16 height 15
radio input "true"
click at [436, 293] on input "radio" at bounding box center [444, 297] width 16 height 15
radio input "true"
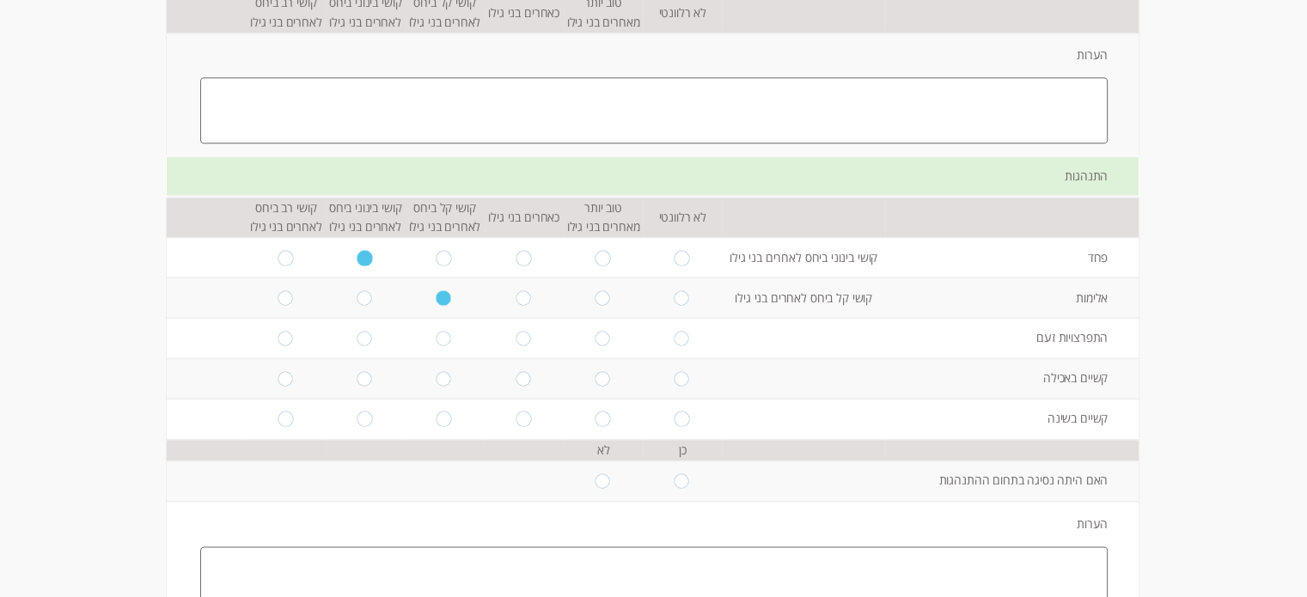
click at [436, 331] on input "radio" at bounding box center [444, 338] width 16 height 15
radio input "true"
click at [357, 331] on input "radio" at bounding box center [365, 338] width 16 height 15
radio input "true"
click at [515, 373] on input "radio" at bounding box center [523, 378] width 16 height 15
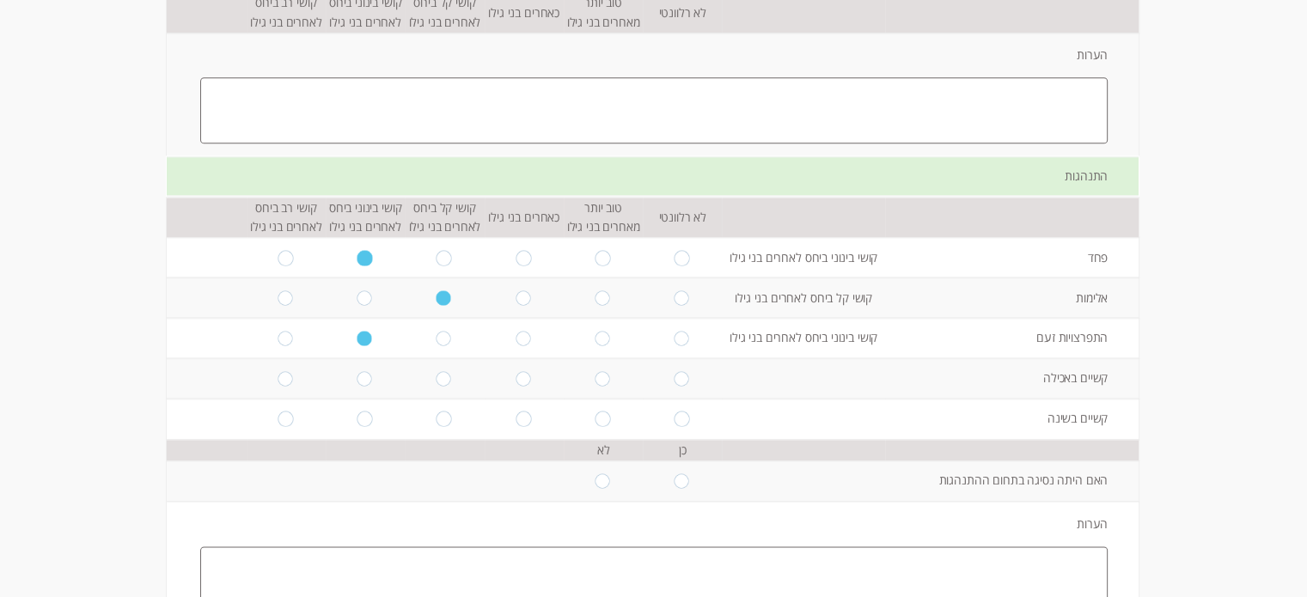
radio input "true"
click at [436, 371] on input "radio" at bounding box center [444, 378] width 16 height 15
radio input "true"
click at [436, 412] on input "radio" at bounding box center [444, 419] width 16 height 15
radio input "true"
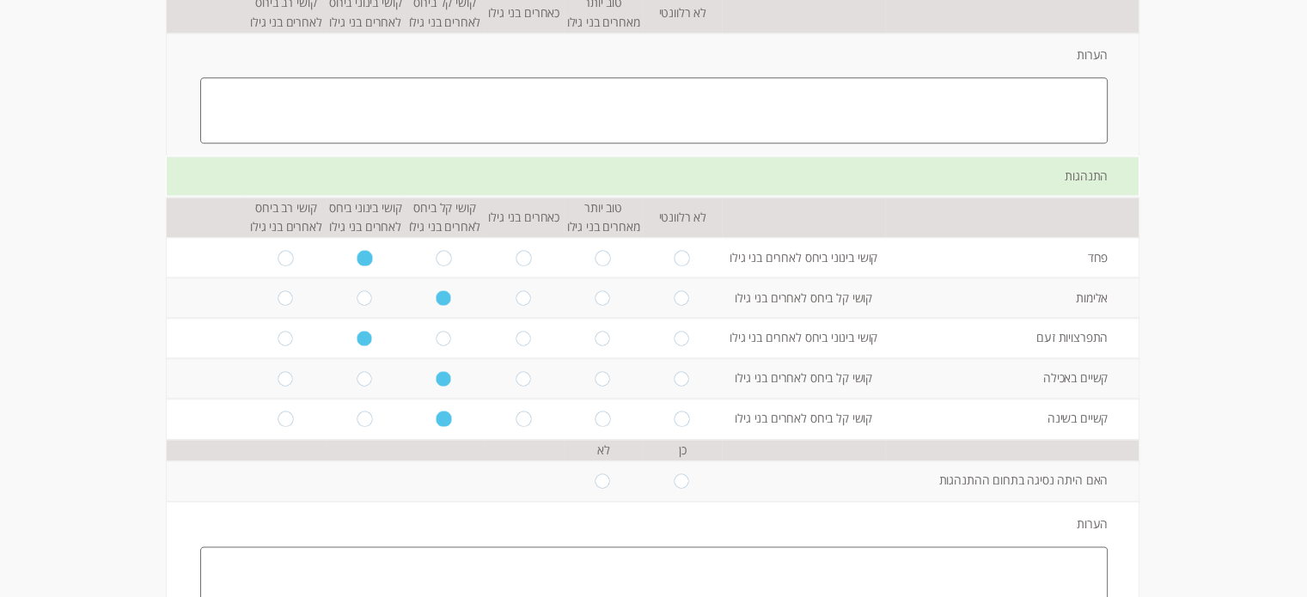
click at [674, 473] on input "radio" at bounding box center [682, 480] width 16 height 15
radio input "true"
click at [710, 550] on textarea at bounding box center [653, 578] width 907 height 65
type textarea "ב"
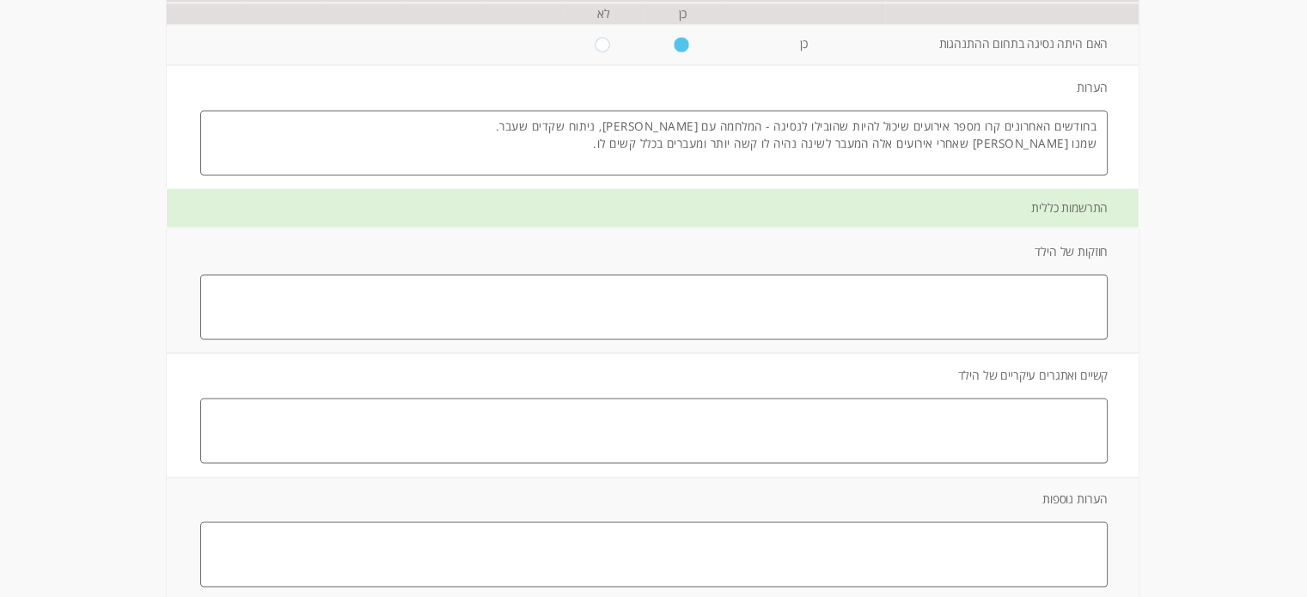
scroll to position [2542, 0]
type textarea "בחודשים האחרונים קרו מספר אירועים שיכול להיות שהובילו לנסיגה - המלחמה עם [PERSO…"
click at [870, 291] on textarea at bounding box center [653, 303] width 907 height 65
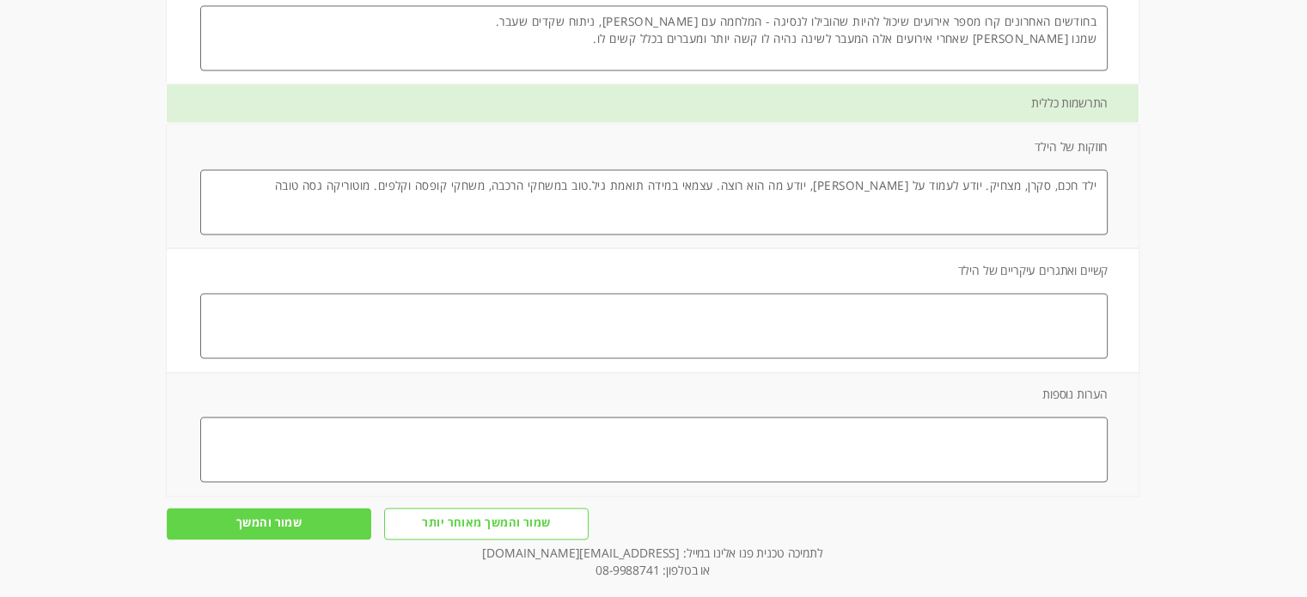
scroll to position [2643, 0]
type textarea "ילד חכם, סקרן, מצחיק. יודע לעמוד על [PERSON_NAME], יודע מה הוא רוצה. עצמאי במיד…"
click at [887, 318] on textarea at bounding box center [653, 326] width 907 height 65
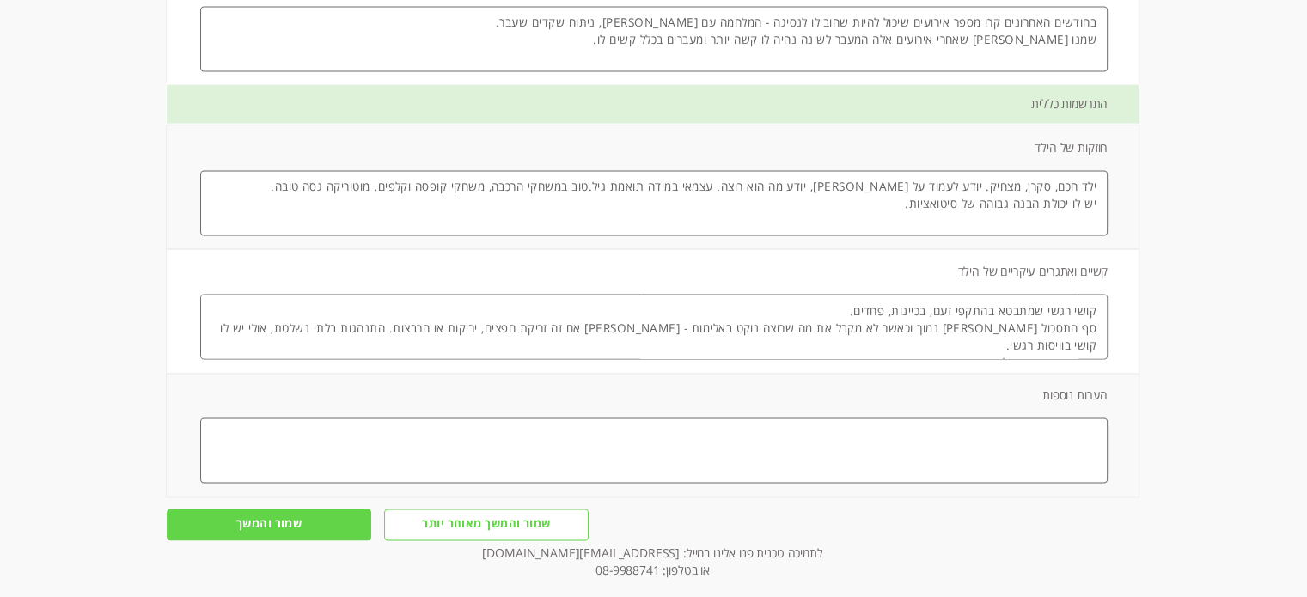
type textarea "קושי רגשי שמתבטא בהתקפי זעם, בכיינות, פחדים. סף התסכול [PERSON_NAME] נמוך וכאשר…"
click at [299, 512] on input "שמור והמשך" at bounding box center [269, 525] width 204 height 32
click at [246, 514] on input "שמור והמשך" at bounding box center [269, 525] width 204 height 32
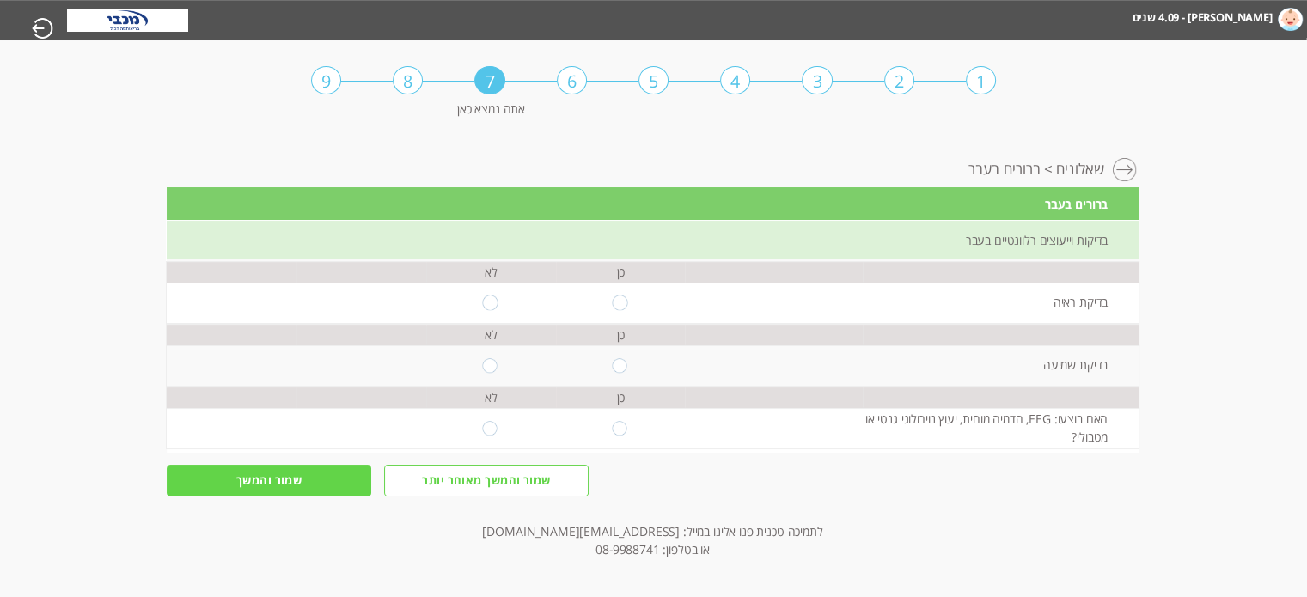
click at [612, 299] on input "radio" at bounding box center [620, 303] width 16 height 15
radio input "true"
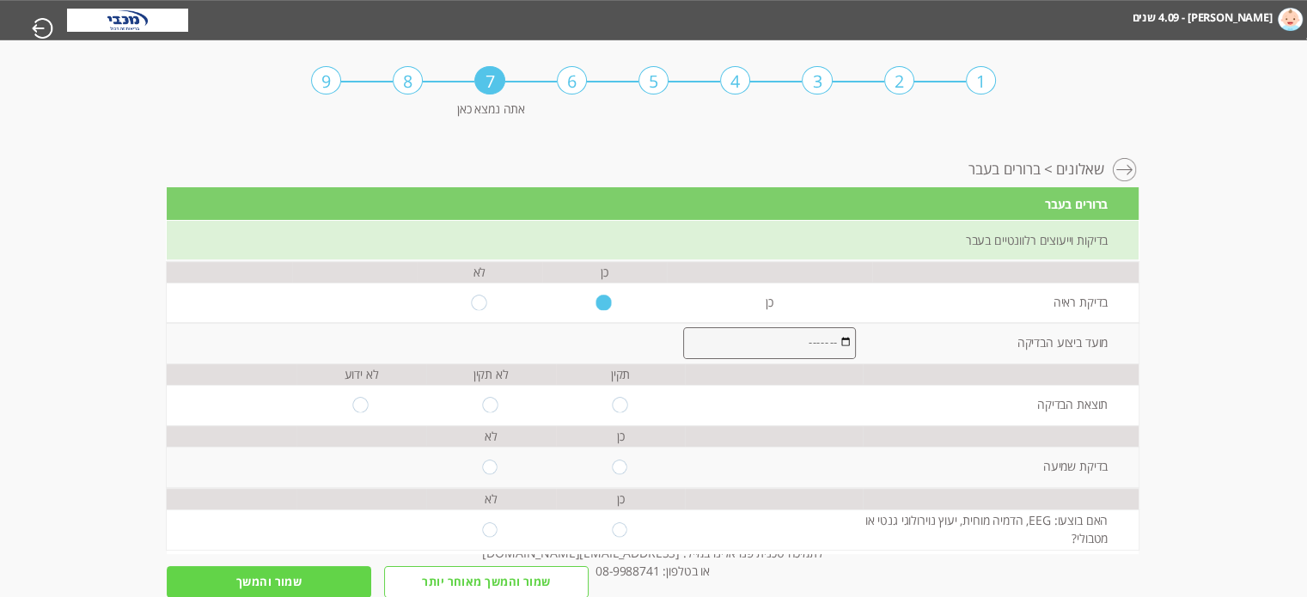
click at [722, 338] on input "month" at bounding box center [769, 343] width 173 height 32
click at [612, 400] on input "radio" at bounding box center [620, 405] width 16 height 15
radio input "true"
click at [616, 460] on input "radio" at bounding box center [620, 467] width 16 height 15
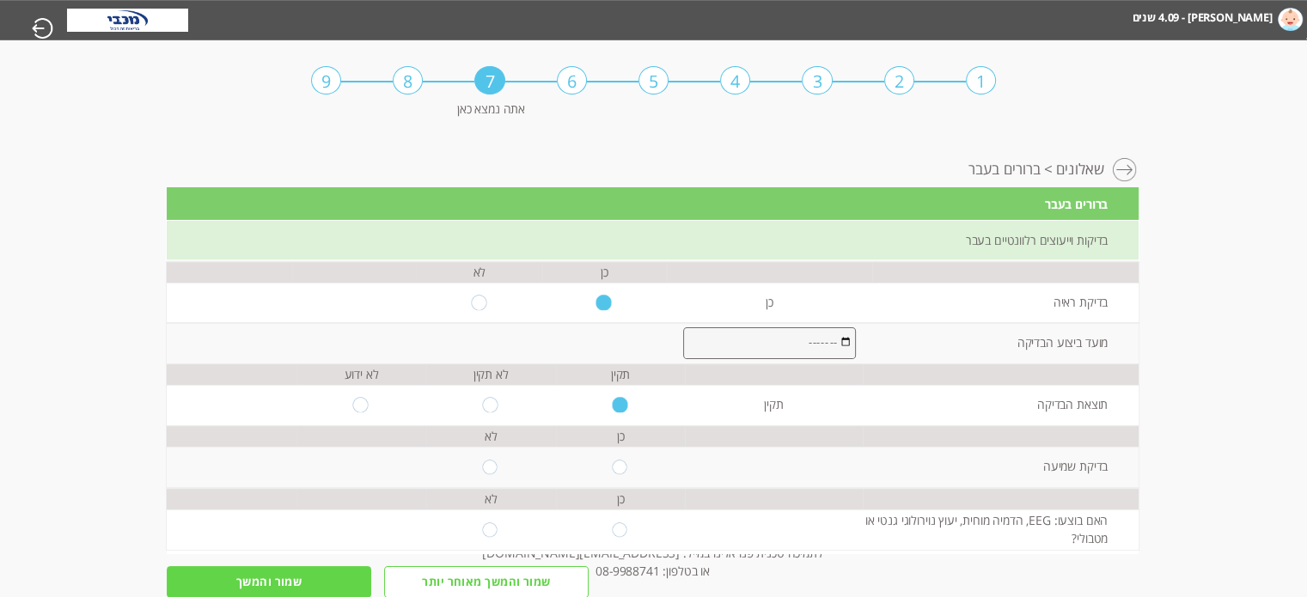
radio input "true"
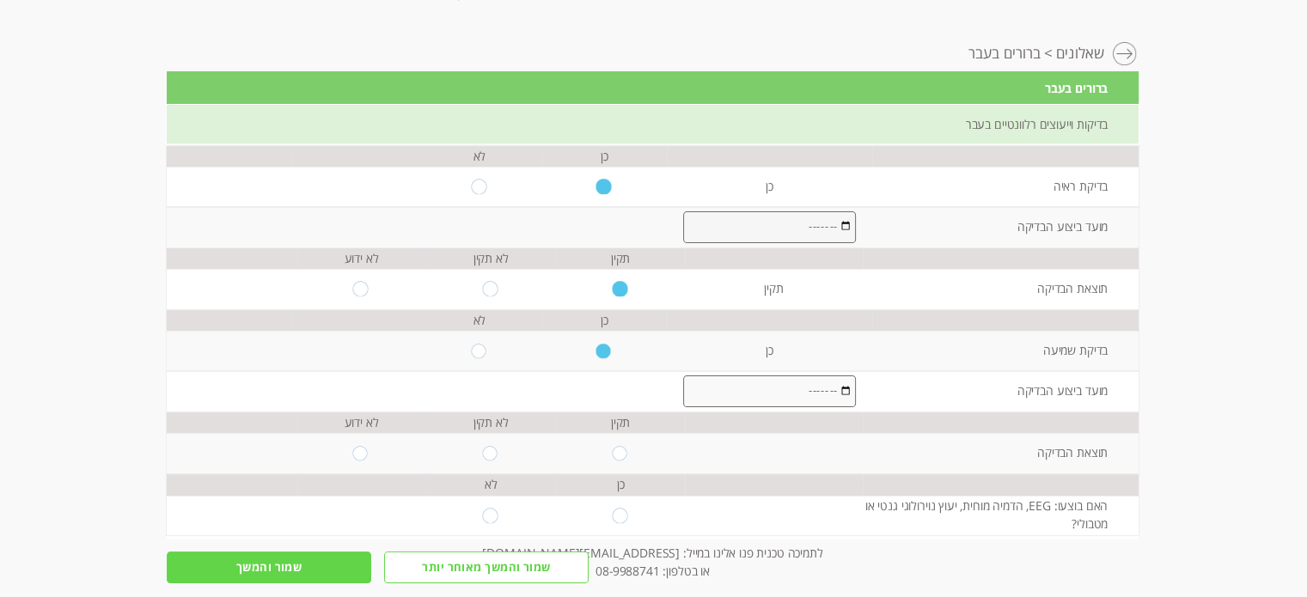
scroll to position [117, 0]
click at [612, 445] on input "radio" at bounding box center [620, 452] width 16 height 15
radio input "true"
click at [485, 507] on input "radio" at bounding box center [491, 514] width 16 height 15
radio input "true"
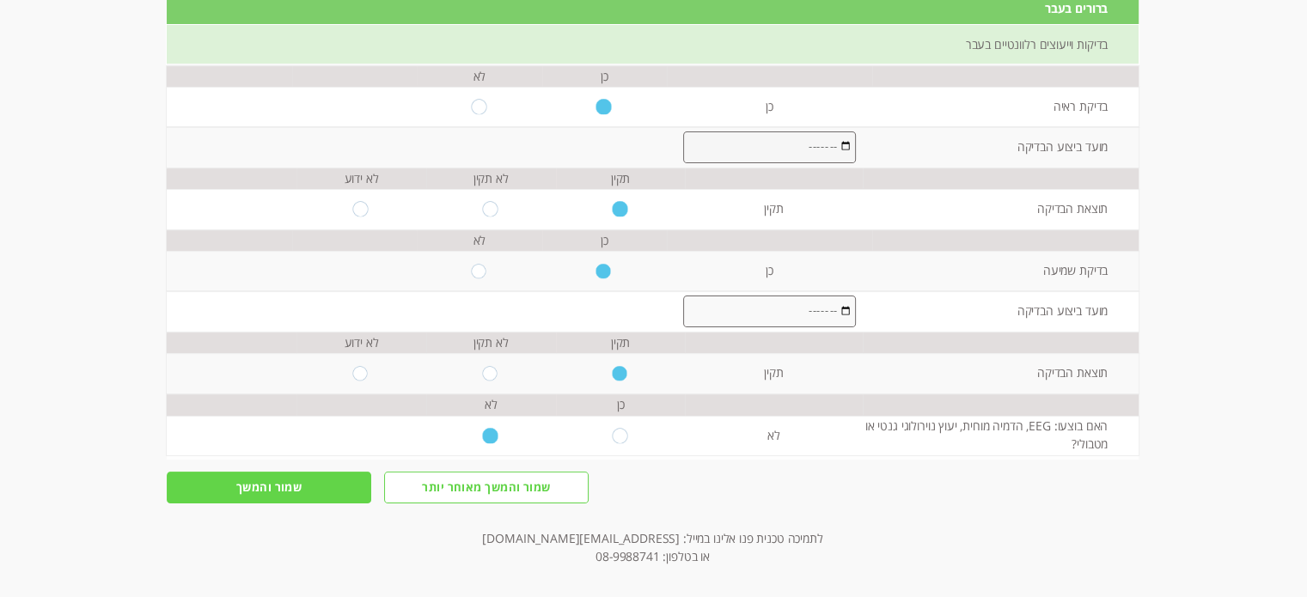
scroll to position [204, 0]
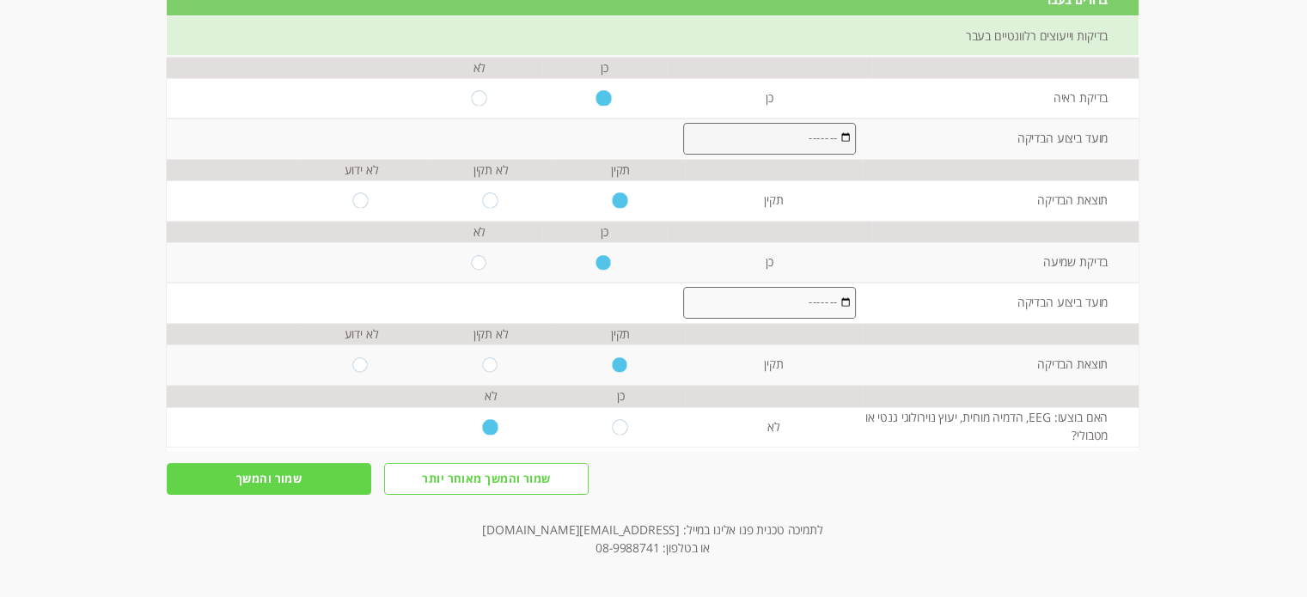
click at [306, 465] on input "שמור והמשך" at bounding box center [269, 479] width 204 height 32
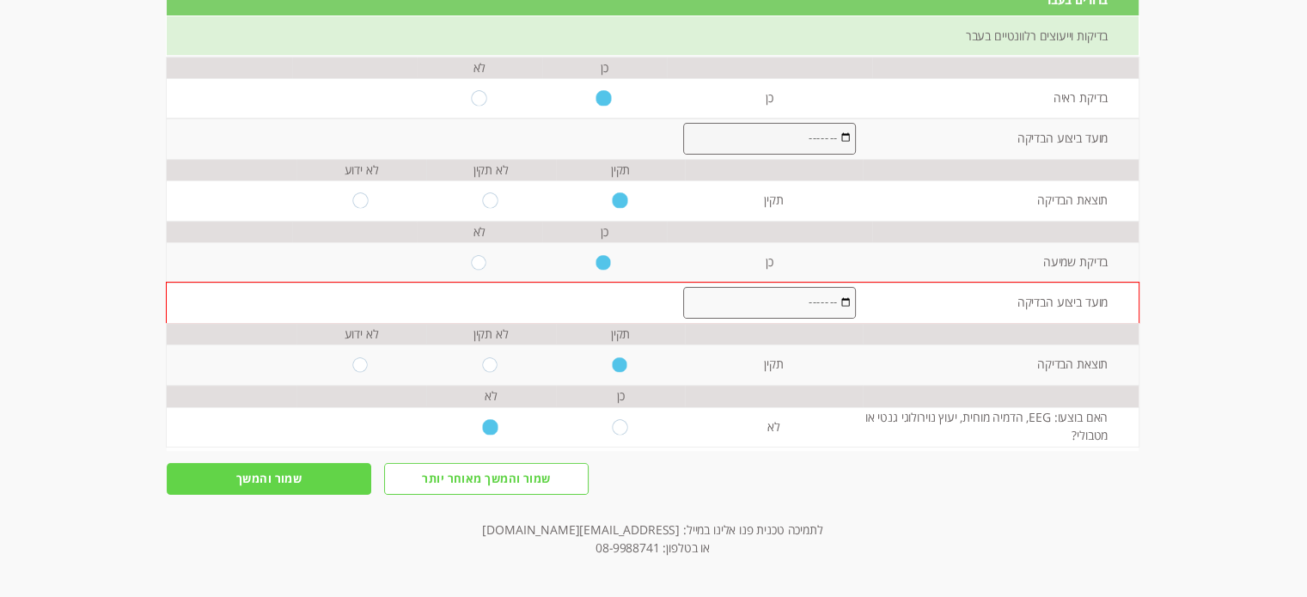
click at [812, 128] on input "month" at bounding box center [769, 139] width 173 height 32
click at [687, 136] on input "month" at bounding box center [769, 139] width 173 height 32
type input "2024-08"
click at [773, 296] on input "month" at bounding box center [769, 303] width 173 height 32
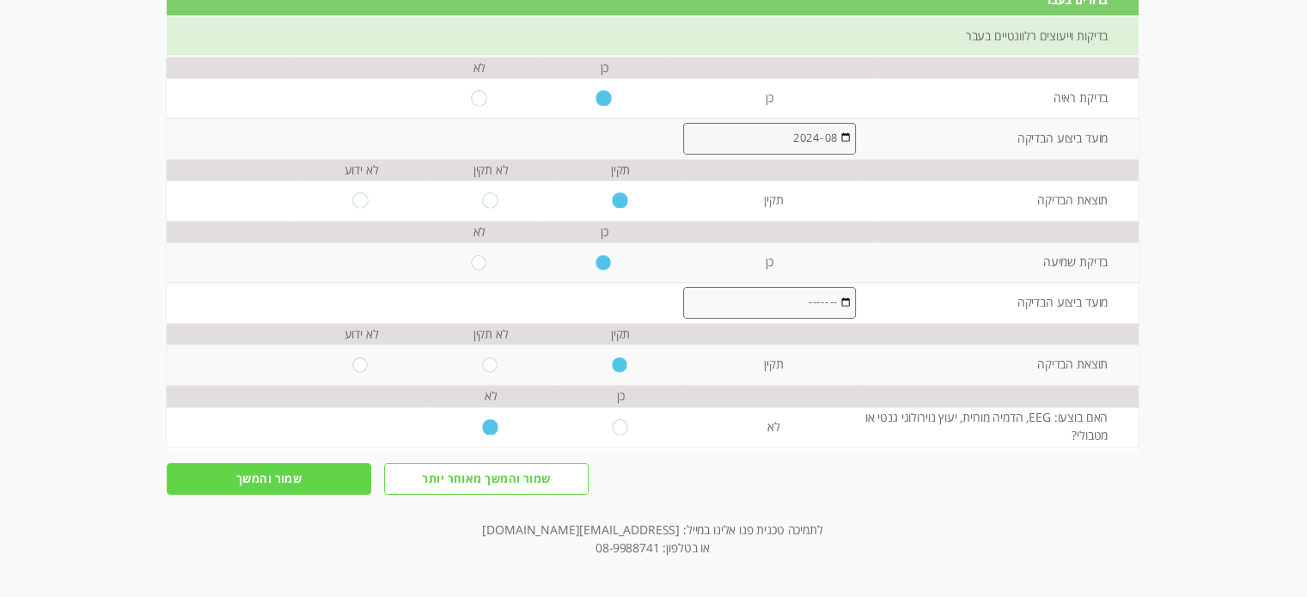
click at [685, 299] on input "month" at bounding box center [769, 303] width 173 height 32
click at [685, 299] on input "2025-01" at bounding box center [769, 303] width 173 height 32
type input "2024-01"
click at [277, 483] on input "שמור והמשך" at bounding box center [269, 479] width 204 height 32
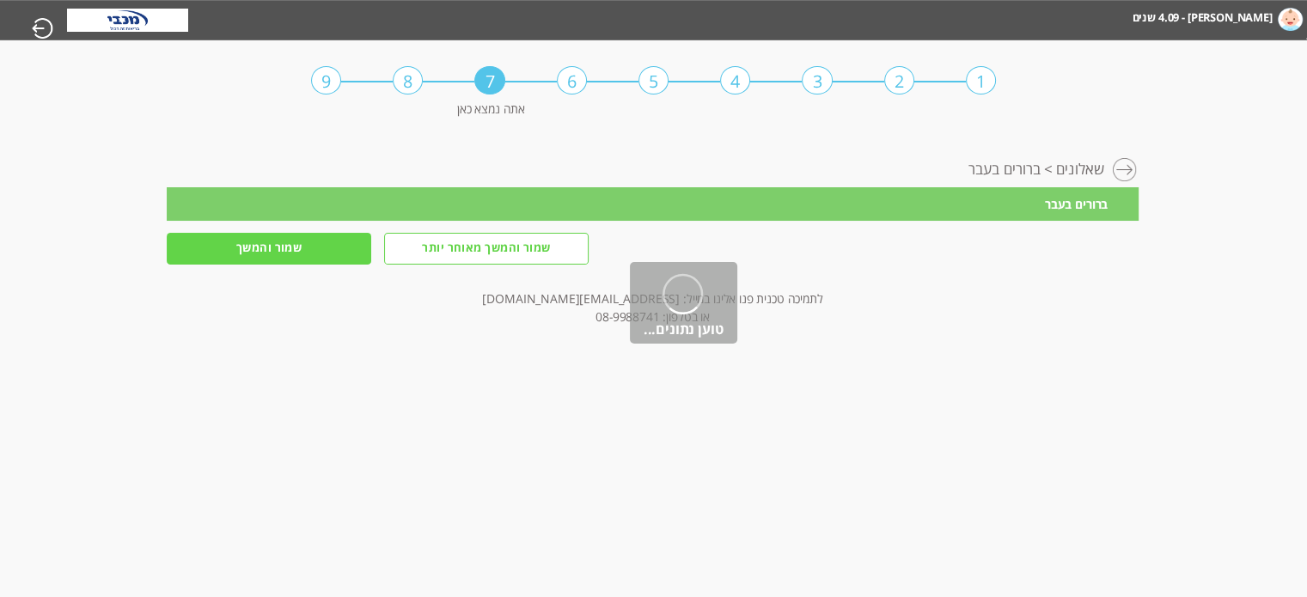
scroll to position [0, 0]
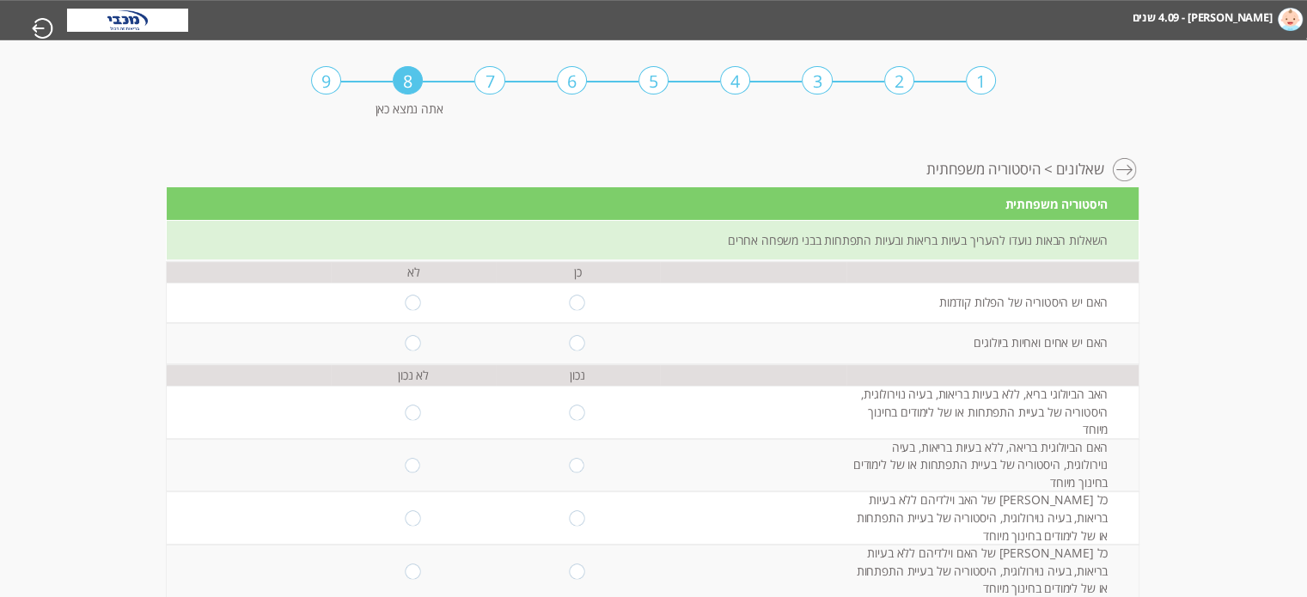
click at [570, 301] on input "radio" at bounding box center [578, 303] width 16 height 15
radio input "true"
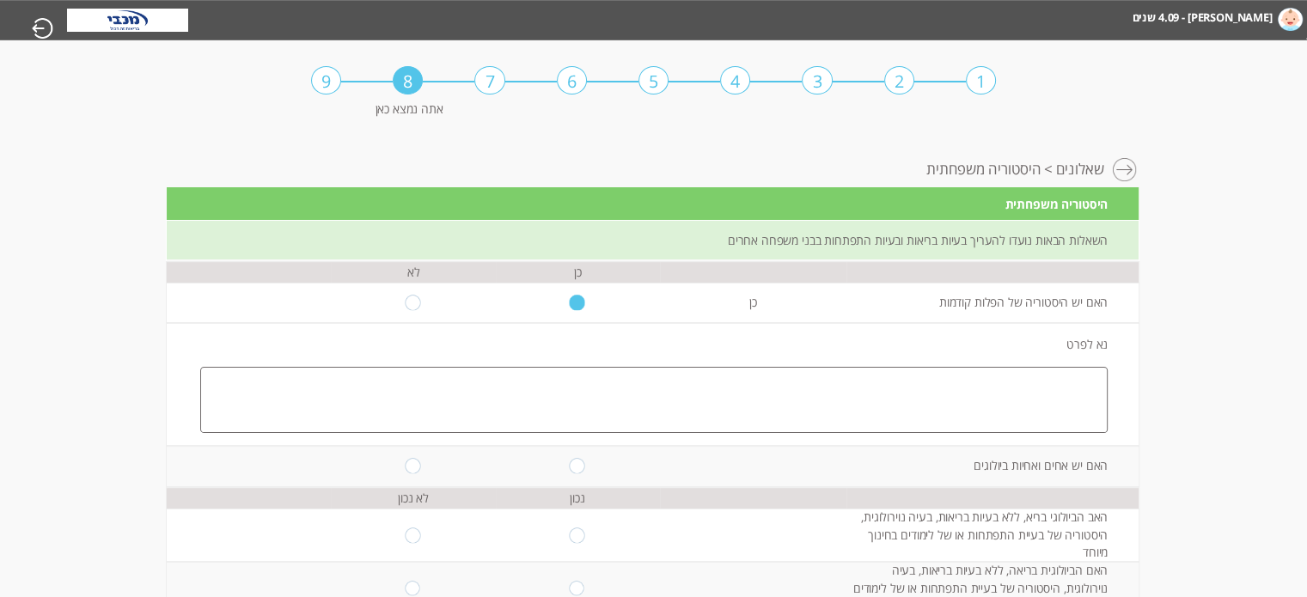
click at [772, 373] on textarea at bounding box center [653, 399] width 907 height 65
type textarea "שתי הפלות בשלבים מאוד מוקדמים של ההריון, עוד לפני התפתחות העובר."
click at [573, 460] on input "radio" at bounding box center [578, 466] width 16 height 15
radio input "true"
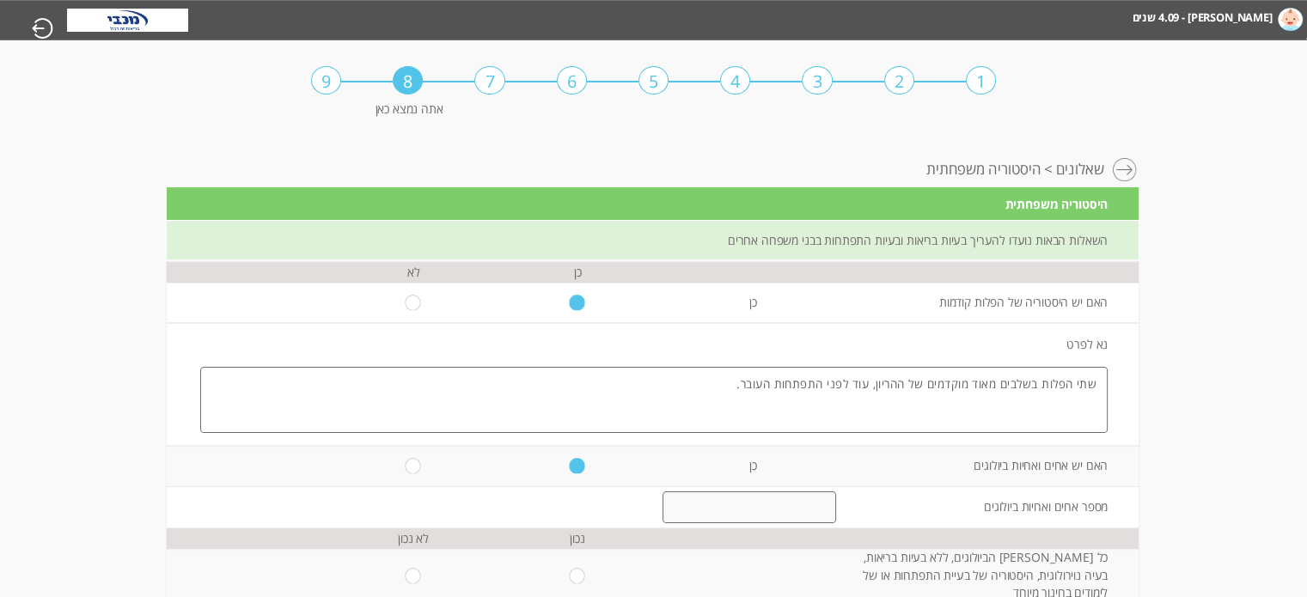
click at [784, 505] on input "number" at bounding box center [748, 507] width 173 height 32
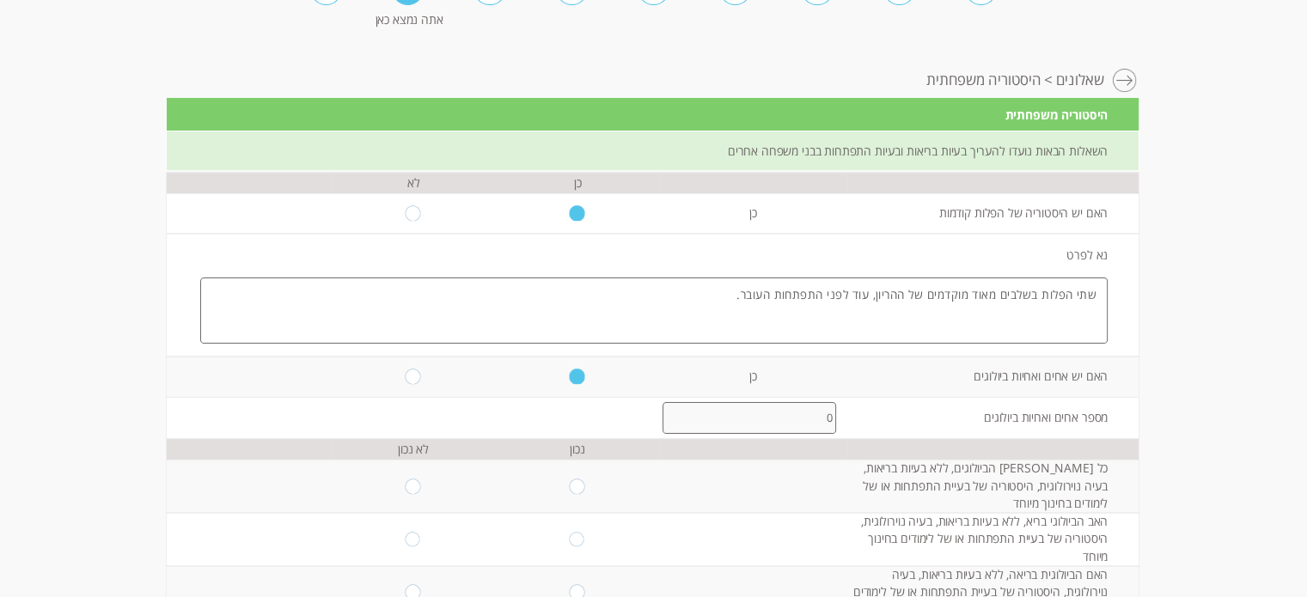
scroll to position [127, 0]
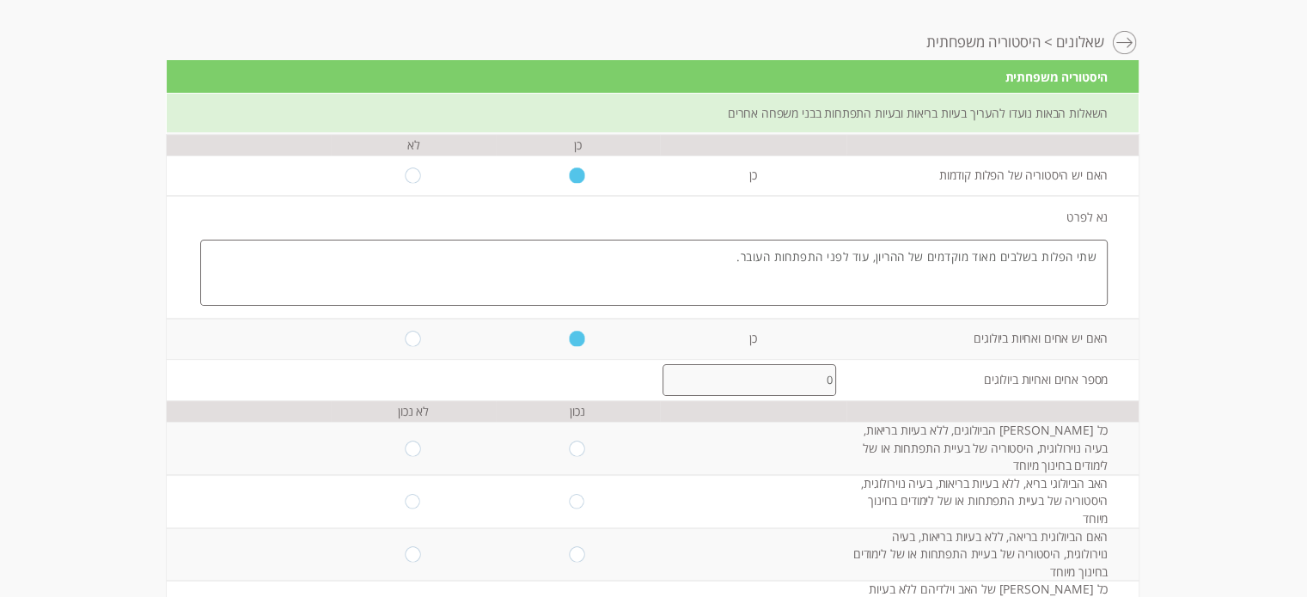
type input "0"
click at [863, 435] on td "כל [PERSON_NAME] הביולוגים, ללא בעיות בריאות, בעיה נוירולוגית, היסטוריה של בעיי…" at bounding box center [991, 448] width 291 height 53
click at [405, 446] on input "radio" at bounding box center [413, 448] width 16 height 15
radio input "true"
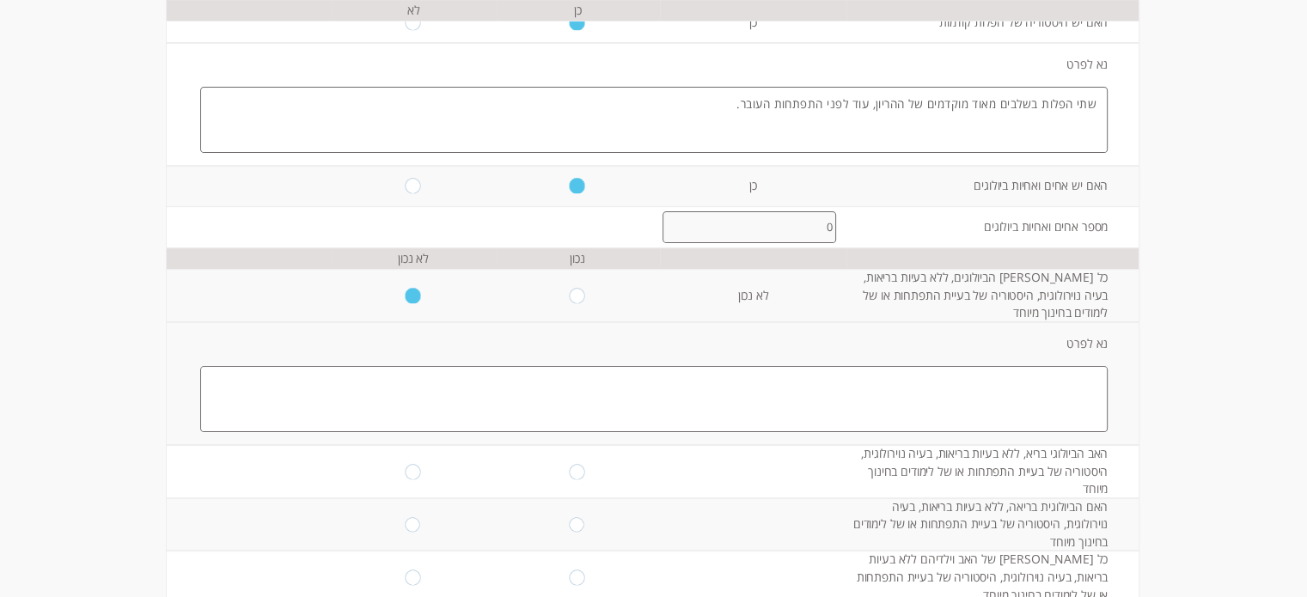
scroll to position [285, 0]
click at [840, 363] on textarea at bounding box center [653, 393] width 907 height 65
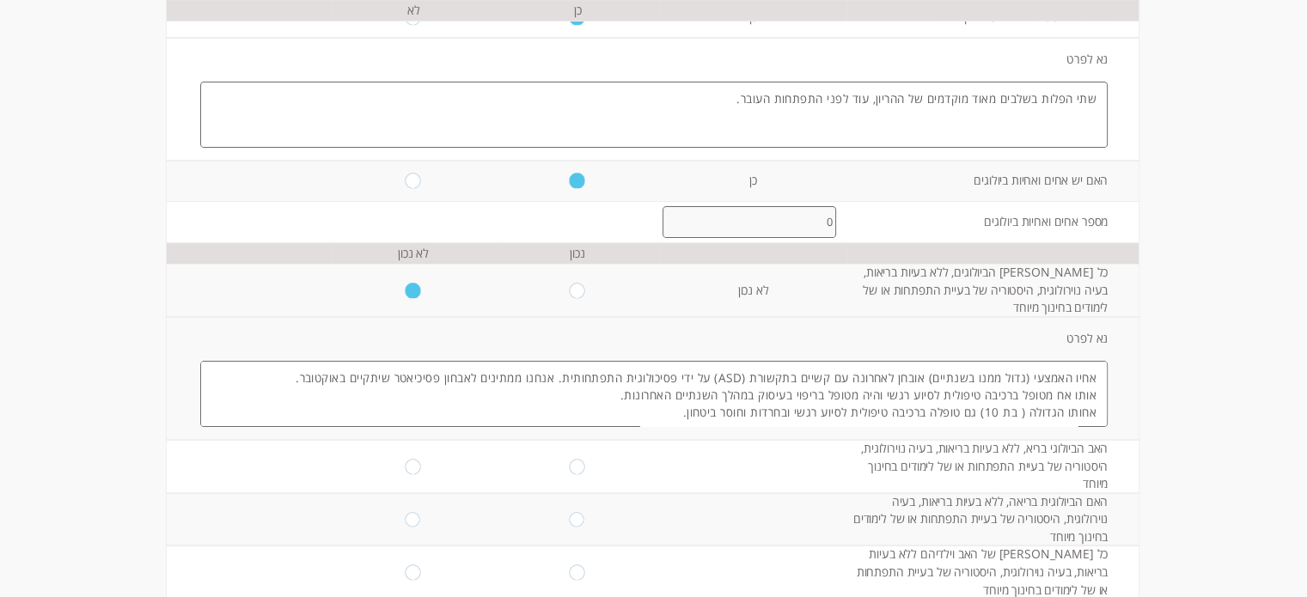
type textarea "אחיו האמצעי (גדול ממנו בשנתיים) אובחן לאחרונה עם קשיים בתקשורת (ASD) על ידי פסי…"
click at [570, 460] on input "radio" at bounding box center [578, 466] width 16 height 15
radio input "true"
click at [570, 512] on input "radio" at bounding box center [578, 519] width 16 height 15
radio input "true"
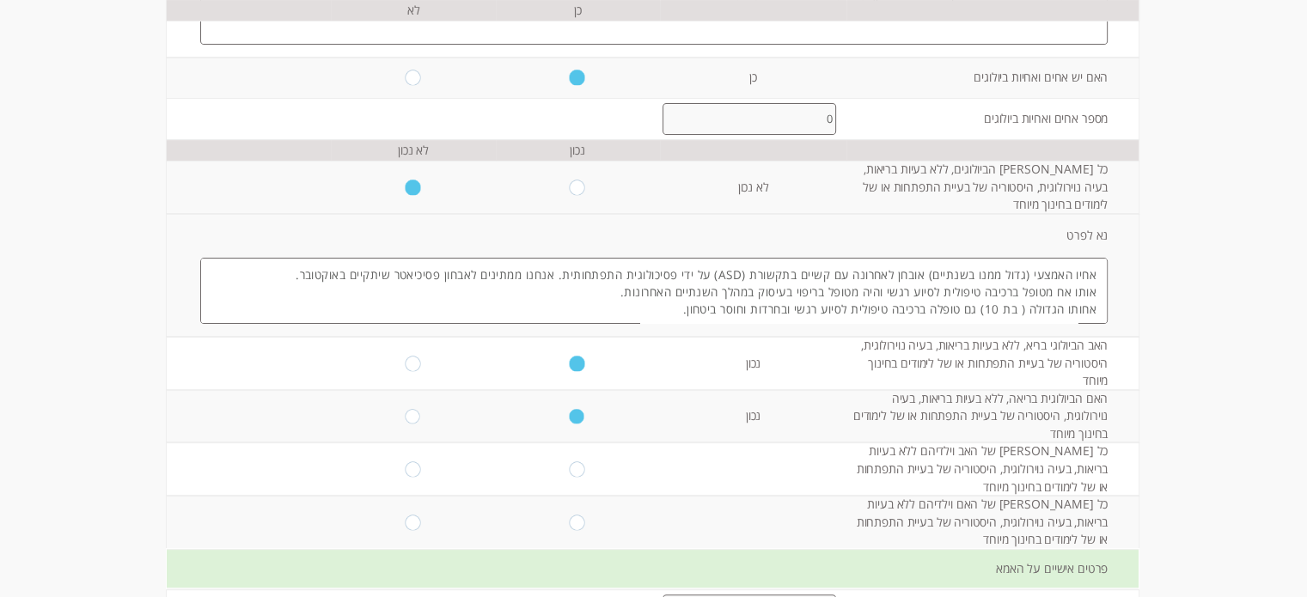
scroll to position [395, 0]
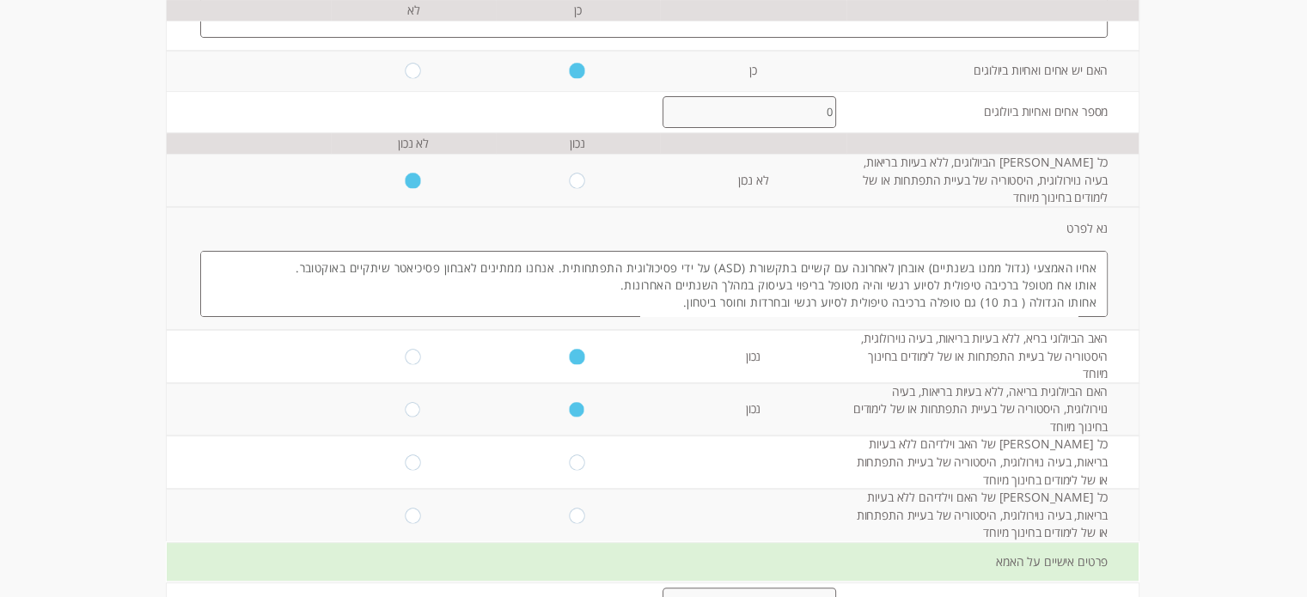
click at [405, 455] on input "radio" at bounding box center [413, 462] width 16 height 15
radio input "true"
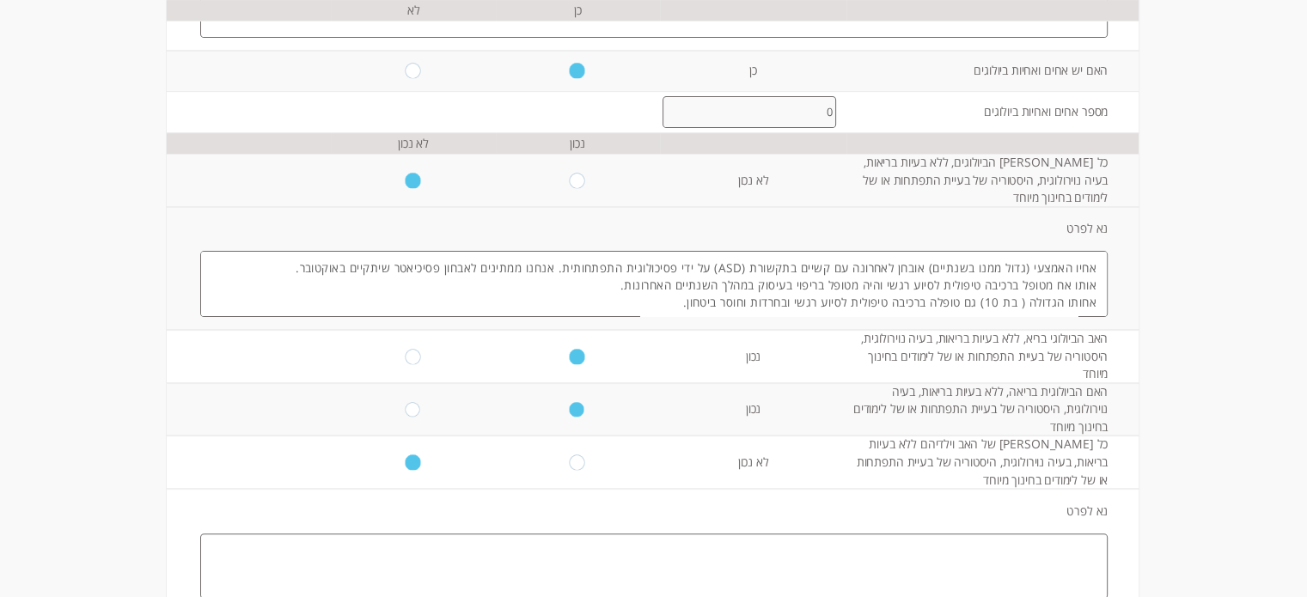
click at [883, 534] on textarea at bounding box center [653, 566] width 907 height 65
type textarea "ש"
type textarea "י"
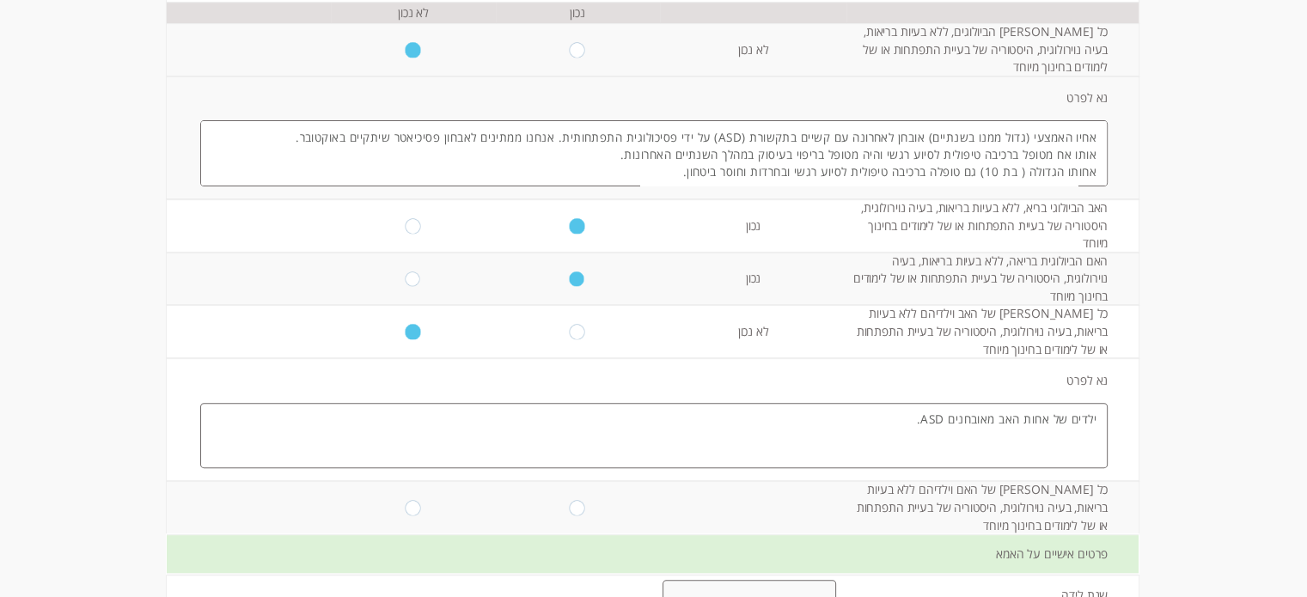
scroll to position [529, 0]
type textarea "ילדים של אחות האב מאובחנים ASD."
click at [570, 497] on input "radio" at bounding box center [578, 504] width 16 height 15
radio input "true"
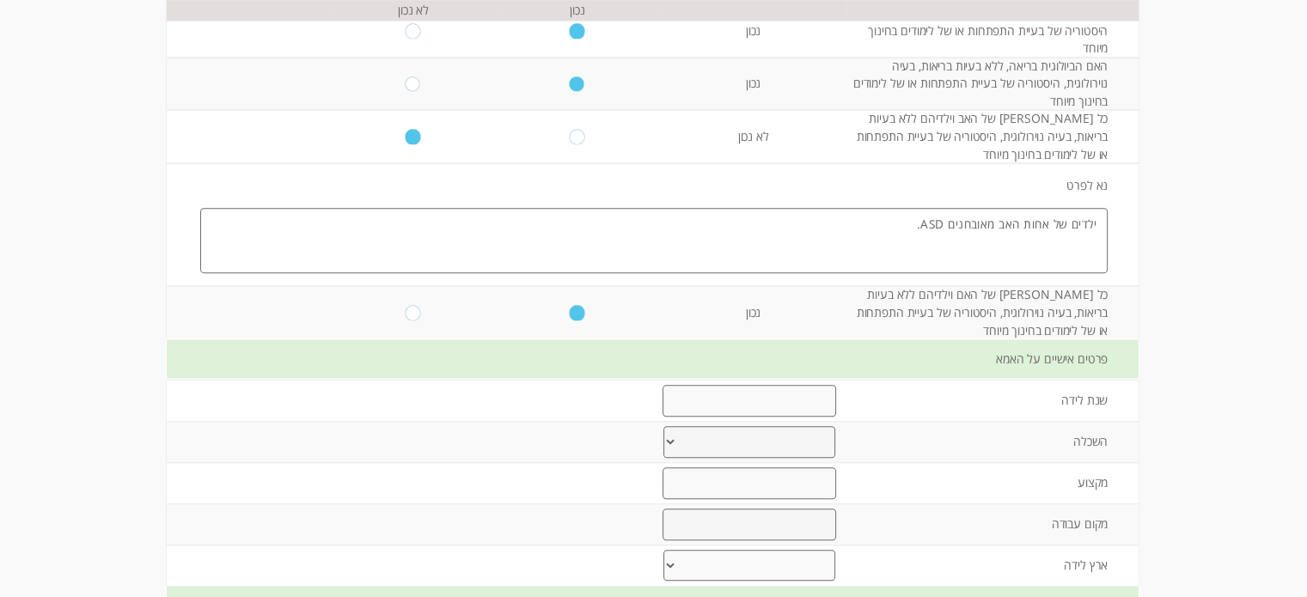
scroll to position [748, 0]
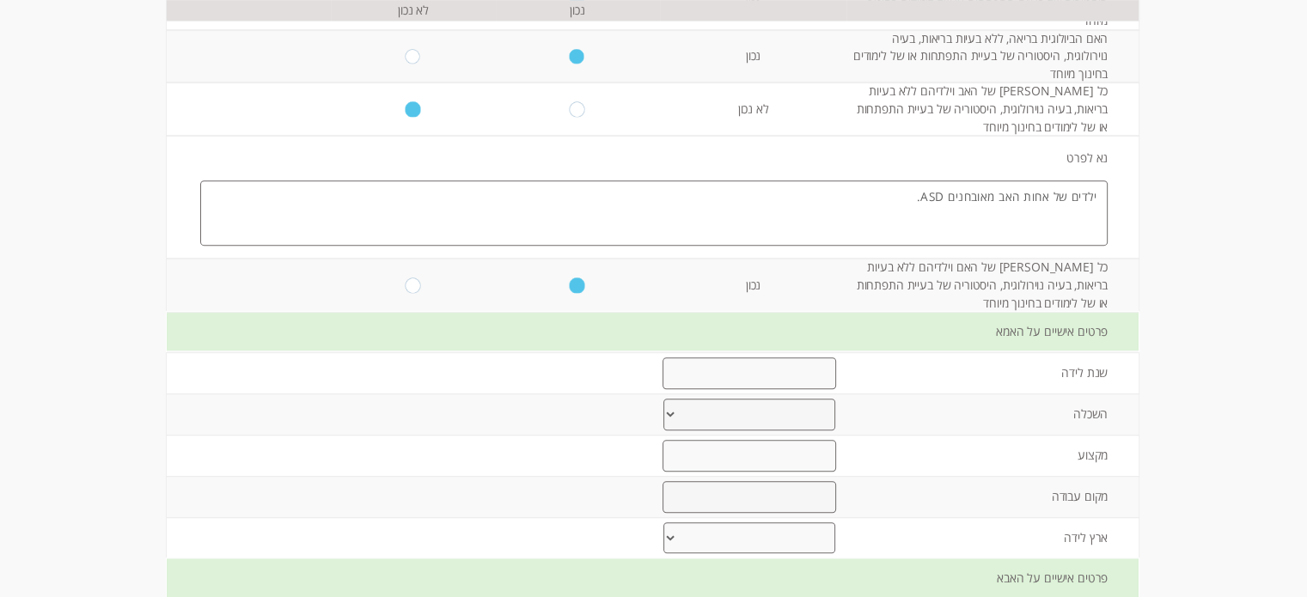
click at [746, 357] on input "number" at bounding box center [748, 373] width 173 height 32
type input "1981"
click at [729, 399] on select "יסודי עד 8 שנות לימוד תיכוני עד 12 שנות לימוד על תיכוני מסלול מקצועי אקדמי- תוא…" at bounding box center [749, 415] width 172 height 32
select select "1"
click at [663, 399] on select "יסודי עד 8 שנות לימוד תיכוני עד 12 שנות לימוד על תיכוני מסלול מקצועי אקדמי- תוא…" at bounding box center [749, 415] width 172 height 32
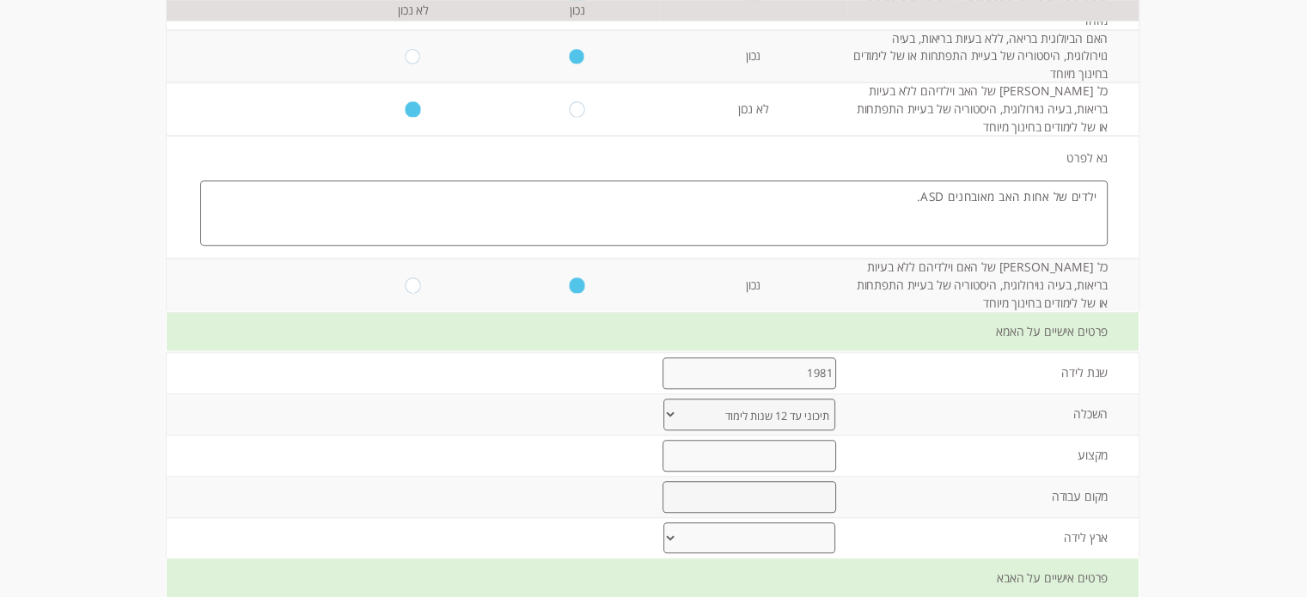
click at [763, 440] on input "text" at bounding box center [748, 456] width 173 height 32
type input "עצמאית"
click at [771, 481] on input "text" at bounding box center [748, 497] width 173 height 32
type input "עצמאית"
click at [733, 522] on select "[PERSON_NAME] ברית המועצות לשעבר אתיופיה צפון אמריקה [GEOGRAPHIC_DATA] אפריקה א…" at bounding box center [749, 538] width 172 height 32
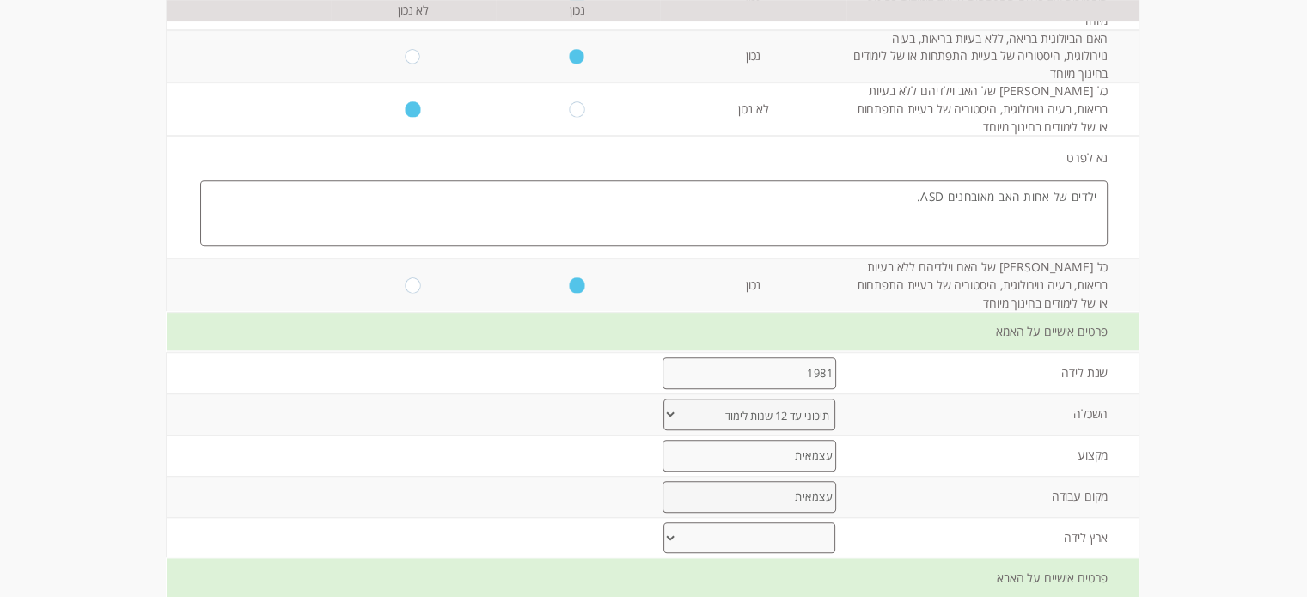
select select "0"
click at [663, 522] on select "[PERSON_NAME] ברית המועצות לשעבר אתיופיה צפון אמריקה [GEOGRAPHIC_DATA] אפריקה א…" at bounding box center [749, 538] width 172 height 32
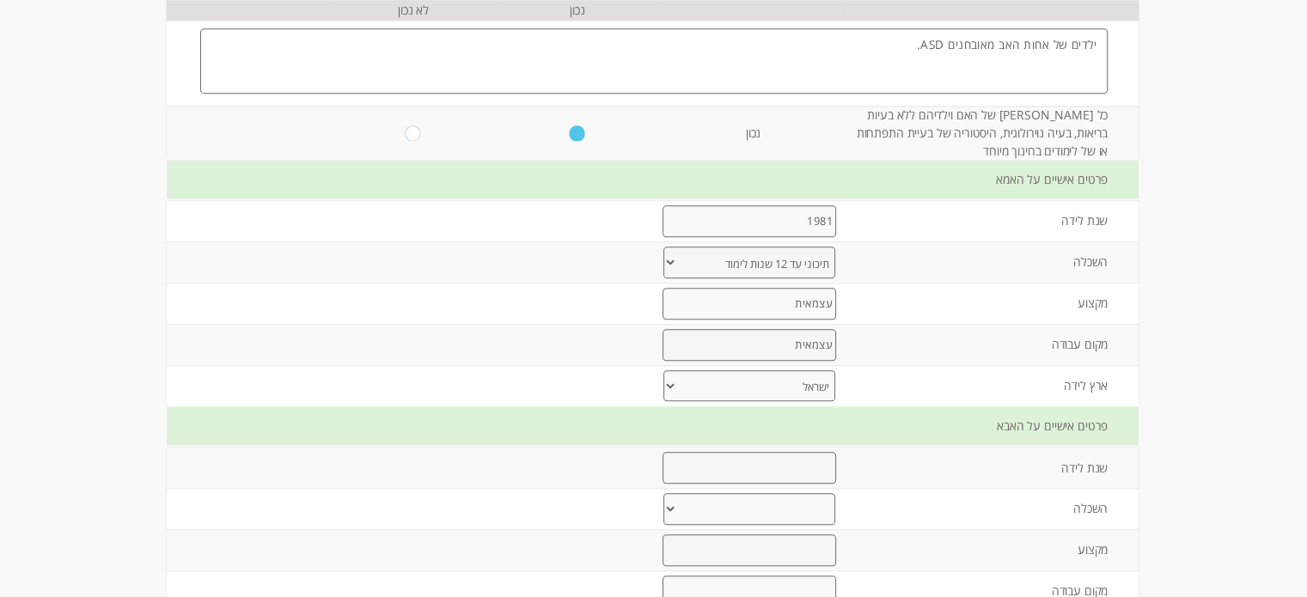
scroll to position [902, 0]
click at [778, 450] on input "number" at bounding box center [748, 466] width 173 height 32
type input "1976"
click at [749, 491] on select "יסודי עד 8 שנות לימוד תיכוני עד 12 שנות לימוד על תיכוני מסלול מקצועי אקדמי- תוא…" at bounding box center [749, 507] width 172 height 32
select select "4"
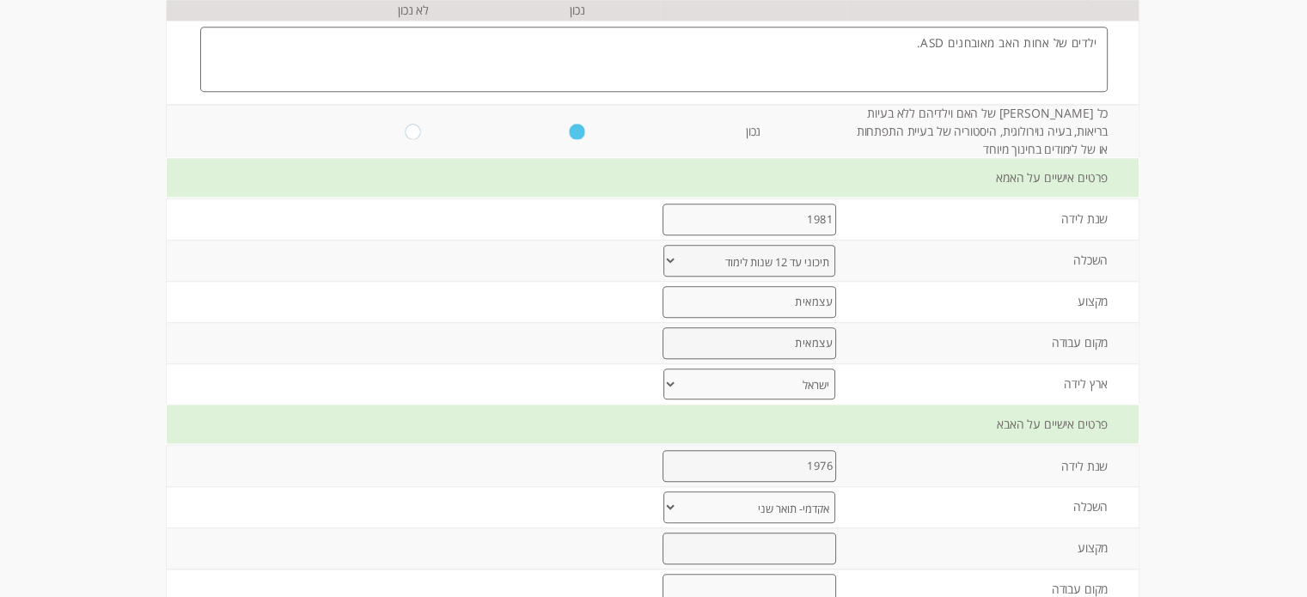
click at [663, 491] on select "יסודי עד 8 שנות לימוד תיכוני עד 12 שנות לימוד על תיכוני מסלול מקצועי אקדמי- תוא…" at bounding box center [749, 507] width 172 height 32
click at [773, 533] on input "text" at bounding box center [748, 549] width 173 height 32
type input "[PERSON_NAME]"
click at [766, 574] on input "text" at bounding box center [748, 590] width 173 height 32
type input "ת"
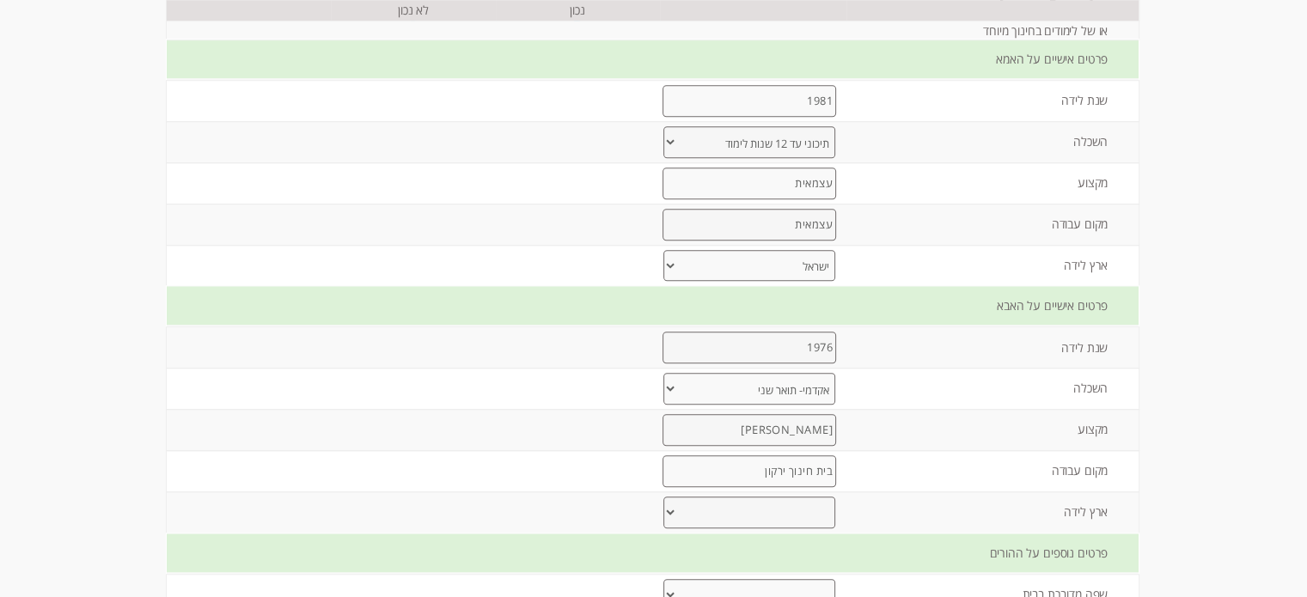
scroll to position [1022, 0]
type input "בית חינוך ירקון"
click at [779, 495] on select "[PERSON_NAME] ברית המועצות לשעבר אתיופיה צפון אמריקה [GEOGRAPHIC_DATA] אפריקה א…" at bounding box center [749, 511] width 172 height 32
select select "0"
click at [663, 495] on select "[PERSON_NAME] ברית המועצות לשעבר אתיופיה צפון אמריקה [GEOGRAPHIC_DATA] אפריקה א…" at bounding box center [749, 511] width 172 height 32
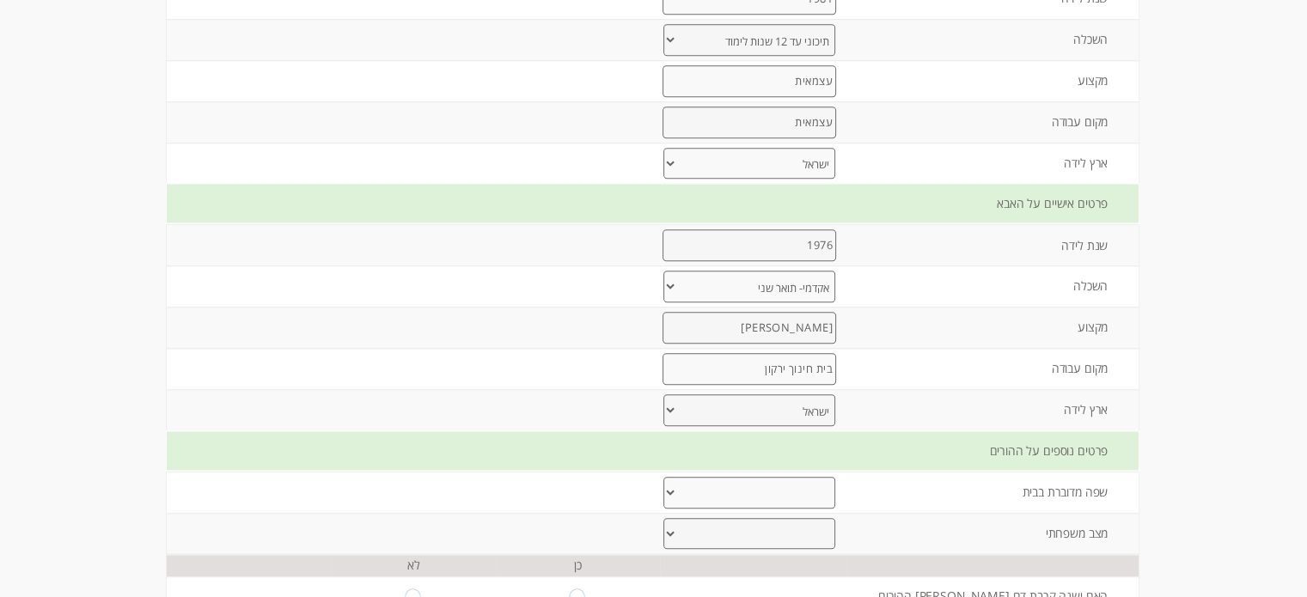
scroll to position [1151, 0]
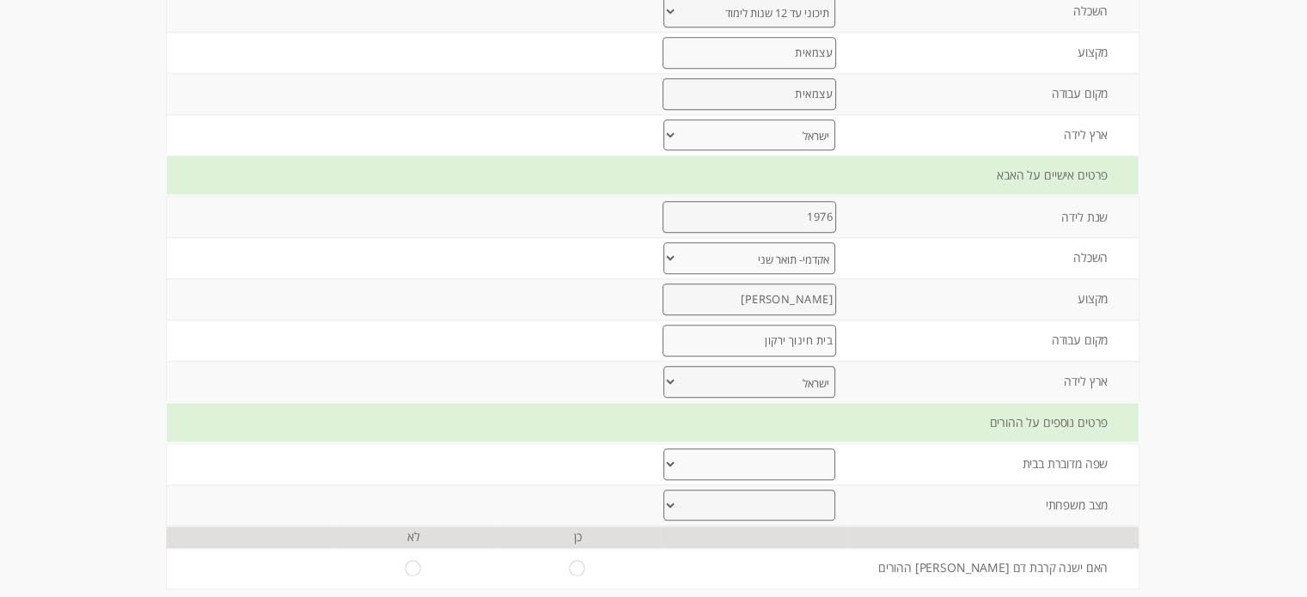
click at [790, 448] on select "עברית ערבית רוסית אמהרית אנגלית אחר" at bounding box center [749, 464] width 172 height 32
select select "0"
click at [663, 448] on select "עברית ערבית רוסית אמהרית אנגלית אחר" at bounding box center [749, 464] width 172 height 32
click at [785, 490] on select "נשואים גרושים אחר" at bounding box center [749, 506] width 172 height 32
select select "0"
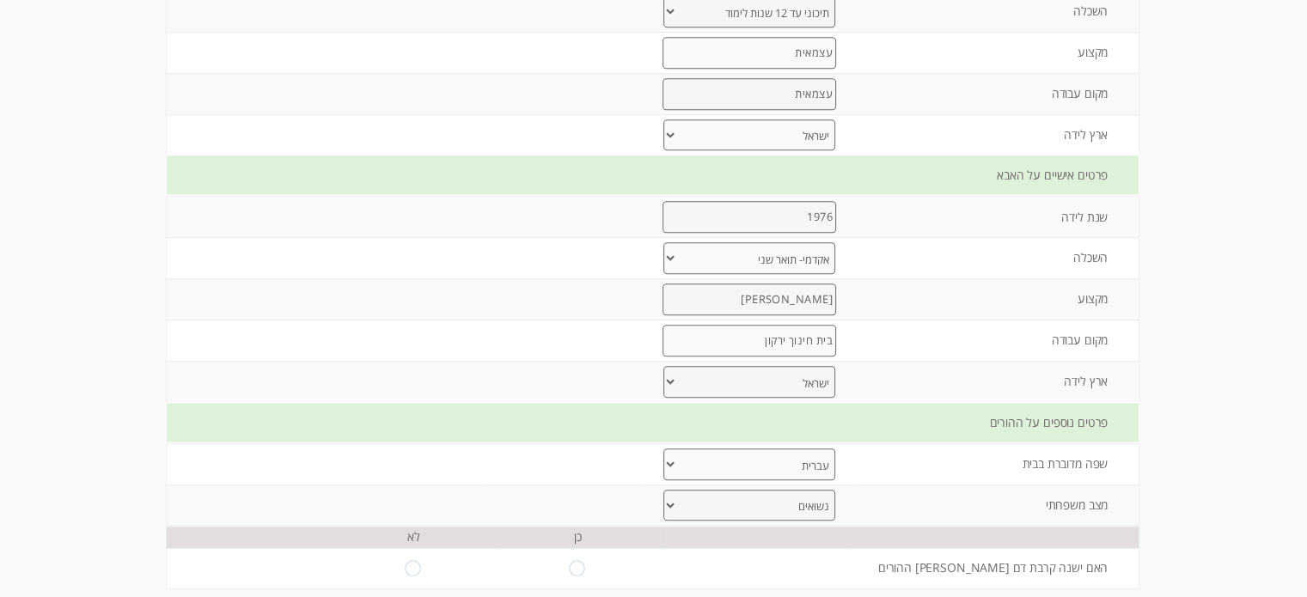
click at [663, 490] on select "נשואים גרושים אחר" at bounding box center [749, 506] width 172 height 32
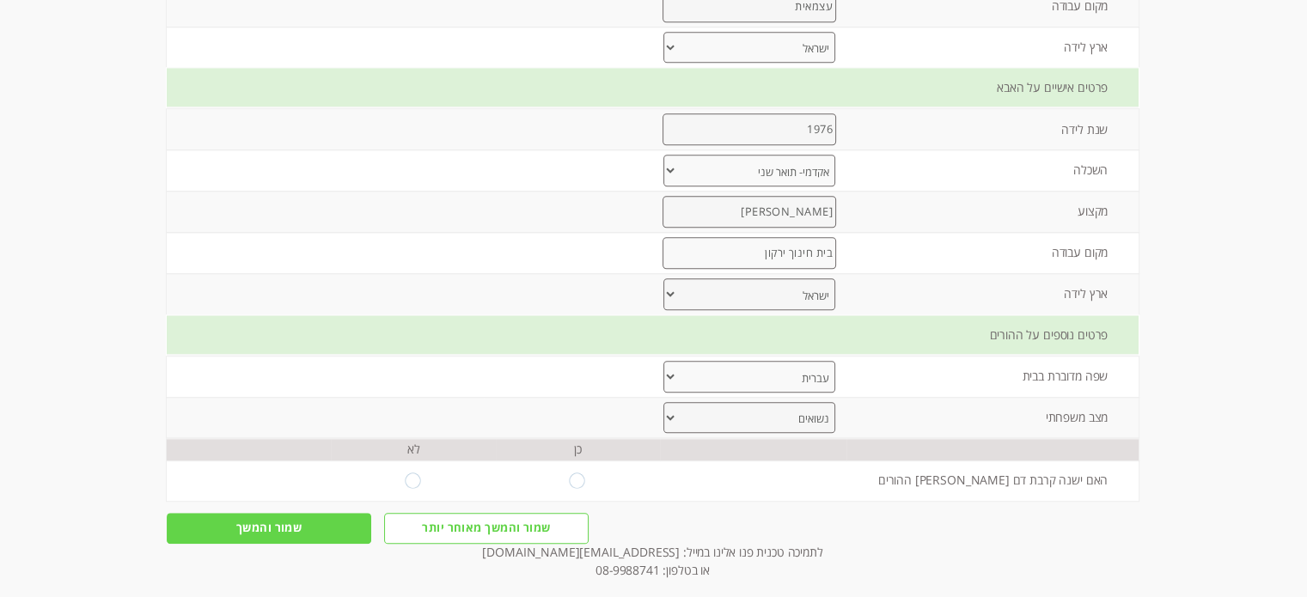
scroll to position [1259, 0]
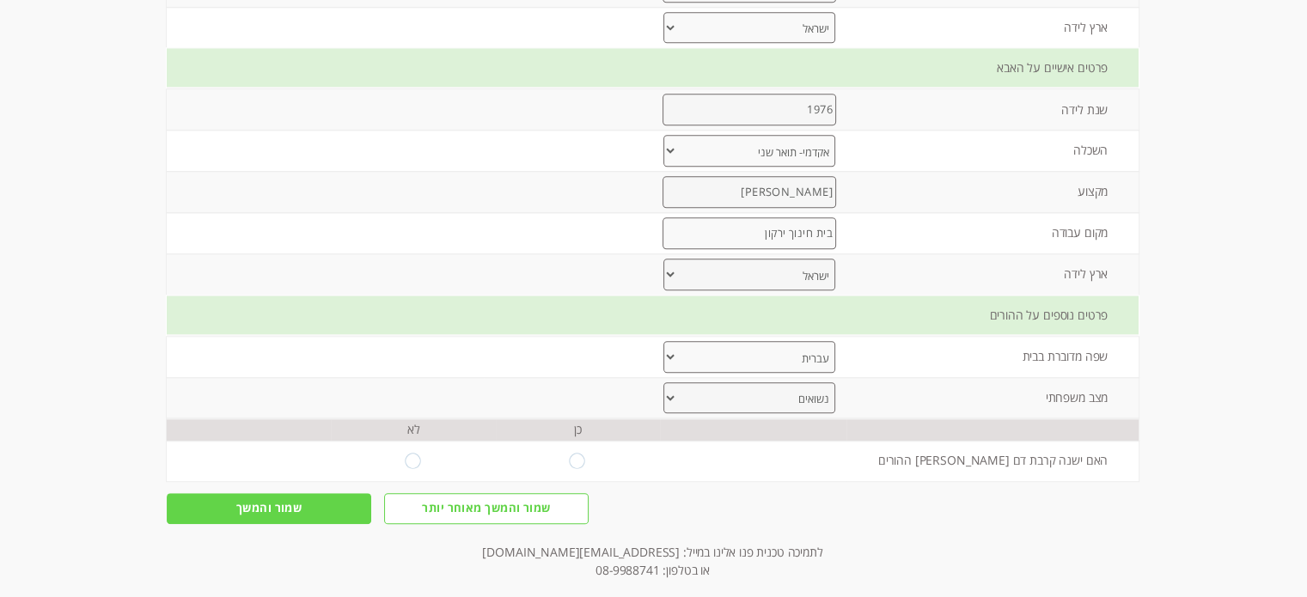
click at [405, 453] on input "radio" at bounding box center [413, 460] width 16 height 15
radio input "true"
click at [278, 493] on input "שמור והמשך" at bounding box center [269, 509] width 204 height 32
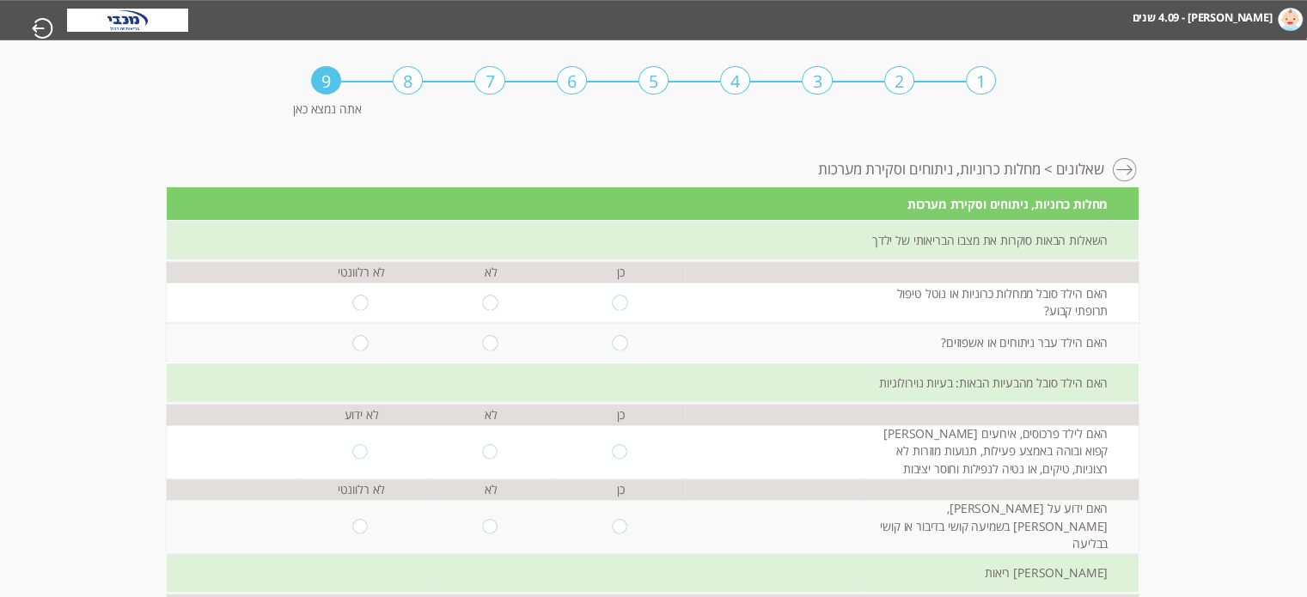
click at [483, 297] on input "radio" at bounding box center [491, 303] width 16 height 15
radio input "true"
click at [612, 340] on input "radio" at bounding box center [620, 342] width 16 height 15
radio input "true"
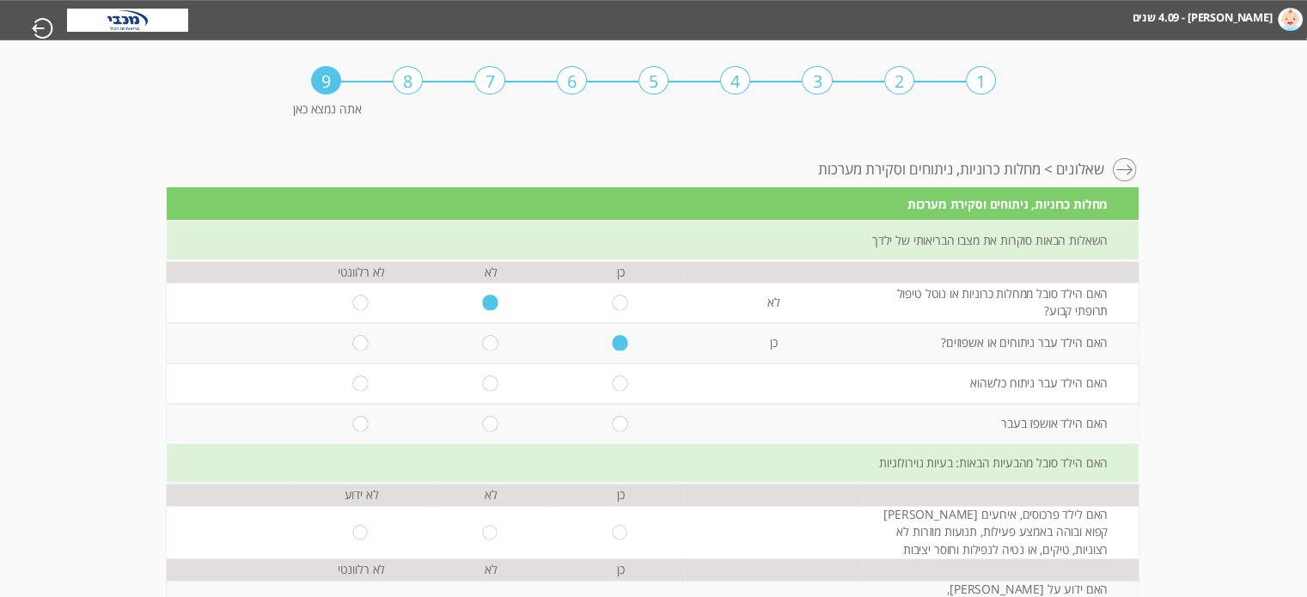
click at [612, 384] on input "radio" at bounding box center [620, 382] width 16 height 15
radio input "true"
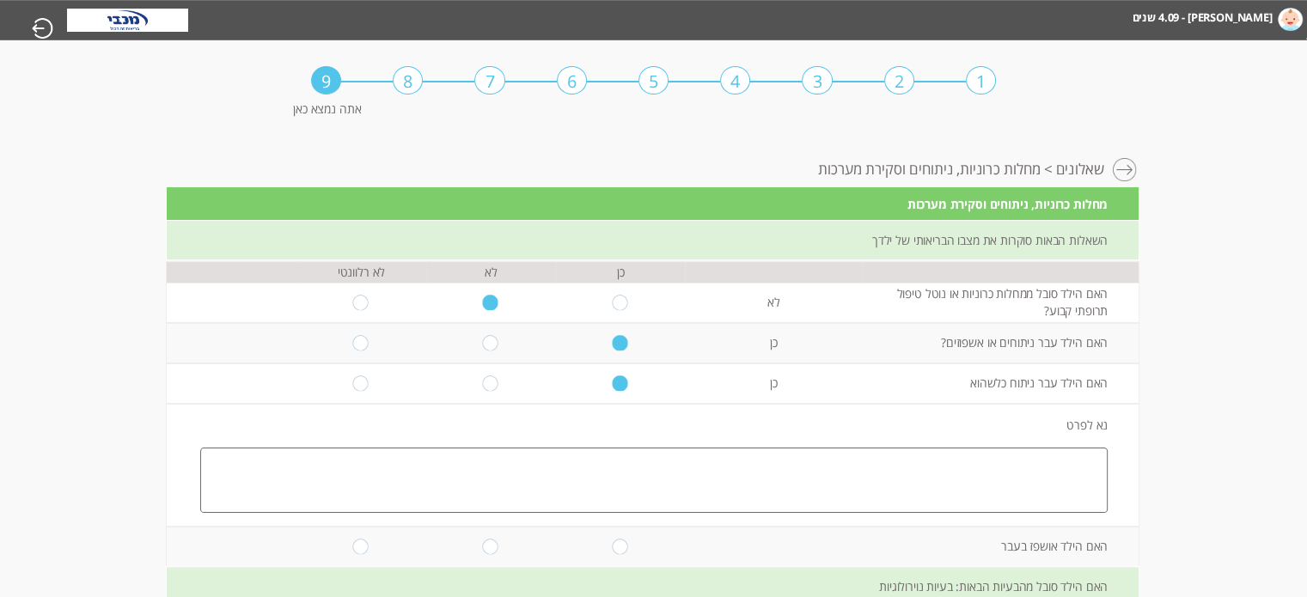
click at [655, 474] on textarea at bounding box center [653, 480] width 907 height 65
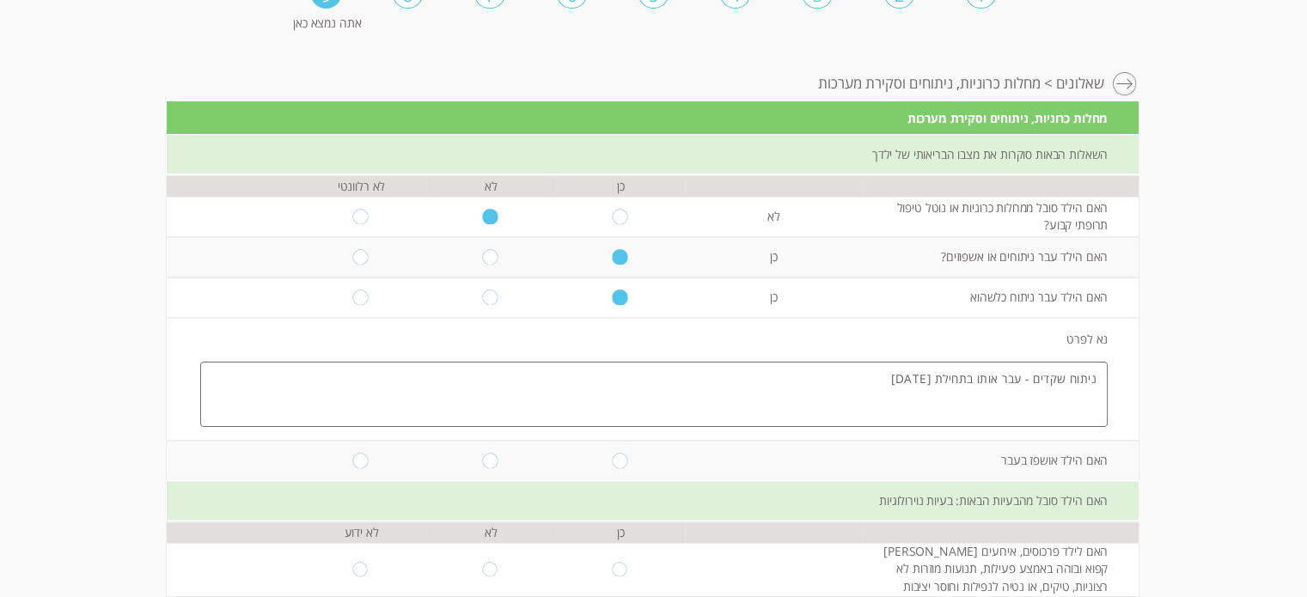
scroll to position [88, 0]
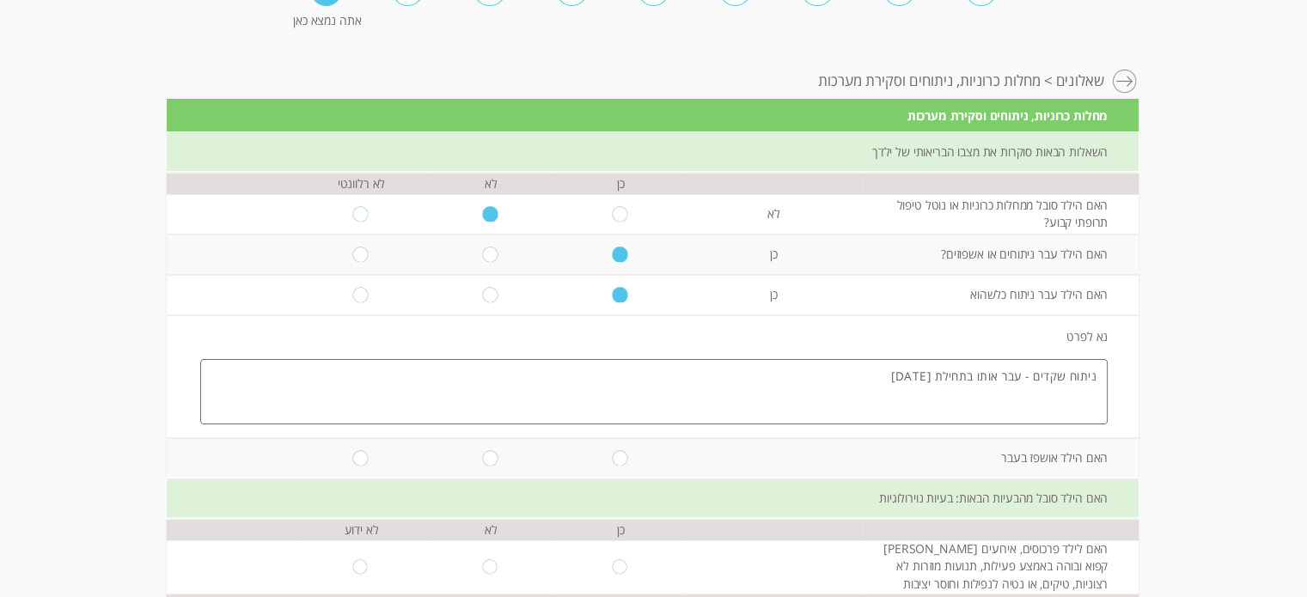
click at [1027, 377] on textarea "ניתוח שקדים - עבר אותו בתחילת [DATE]" at bounding box center [653, 391] width 907 height 65
type textarea "ניתוח שקדים ואדנואידים - עבר אותו בתחילת [DATE]"
click at [483, 454] on input "radio" at bounding box center [491, 457] width 16 height 15
radio input "true"
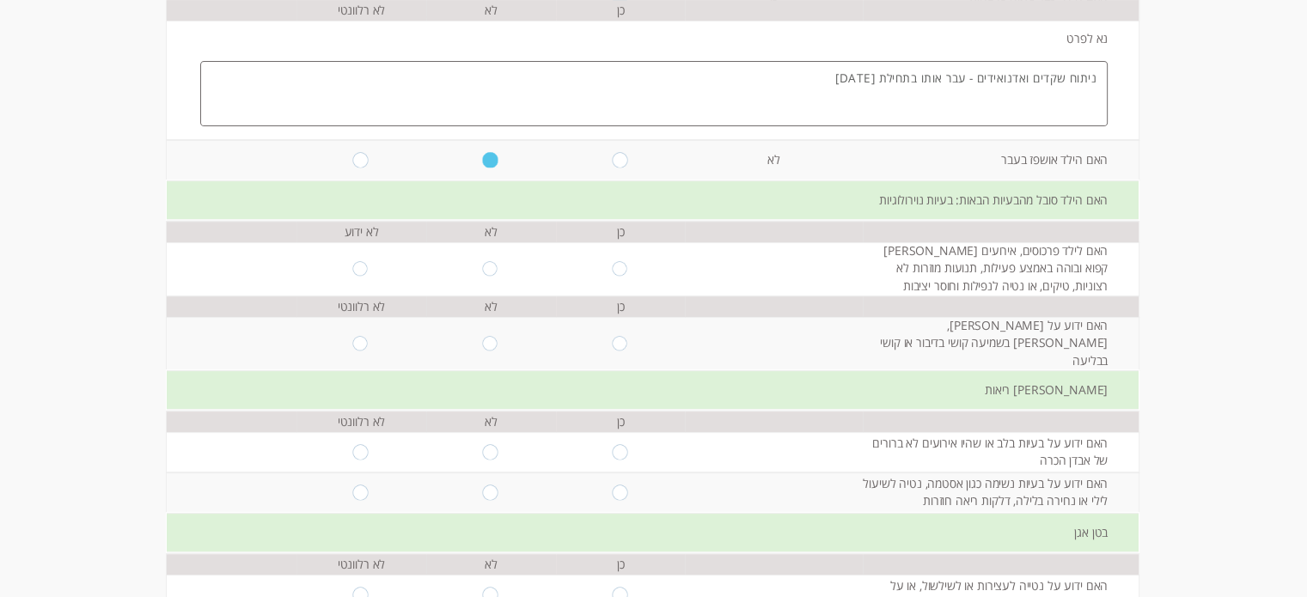
scroll to position [327, 0]
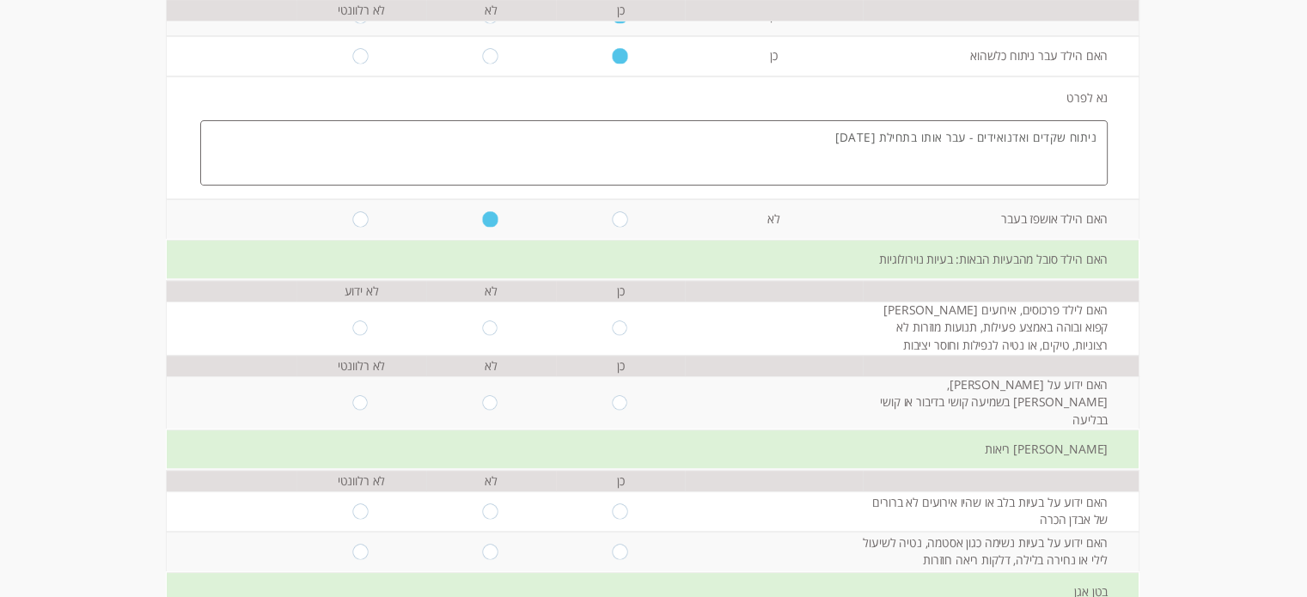
click at [612, 320] on input "radio" at bounding box center [620, 327] width 16 height 15
radio input "true"
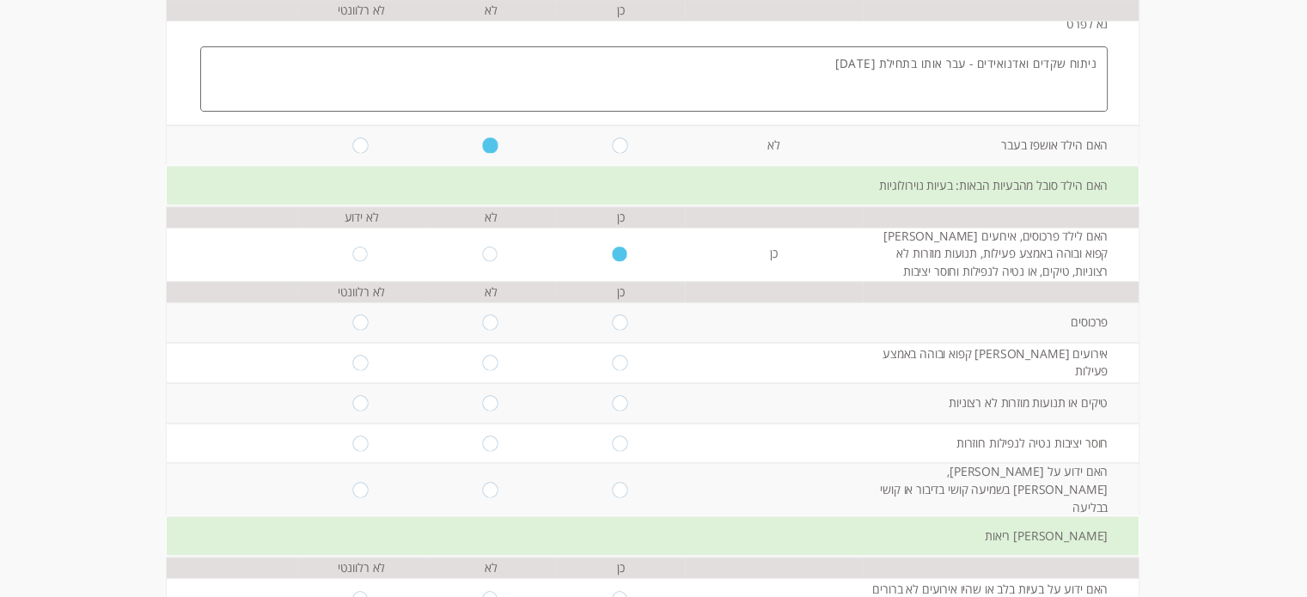
scroll to position [403, 0]
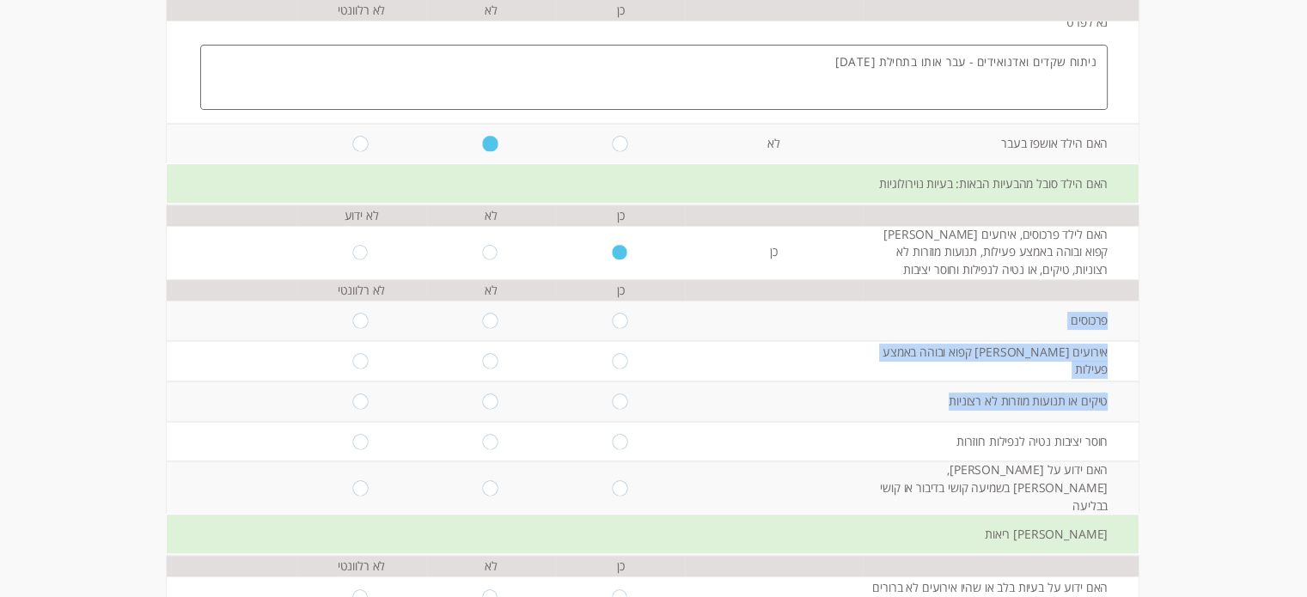
drag, startPoint x: 1107, startPoint y: 314, endPoint x: 908, endPoint y: 401, distance: 216.6
click at [908, 401] on tbody "כן לא לא רלוונטי פרכוסים נא לפרט אירועים [PERSON_NAME] קפוא ובוהה באמצע פעילות …" at bounding box center [652, 397] width 971 height 235
click at [805, 369] on td at bounding box center [773, 361] width 177 height 40
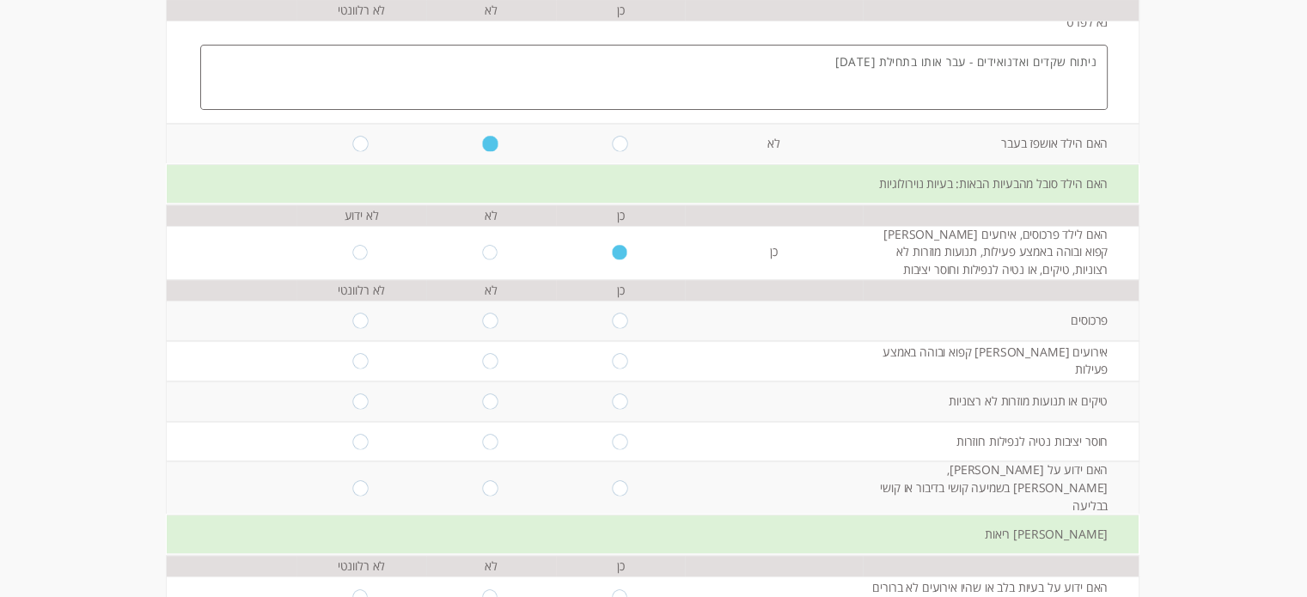
click at [483, 320] on input "radio" at bounding box center [491, 321] width 16 height 15
radio input "true"
click at [613, 356] on input "radio" at bounding box center [620, 360] width 16 height 15
radio input "true"
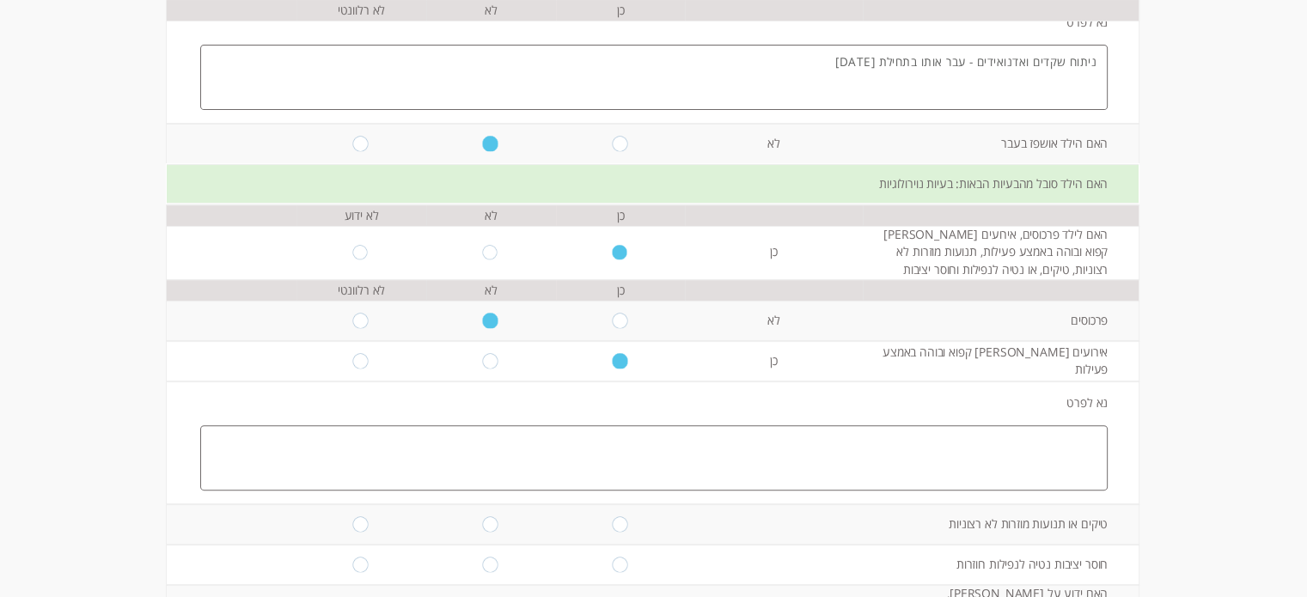
click at [483, 360] on input "radio" at bounding box center [491, 360] width 16 height 15
radio input "true"
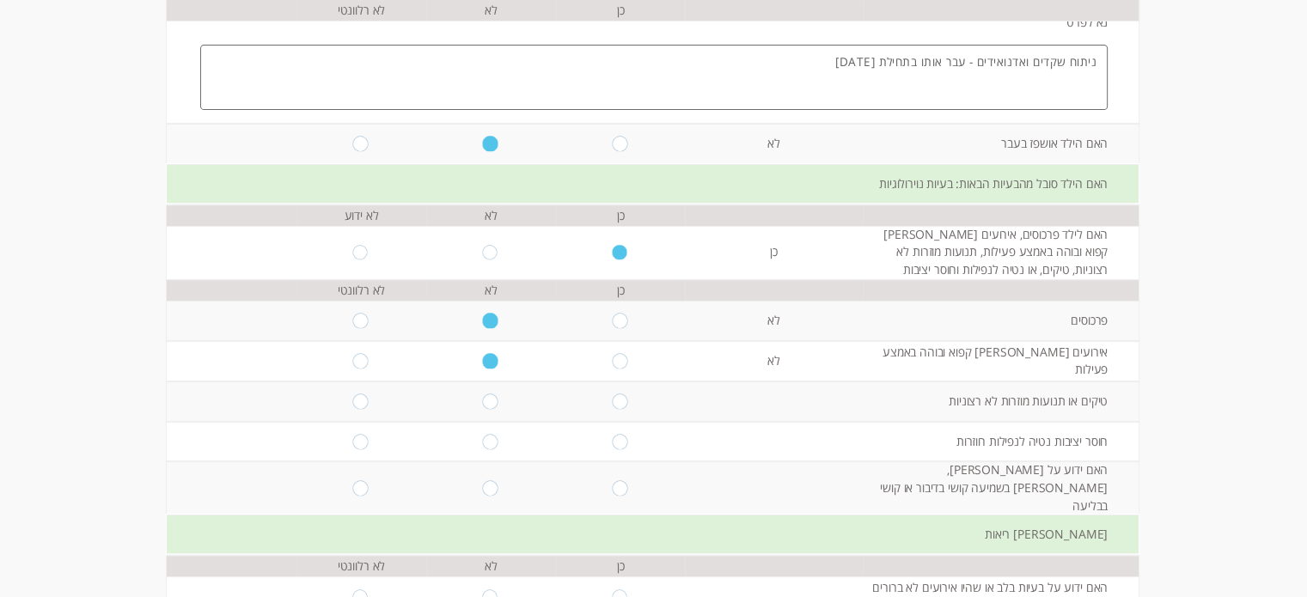
click at [612, 398] on input "radio" at bounding box center [620, 400] width 16 height 15
radio input "true"
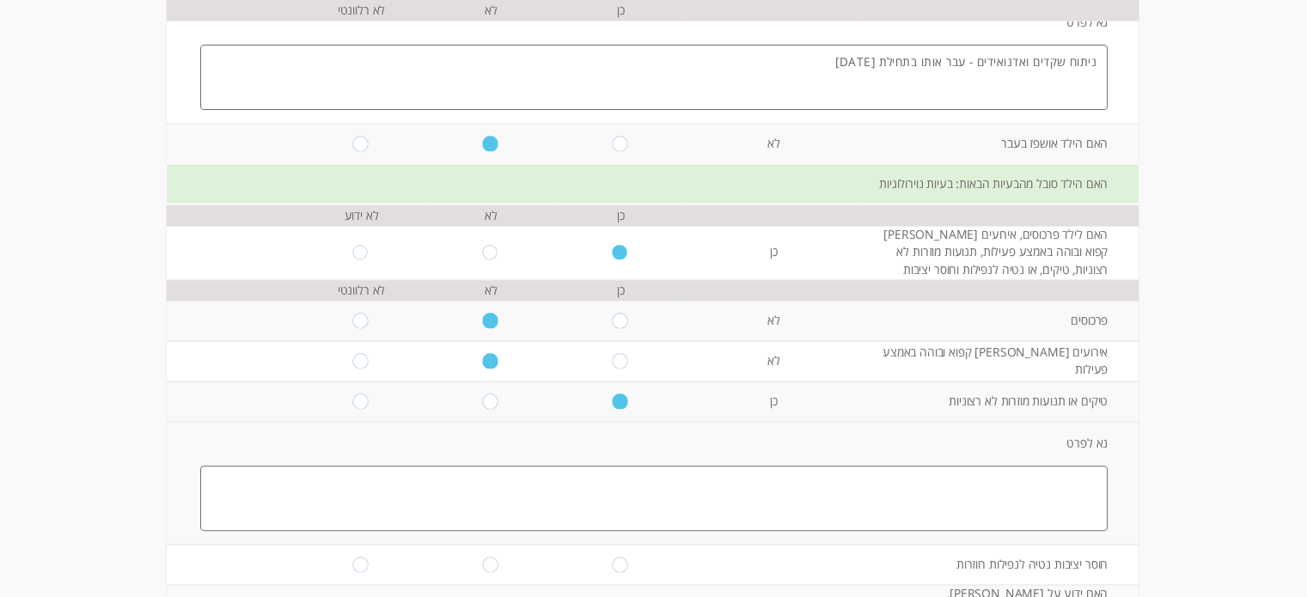
click at [749, 509] on textarea at bounding box center [653, 498] width 907 height 65
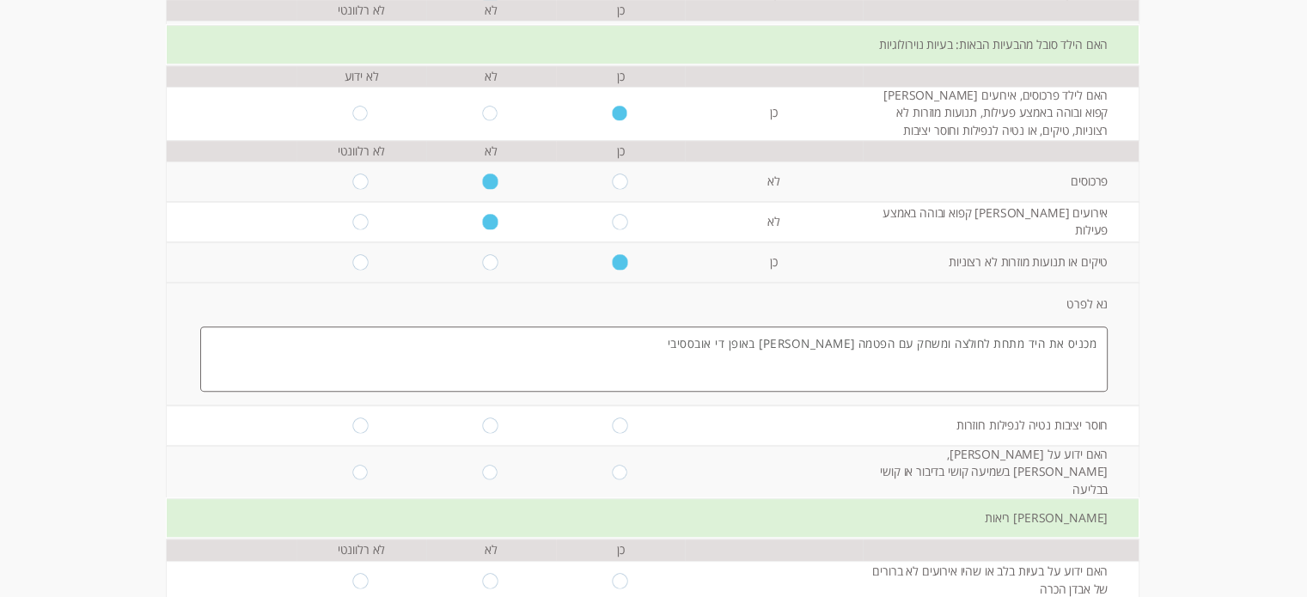
scroll to position [544, 0]
type textarea "מכניס את היד מתחת לחולצה ומשחק עם הפטמה [PERSON_NAME] באופן די אובססיבי"
click at [483, 421] on input "radio" at bounding box center [491, 423] width 16 height 15
radio input "true"
click at [485, 463] on input "radio" at bounding box center [491, 470] width 16 height 15
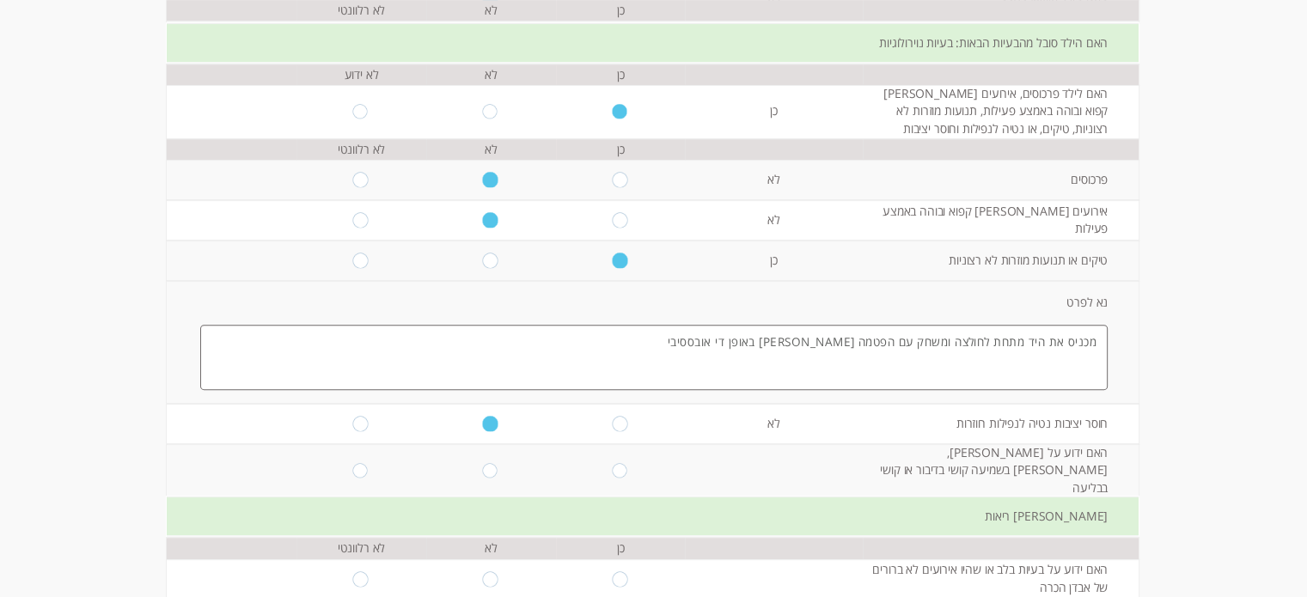
radio input "true"
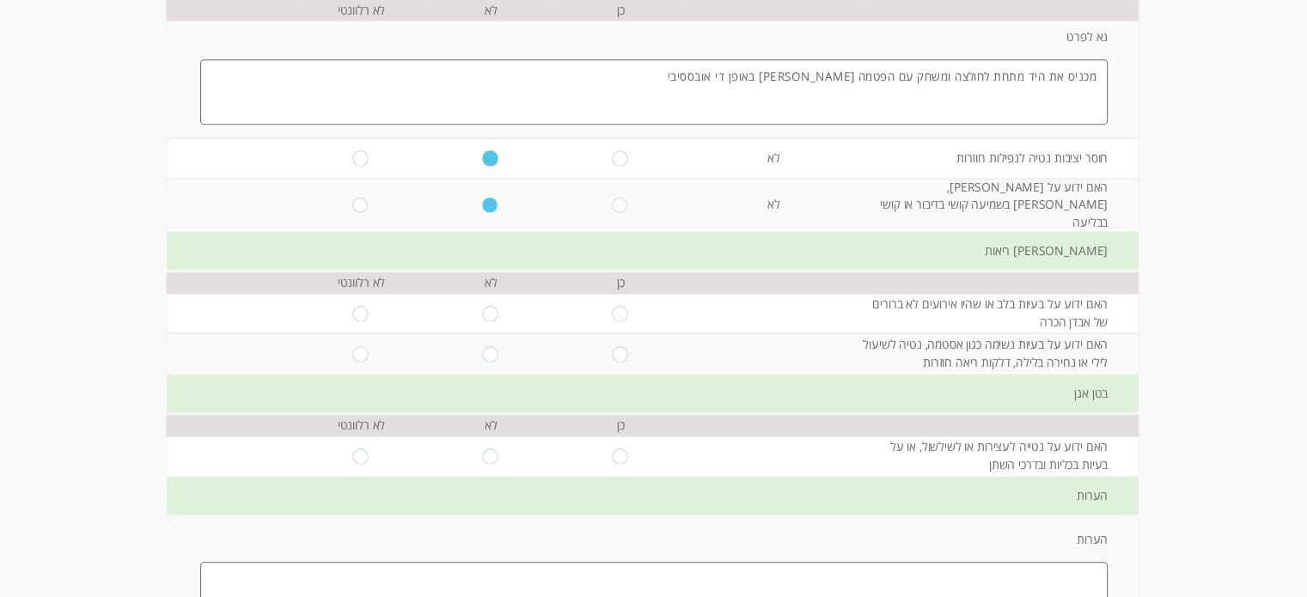
scroll to position [814, 0]
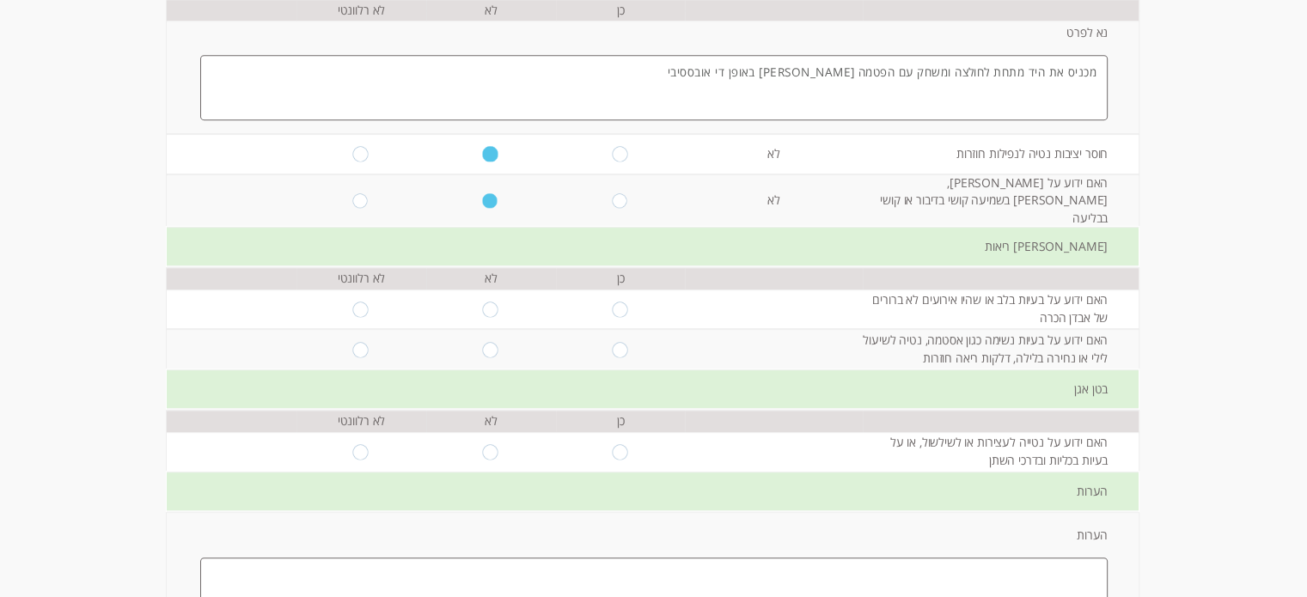
click at [612, 302] on input "radio" at bounding box center [620, 309] width 16 height 15
radio input "true"
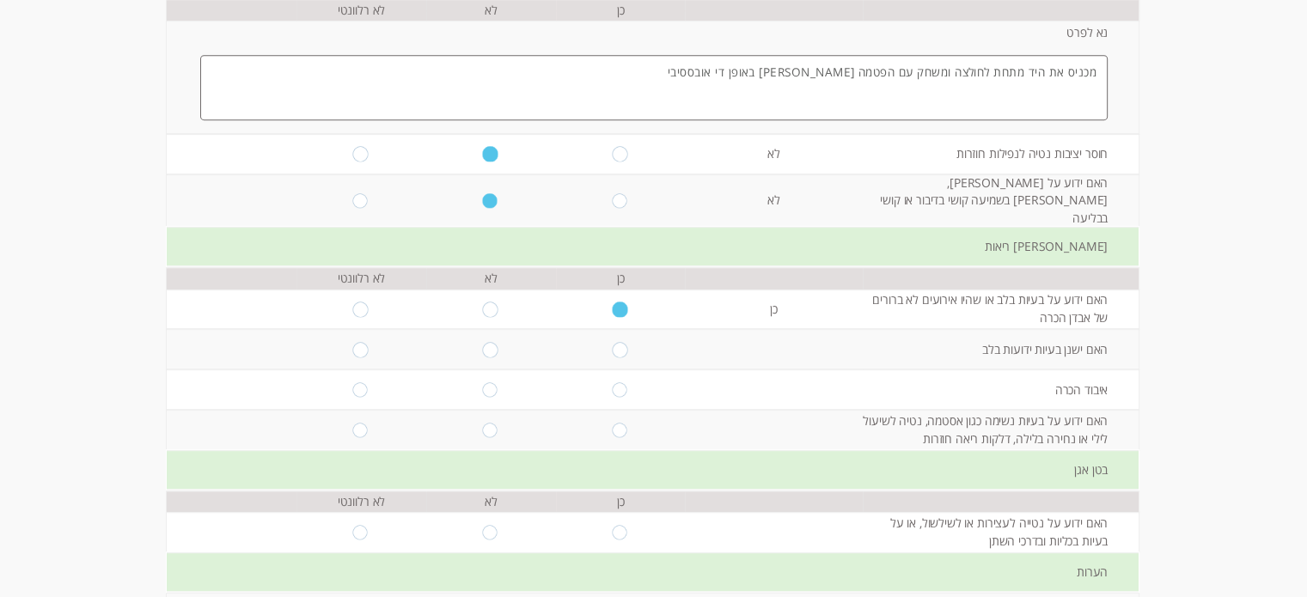
click at [483, 342] on input "radio" at bounding box center [491, 349] width 16 height 15
radio input "true"
click at [612, 382] on input "radio" at bounding box center [620, 389] width 16 height 15
radio input "true"
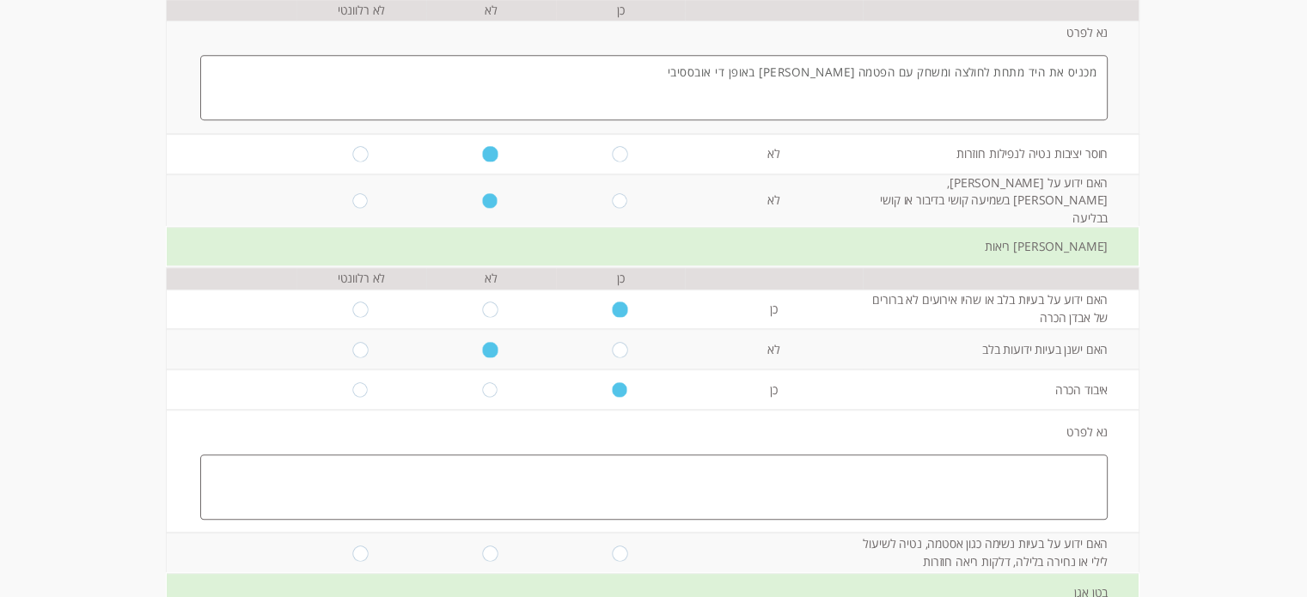
click at [797, 456] on textarea at bounding box center [653, 486] width 907 height 65
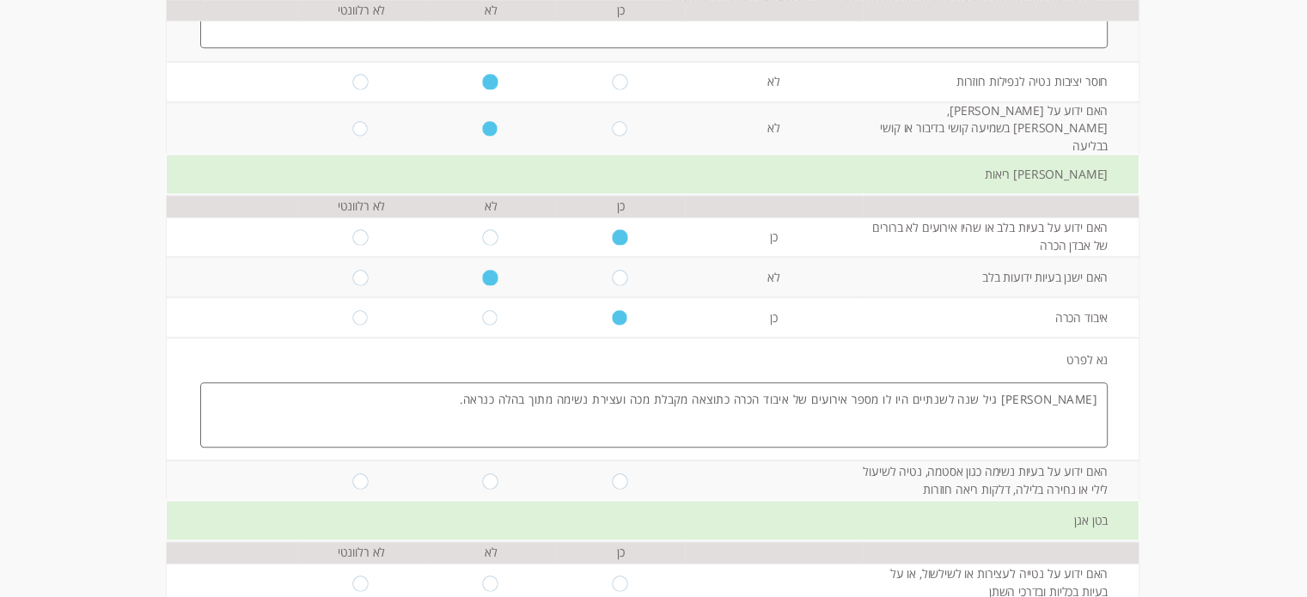
scroll to position [909, 0]
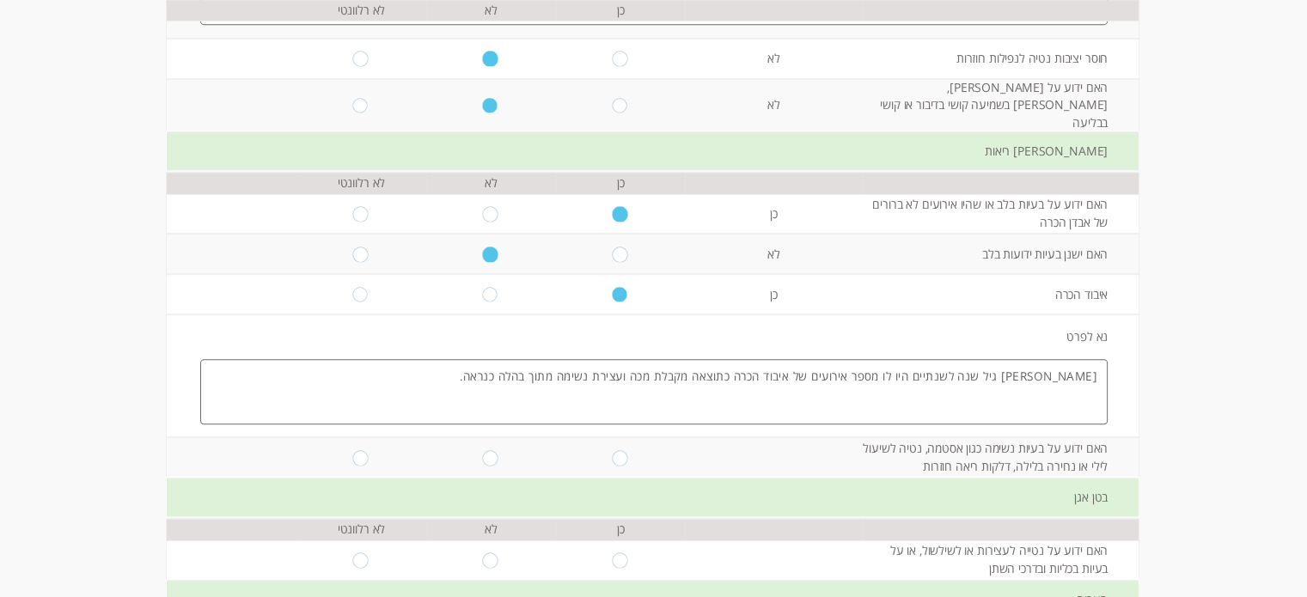
type textarea "[PERSON_NAME] גיל שנה לשנתיים היו לו מספר אירועים של איבוד הכרה כתוצאה מקבלת מכ…"
click at [612, 450] on input "radio" at bounding box center [620, 457] width 16 height 15
radio input "true"
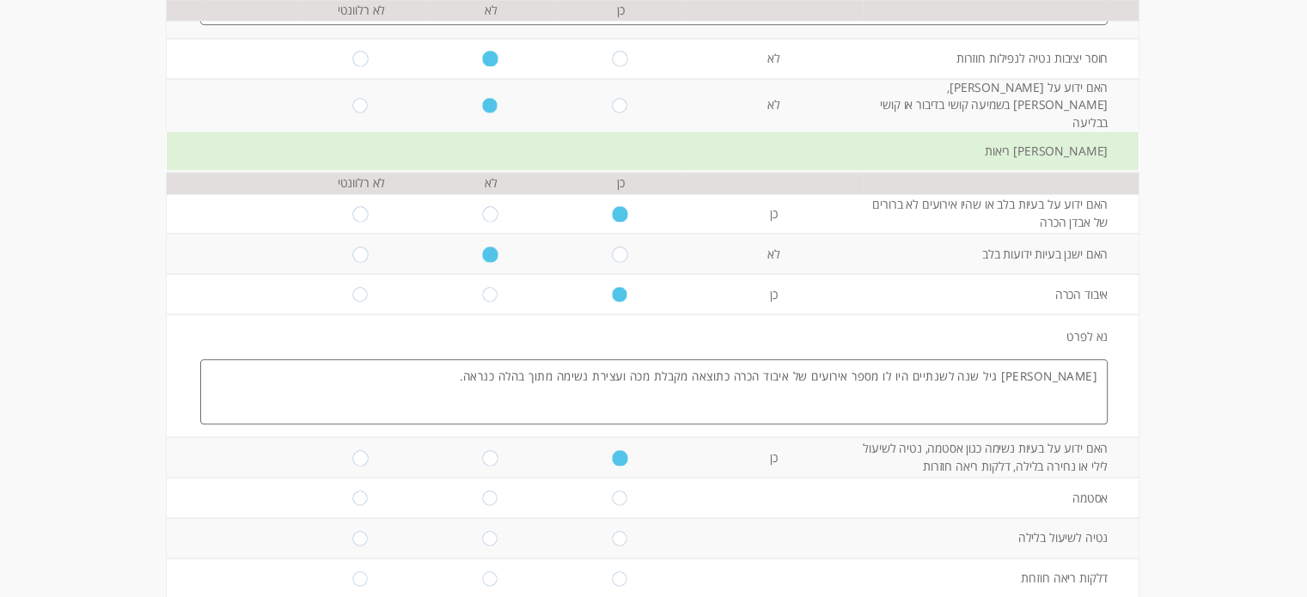
click at [483, 491] on input "radio" at bounding box center [491, 498] width 16 height 15
radio input "true"
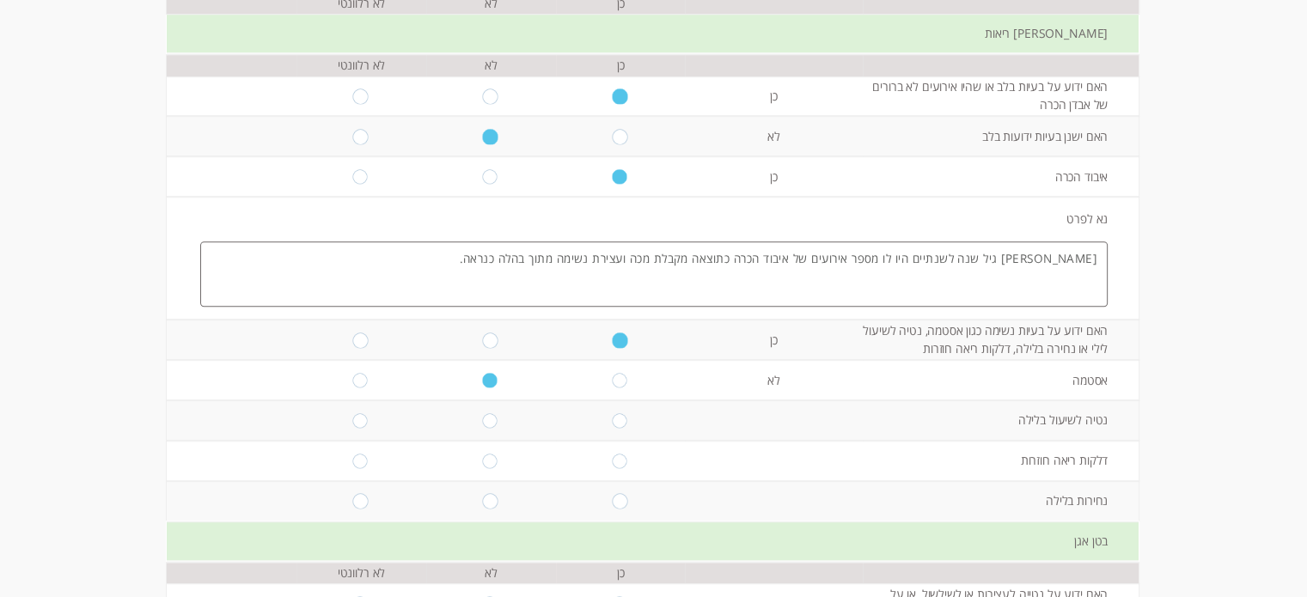
scroll to position [1031, 0]
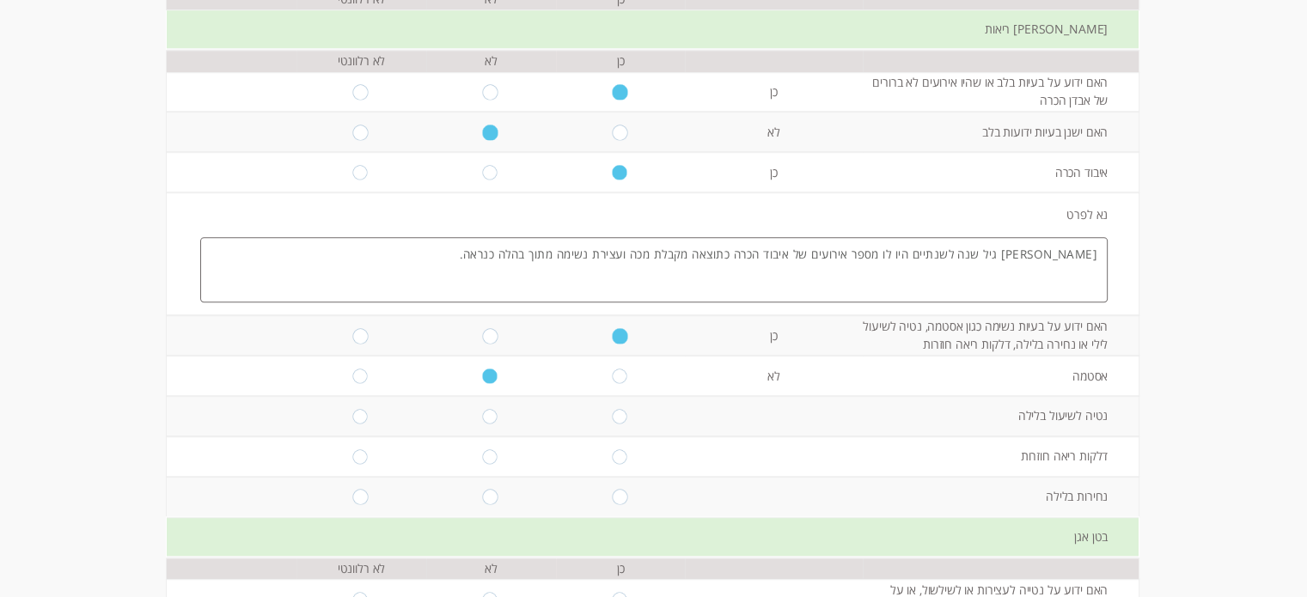
click at [483, 409] on input "radio" at bounding box center [491, 416] width 16 height 15
radio input "true"
click at [483, 449] on input "radio" at bounding box center [491, 456] width 16 height 15
radio input "true"
click at [614, 490] on input "radio" at bounding box center [620, 497] width 16 height 15
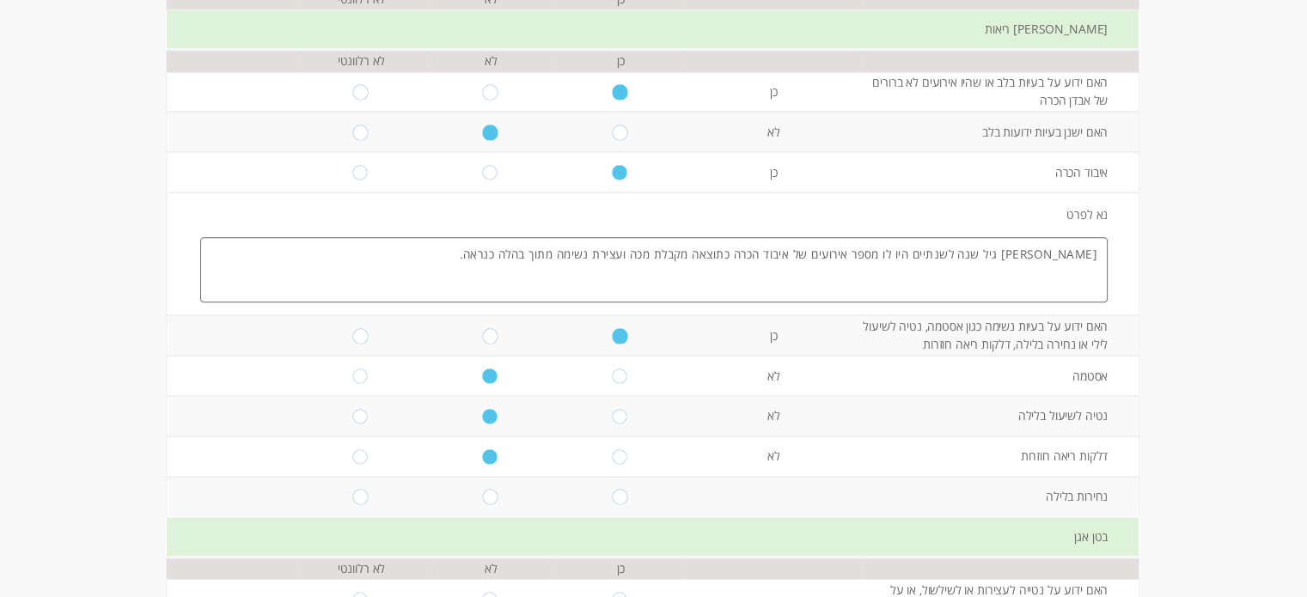
radio input "true"
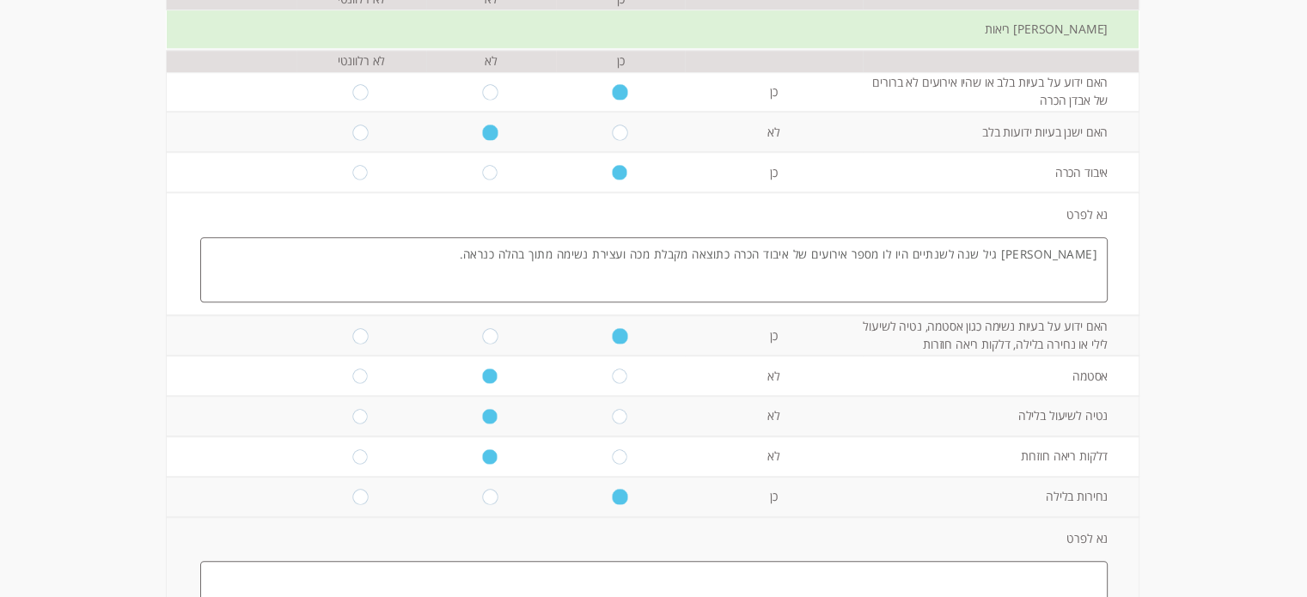
click at [774, 575] on textarea at bounding box center [653, 593] width 907 height 65
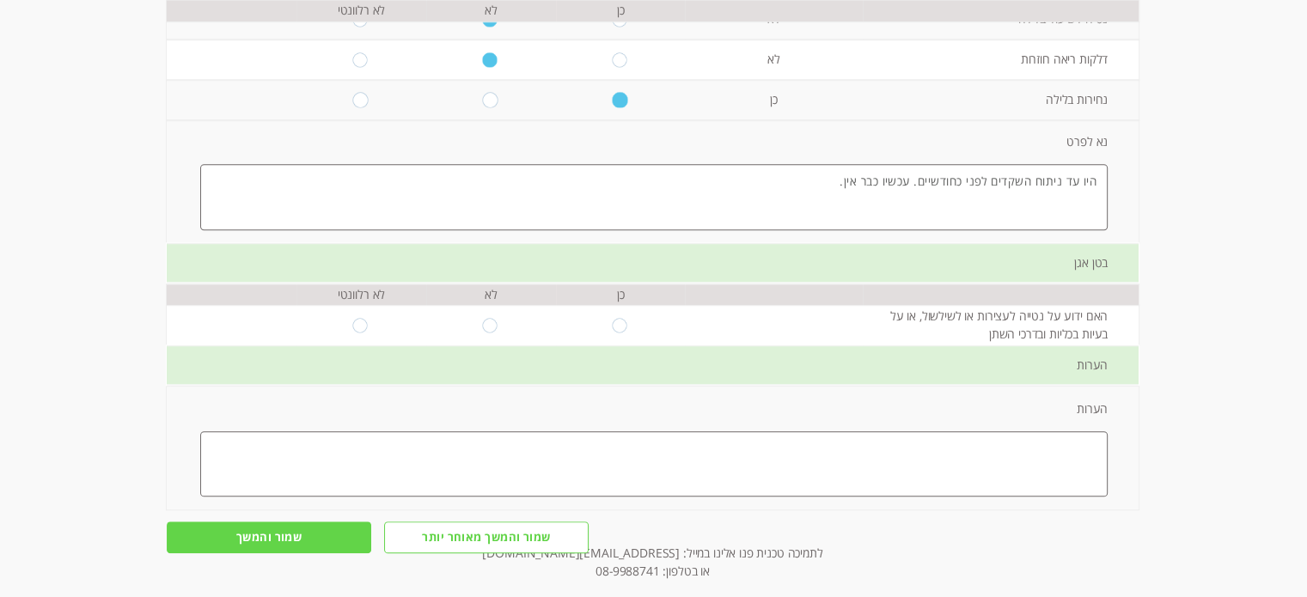
scroll to position [1471, 0]
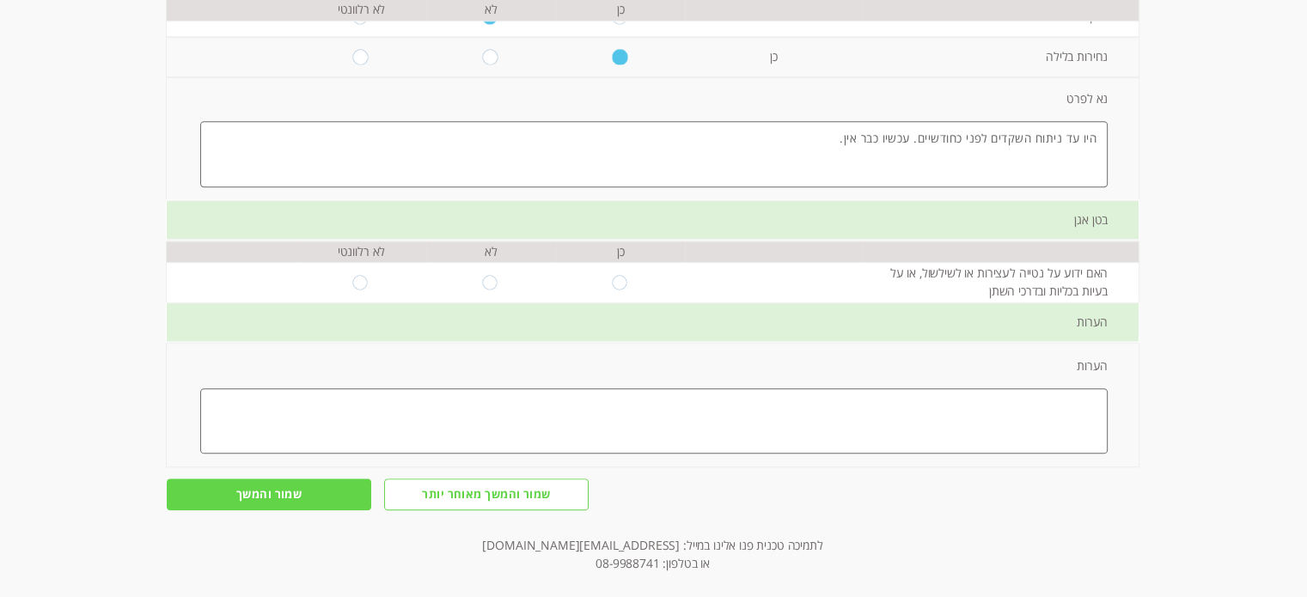
type textarea "היו עד ניתוח השקדים לפני כחודשיים. עכשיו כבר אין."
click at [483, 275] on input "radio" at bounding box center [491, 282] width 16 height 15
radio input "true"
click at [286, 480] on input "שמור והמשך" at bounding box center [269, 495] width 204 height 32
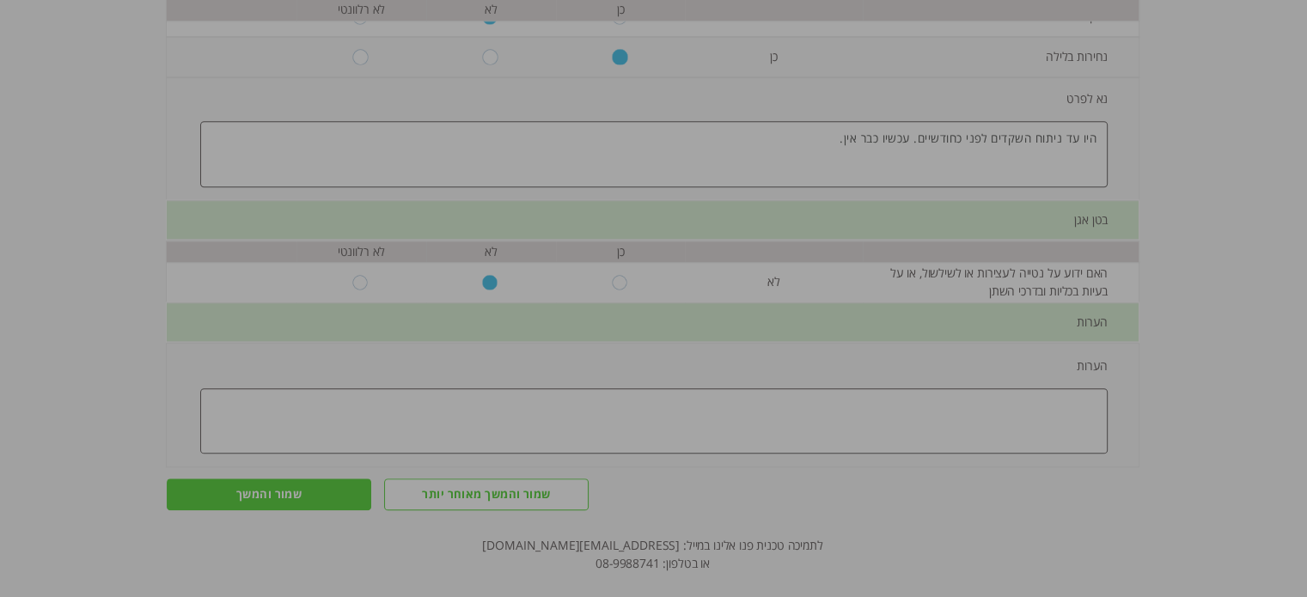
scroll to position [0, 0]
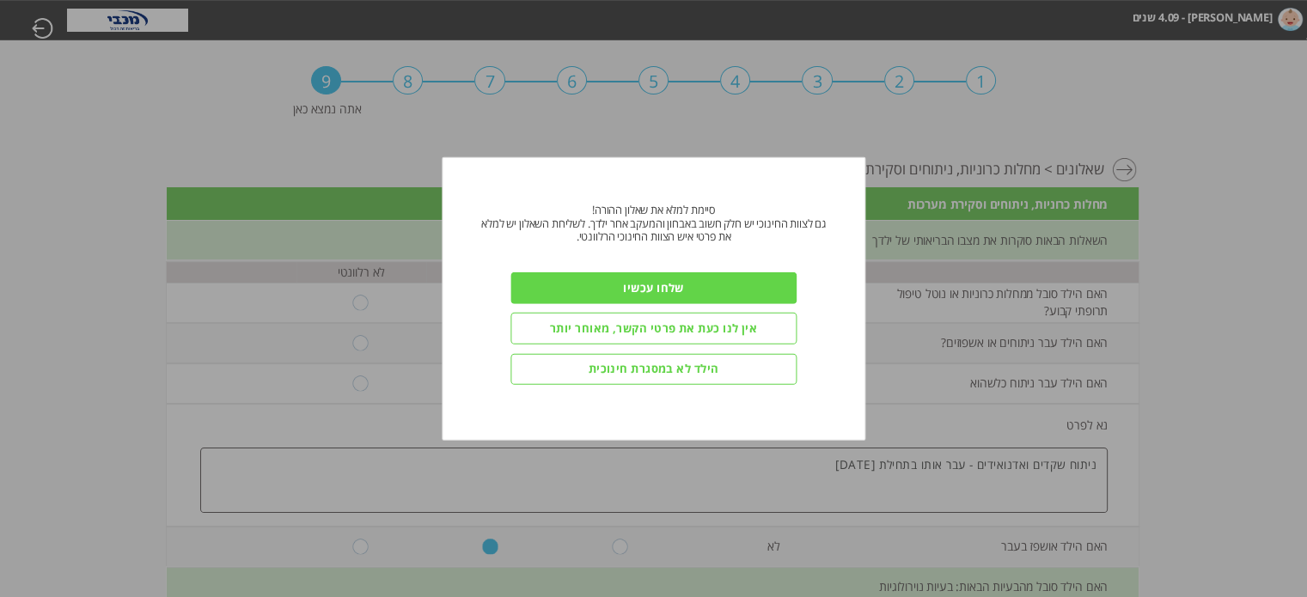
click at [660, 282] on input "שלחו עכשיו" at bounding box center [653, 288] width 286 height 32
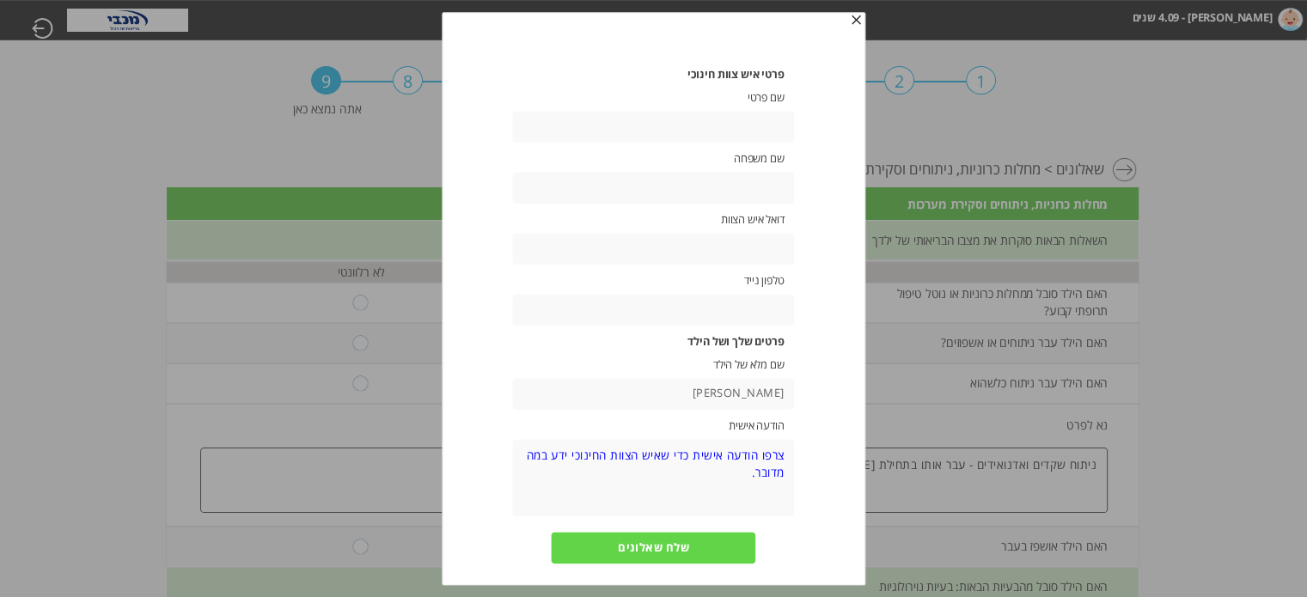
click at [749, 247] on input "text" at bounding box center [654, 249] width 282 height 32
click at [742, 119] on input "text" at bounding box center [654, 127] width 282 height 32
click at [858, 14] on span "button" at bounding box center [856, 21] width 14 height 14
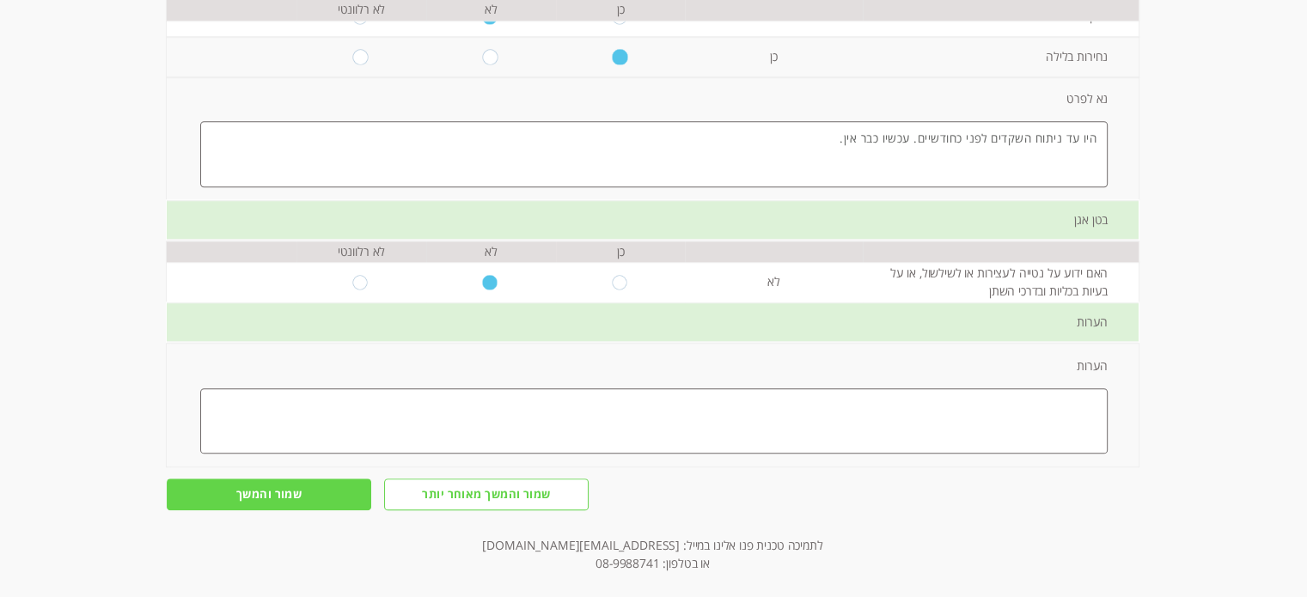
click at [251, 479] on input "שמור והמשך" at bounding box center [269, 495] width 204 height 32
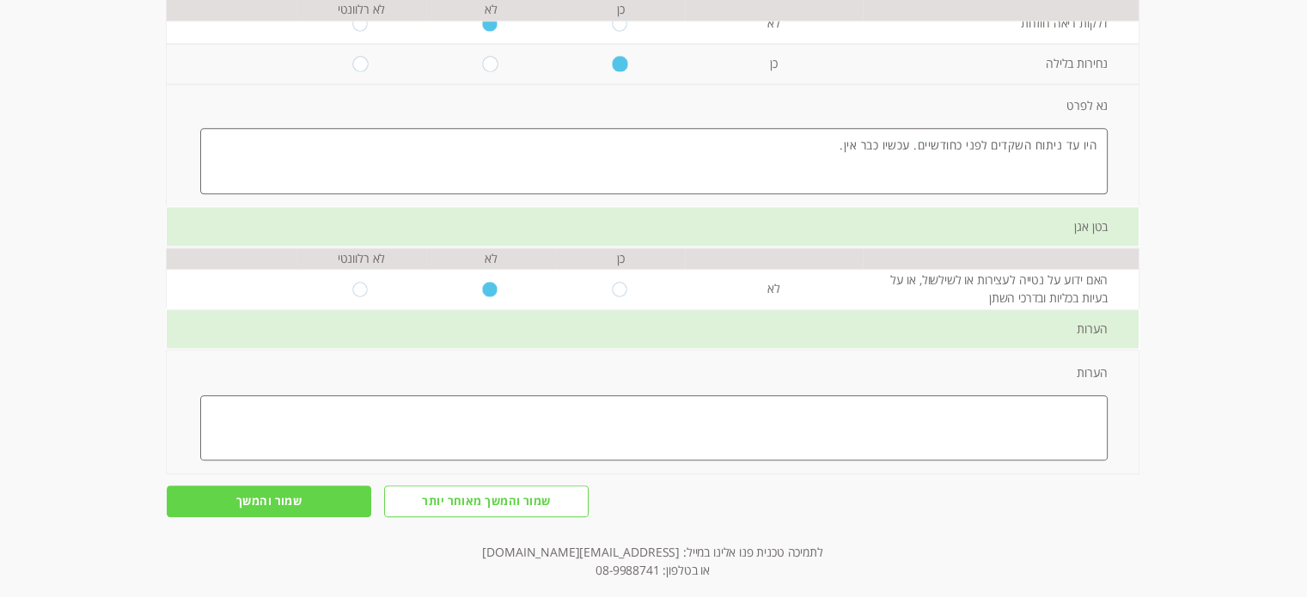
scroll to position [1467, 0]
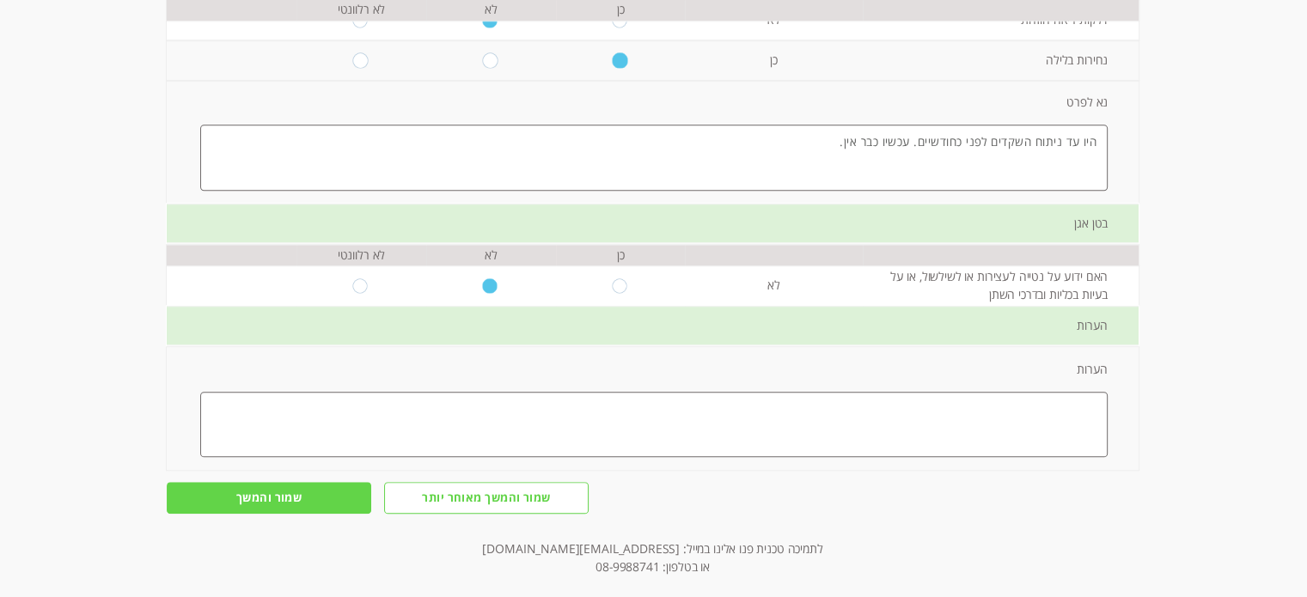
click at [278, 482] on input "שמור והמשך" at bounding box center [269, 498] width 204 height 32
click at [290, 482] on input "שמור והמשך" at bounding box center [269, 498] width 204 height 32
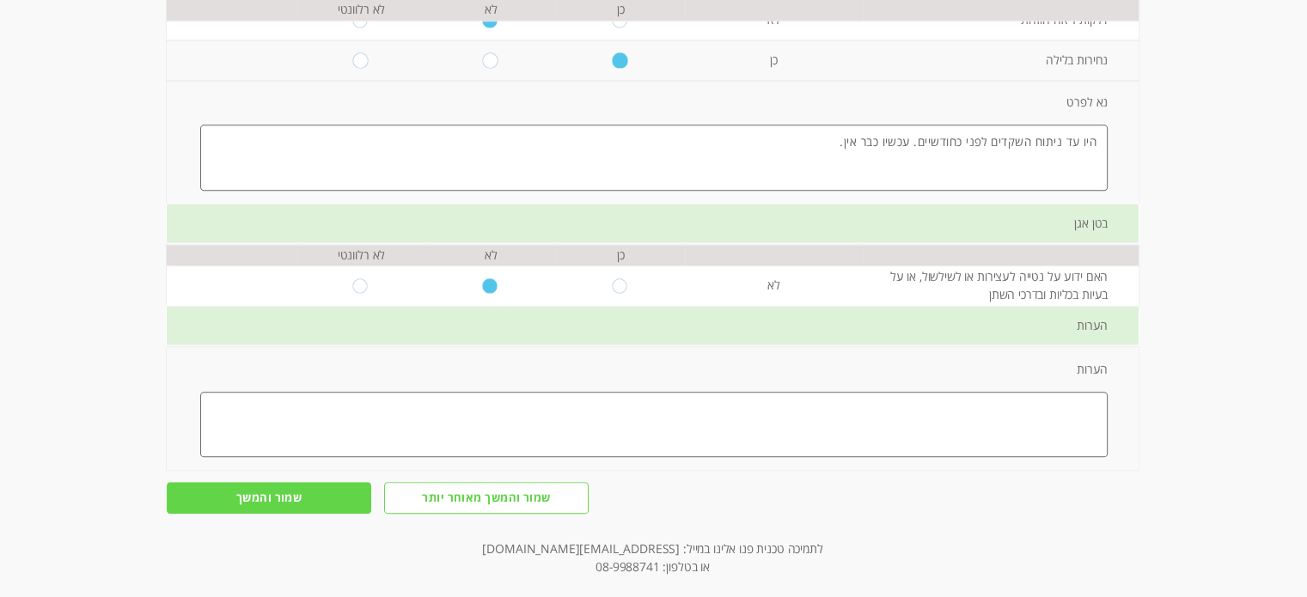
click at [290, 482] on input "שמור והמשך" at bounding box center [269, 498] width 204 height 32
click at [280, 484] on input "שמור והמשך" at bounding box center [269, 498] width 204 height 32
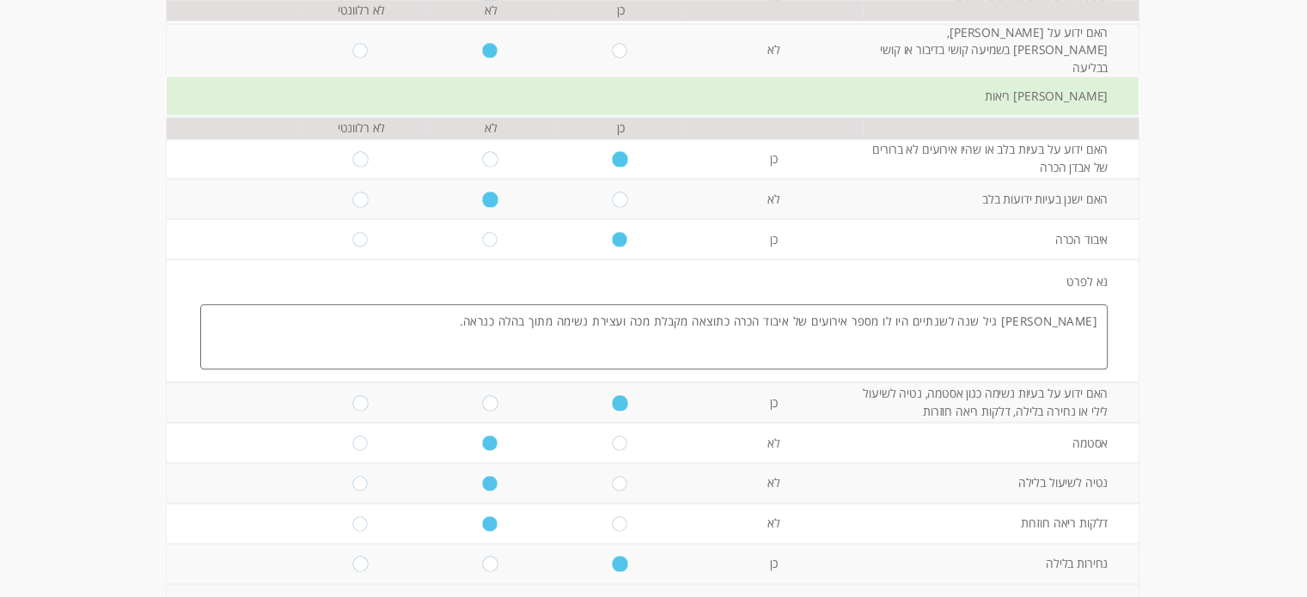
scroll to position [1471, 0]
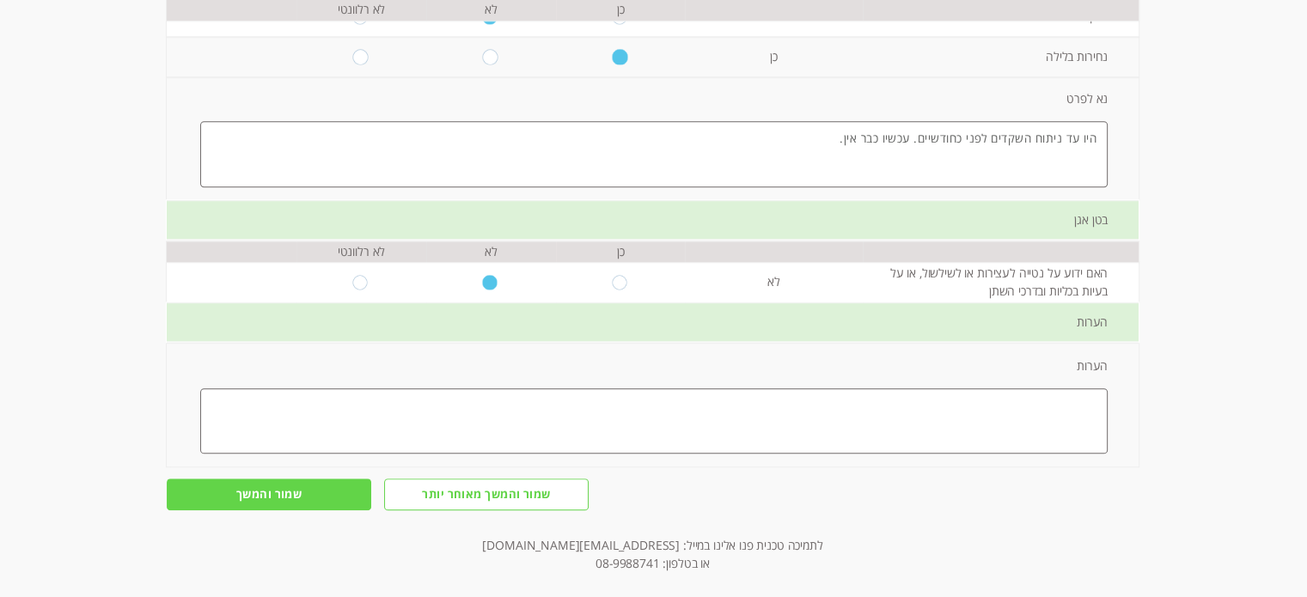
click at [234, 482] on input "שמור והמשך" at bounding box center [269, 495] width 204 height 32
click at [241, 482] on input "שמור והמשך" at bounding box center [269, 495] width 204 height 32
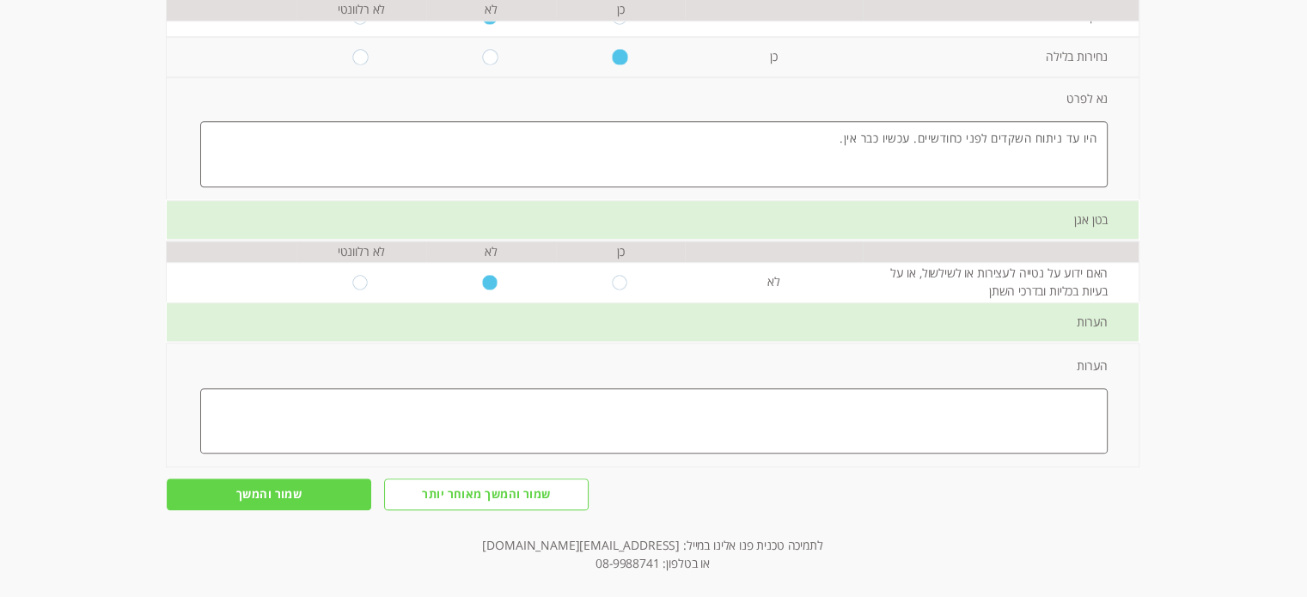
click at [241, 482] on input "שמור והמשך" at bounding box center [269, 495] width 204 height 32
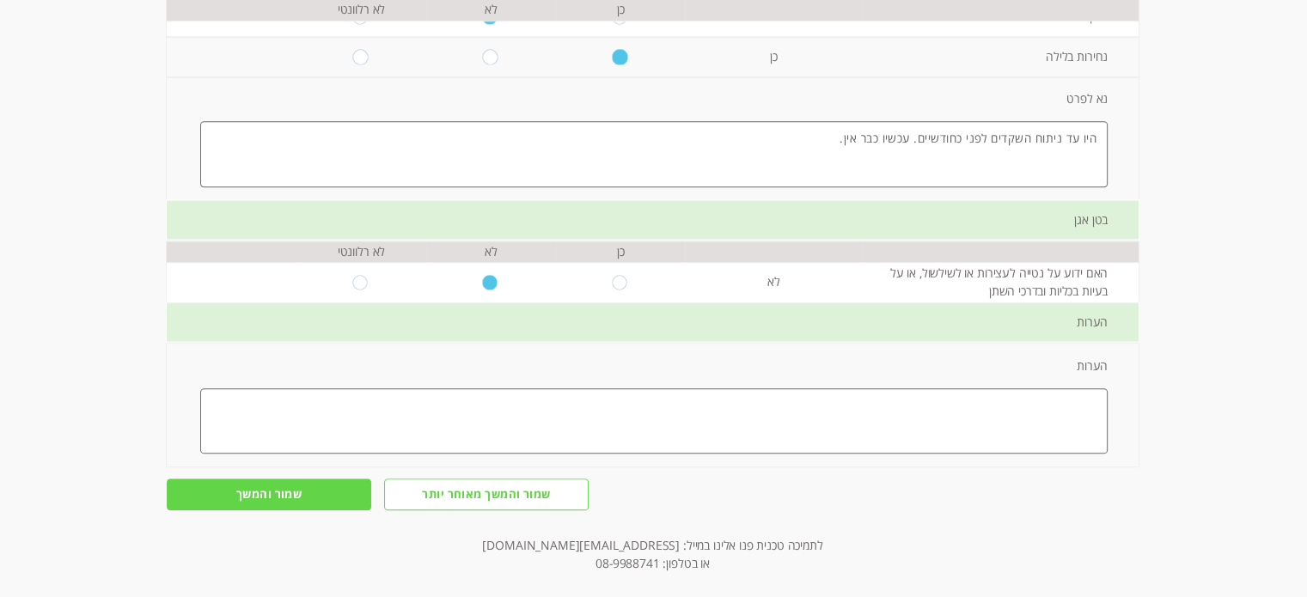
click at [241, 482] on input "שמור והמשך" at bounding box center [269, 495] width 204 height 32
click at [253, 479] on input "שמור והמשך" at bounding box center [269, 495] width 204 height 32
click at [472, 479] on input "שמור והמשך מאוחר יותר" at bounding box center [486, 495] width 204 height 32
type input "אישור"
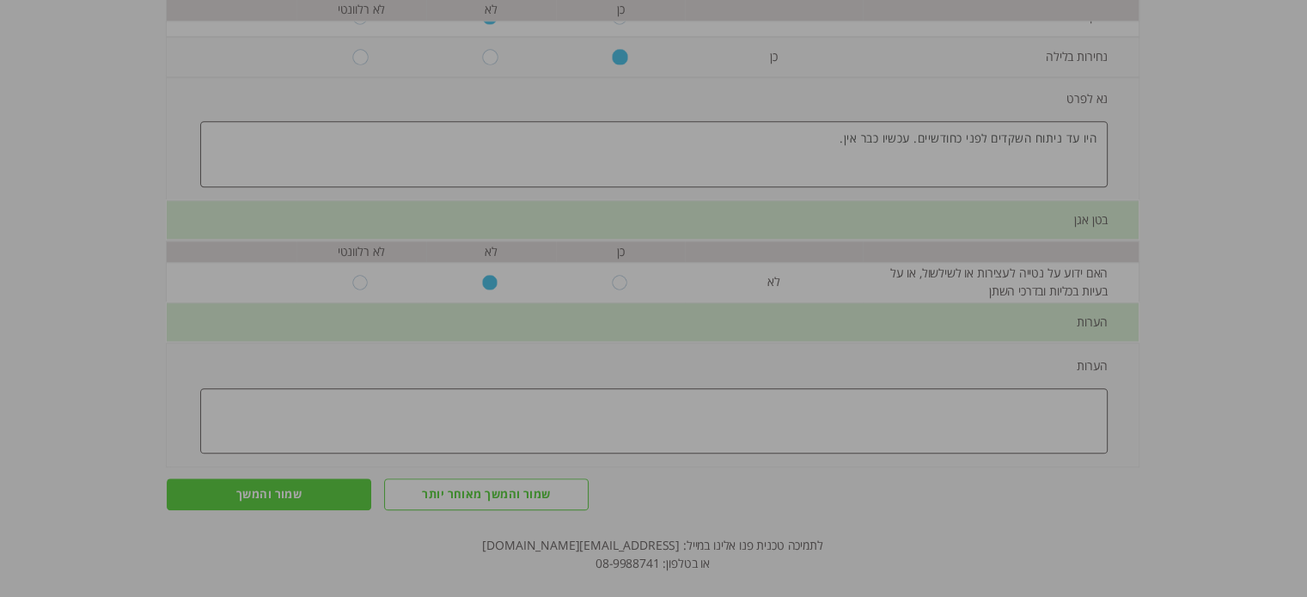
scroll to position [25, 0]
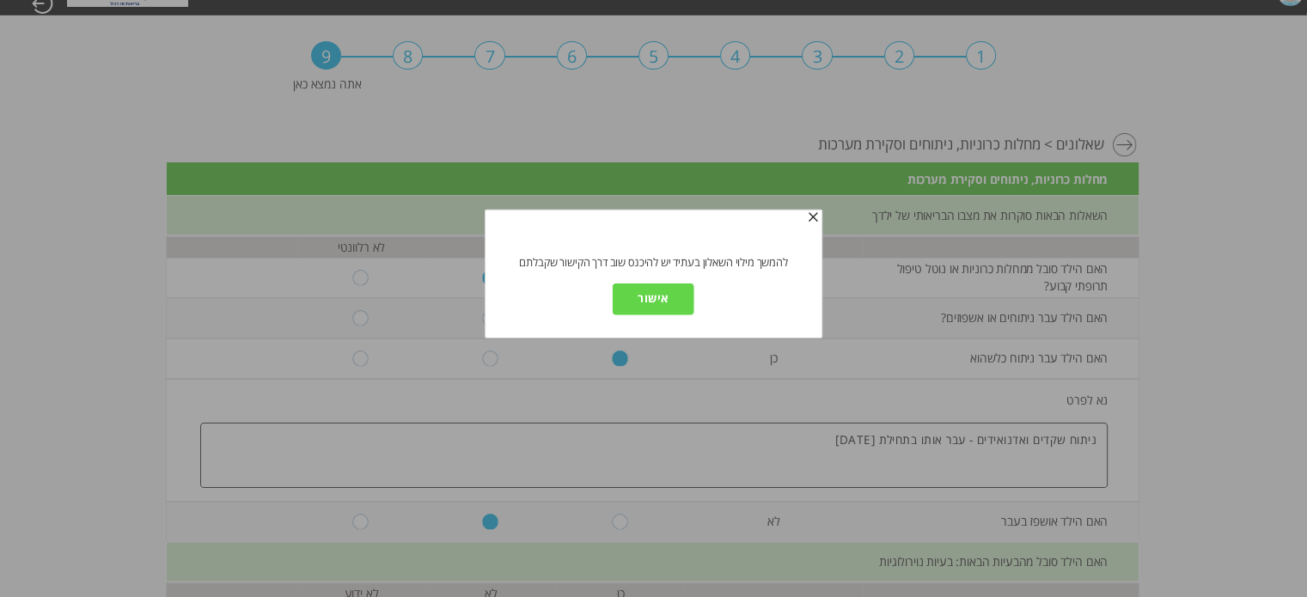
click at [637, 296] on input "אישור" at bounding box center [654, 300] width 82 height 32
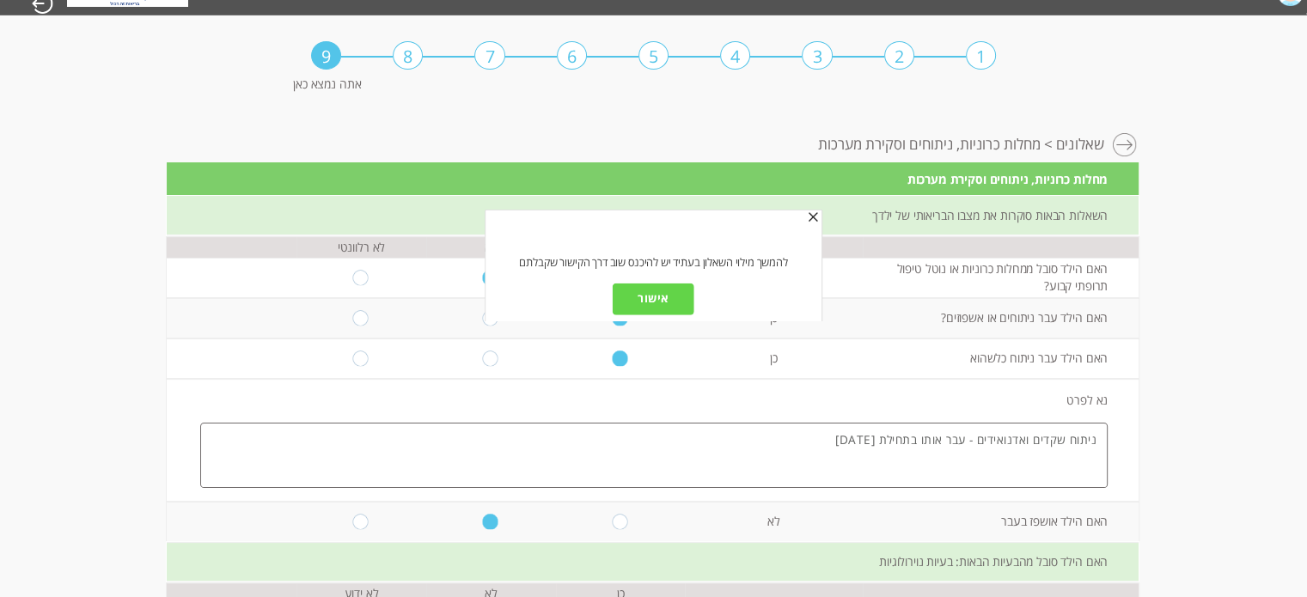
scroll to position [1471, 0]
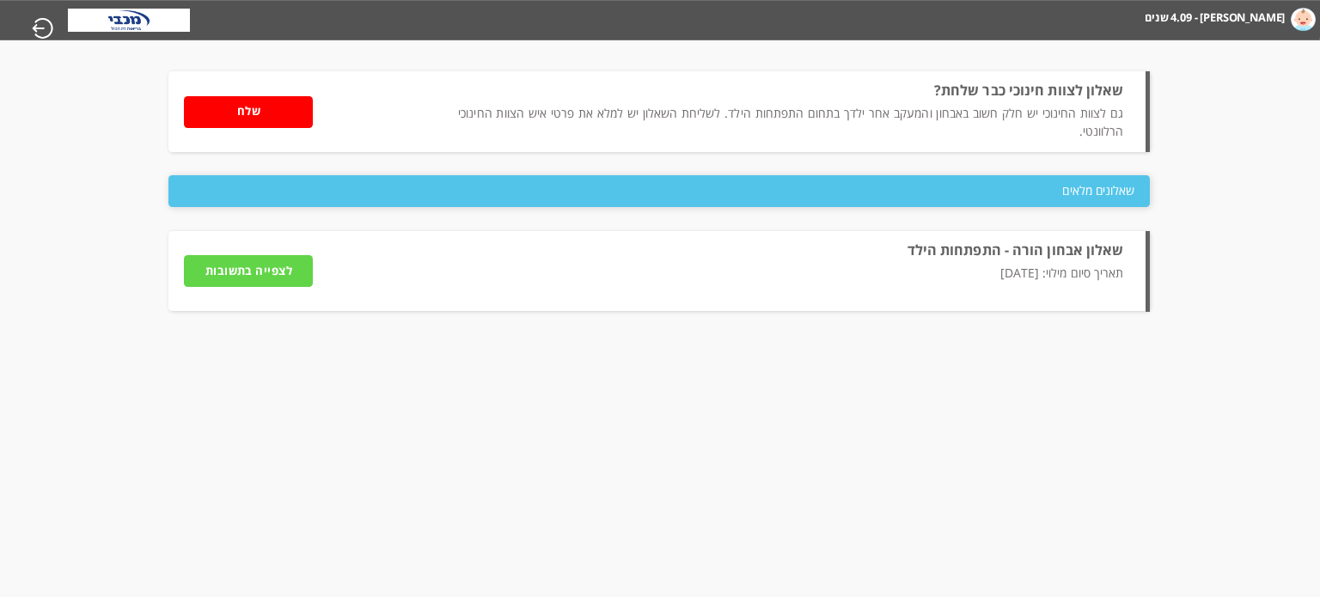
click at [1007, 40] on html "מחשבון מבוסס הסולם ההתפתחותי הישראלי [PERSON_NAME] - 4.09 שנים מעקב דיגיטלי איש…" at bounding box center [660, 20] width 1320 height 40
